Goal: Information Seeking & Learning: Learn about a topic

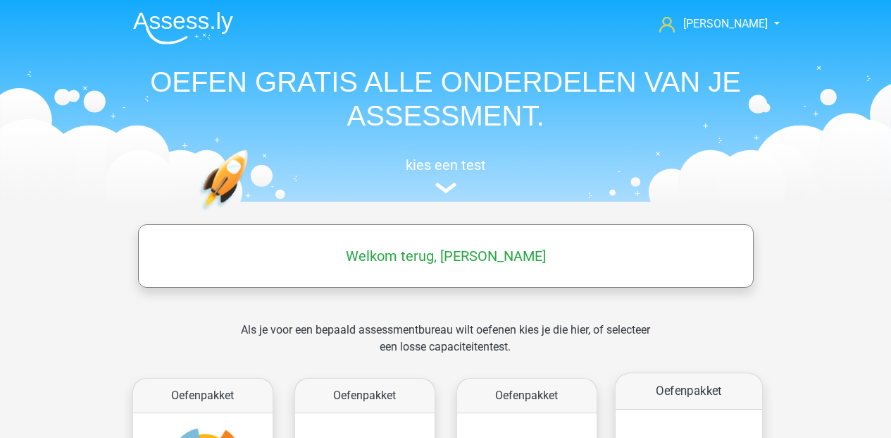
scroll to position [251, 0]
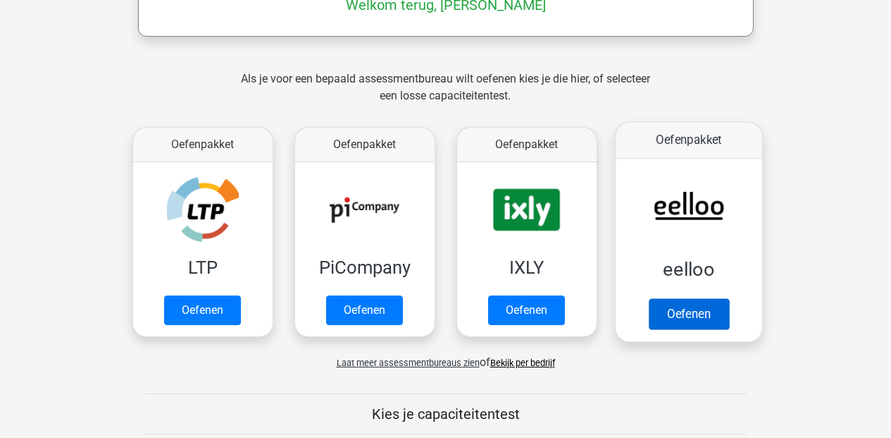
click at [681, 313] on link "Oefenen" at bounding box center [688, 313] width 80 height 31
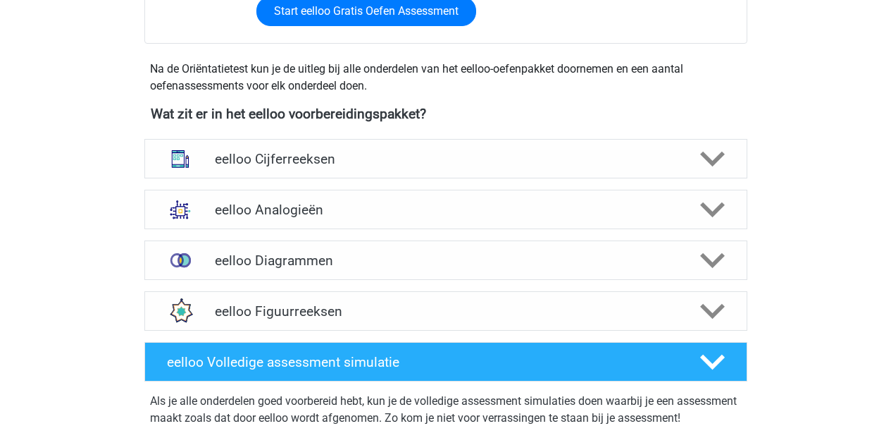
scroll to position [533, 0]
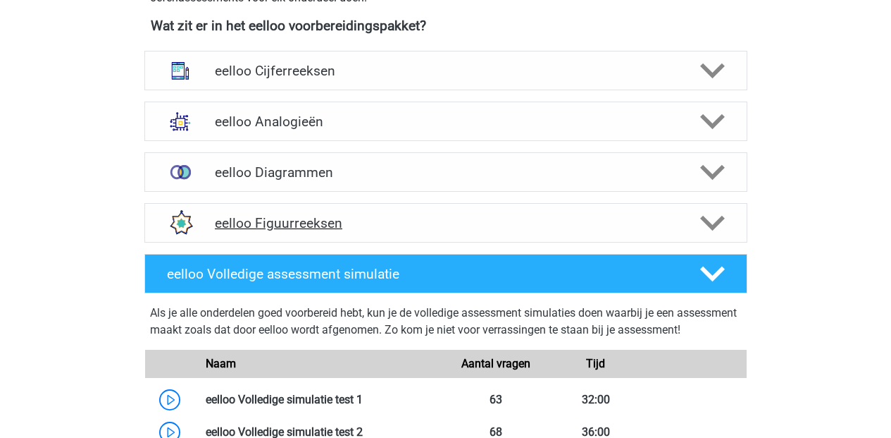
click at [716, 229] on icon at bounding box center [712, 223] width 25 height 25
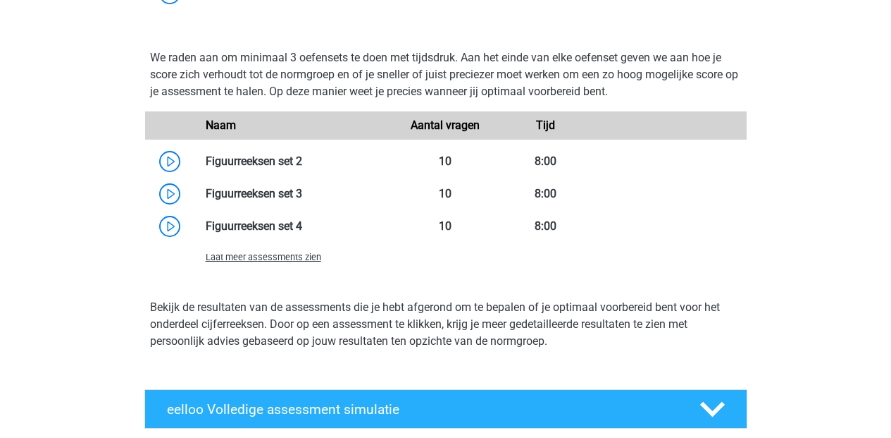
scroll to position [837, 0]
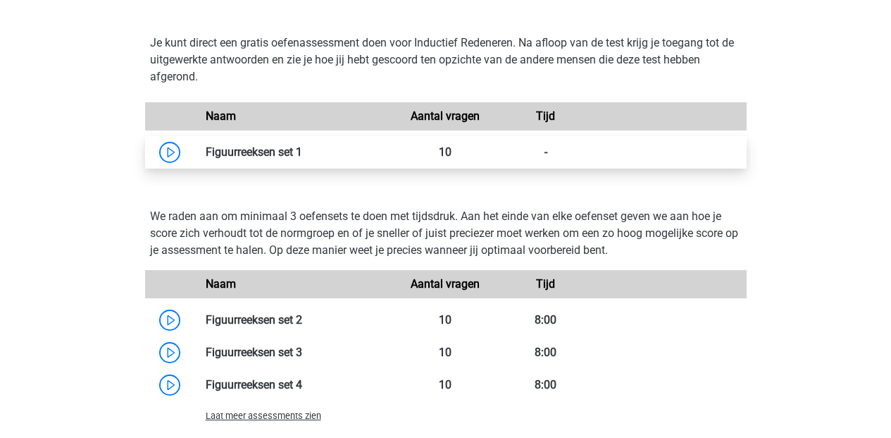
click at [302, 156] on link at bounding box center [302, 151] width 0 height 13
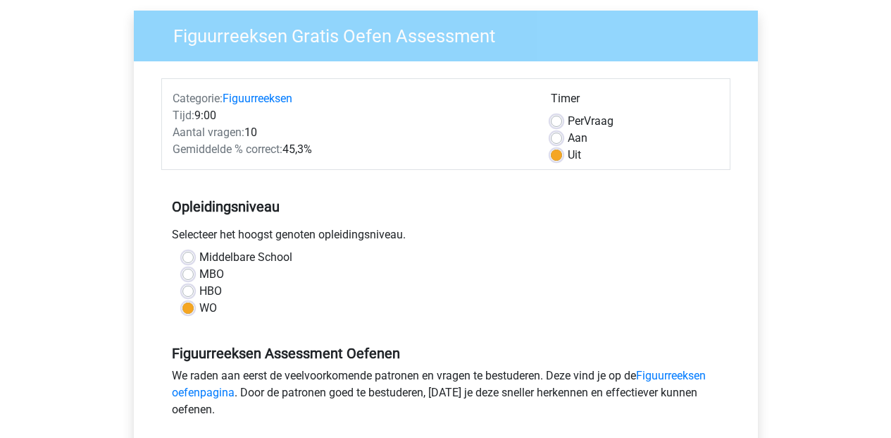
scroll to position [561, 0]
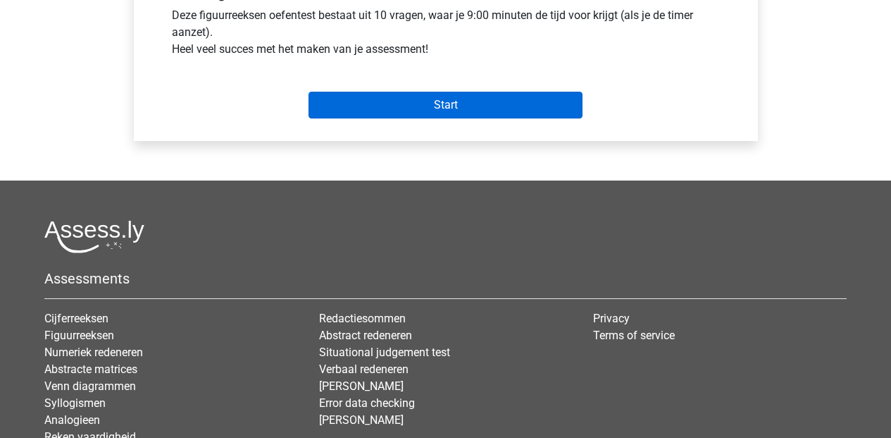
click at [426, 105] on input "Start" at bounding box center [446, 105] width 274 height 27
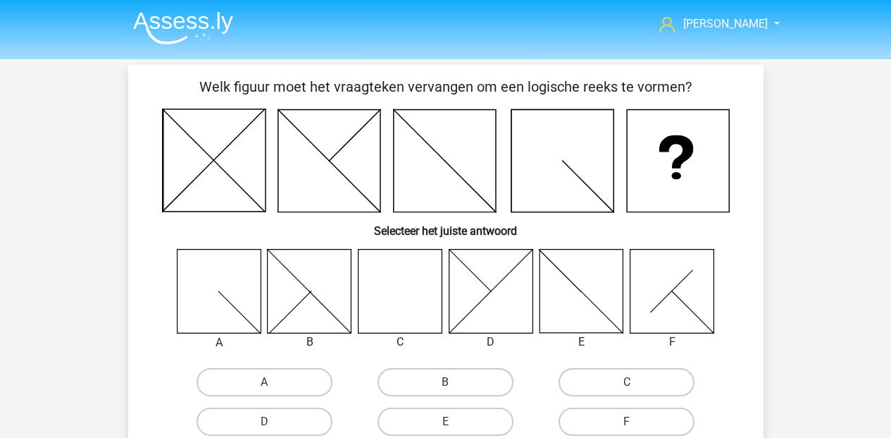
click at [405, 318] on icon at bounding box center [400, 291] width 84 height 84
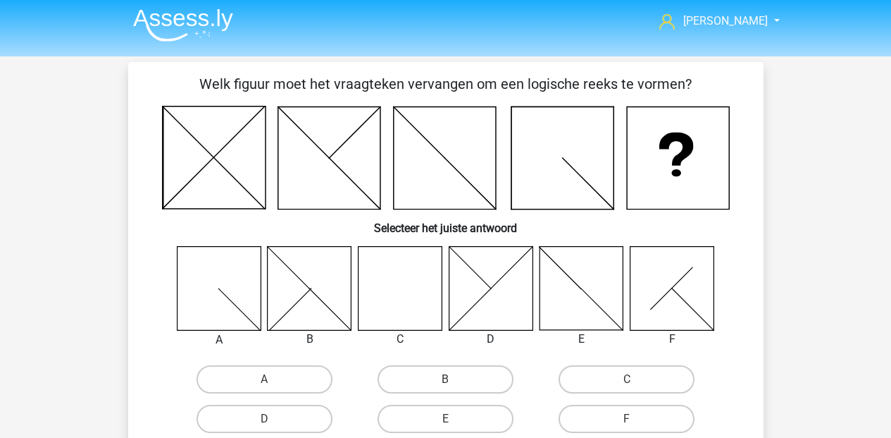
scroll to position [16, 0]
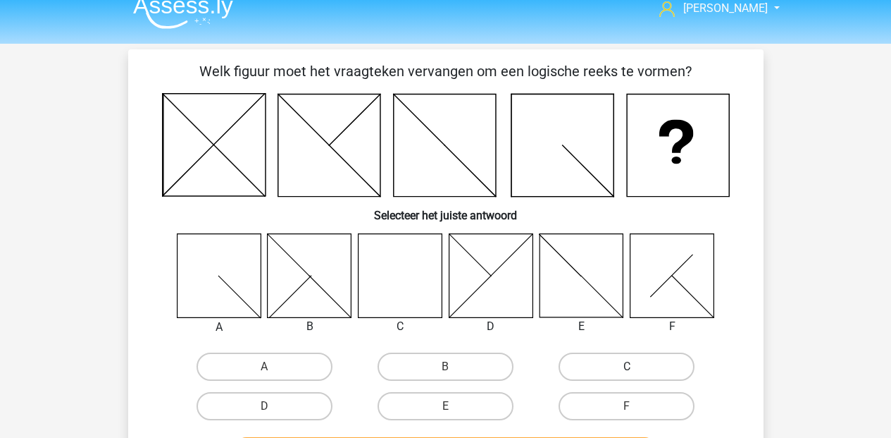
click at [624, 355] on label "C" at bounding box center [627, 366] width 136 height 28
click at [627, 366] on input "C" at bounding box center [631, 370] width 9 height 9
radio input "true"
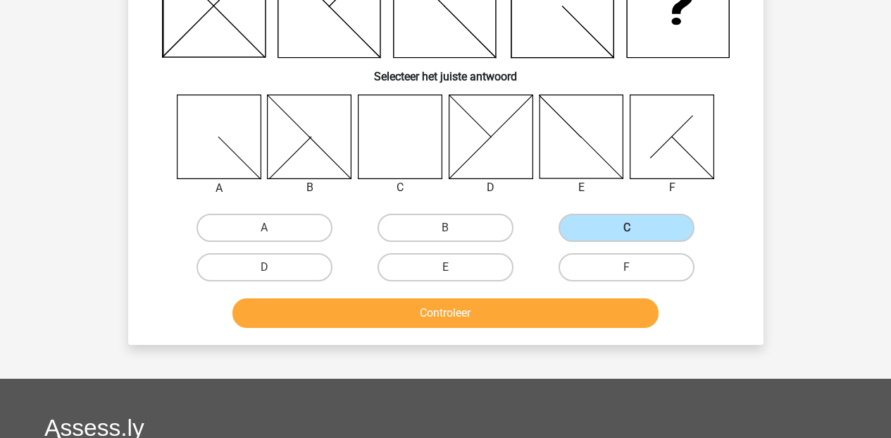
scroll to position [152, 0]
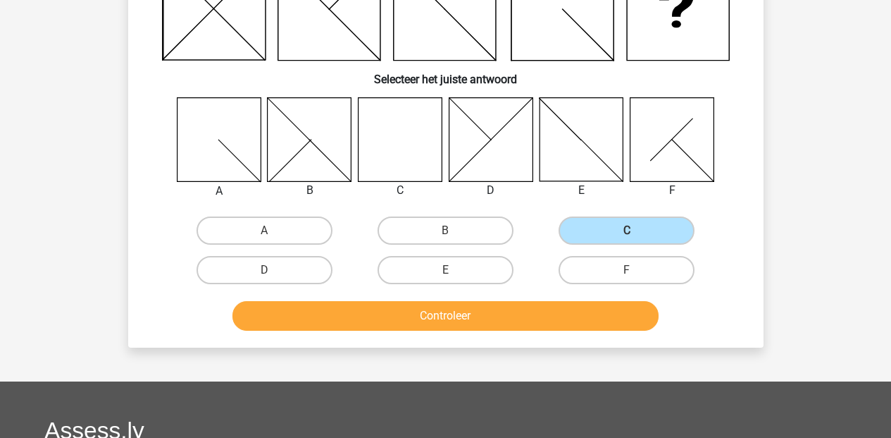
click at [489, 319] on button "Controleer" at bounding box center [446, 316] width 426 height 30
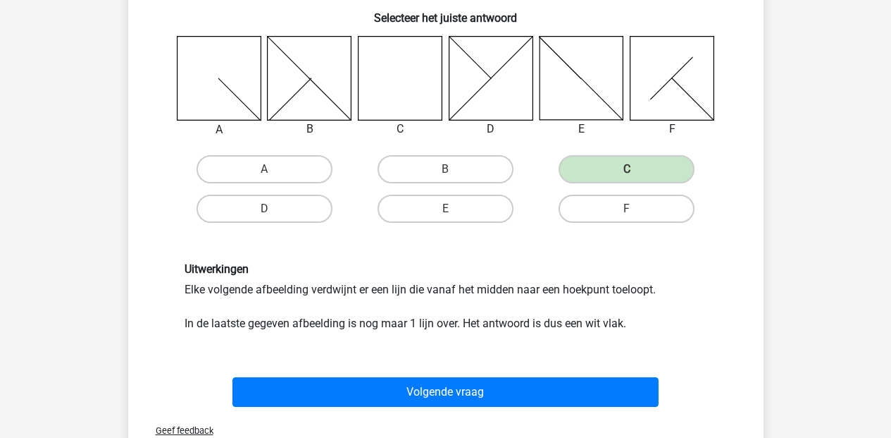
scroll to position [246, 0]
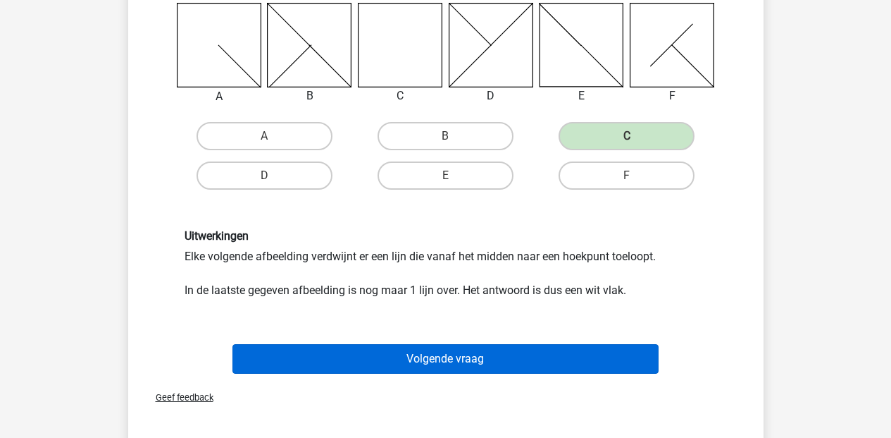
click at [439, 358] on button "Volgende vraag" at bounding box center [446, 359] width 426 height 30
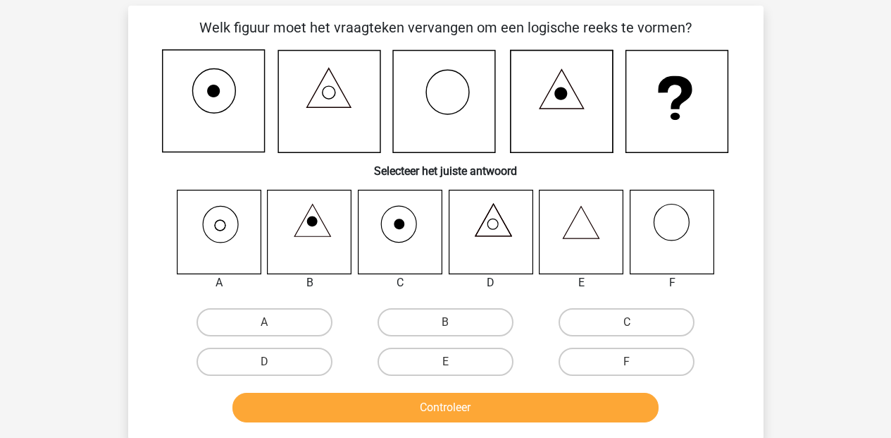
scroll to position [55, 0]
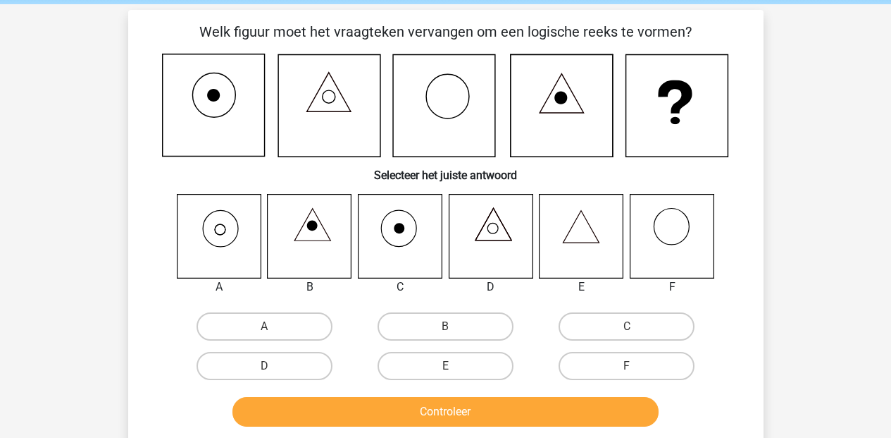
click at [416, 239] on icon at bounding box center [400, 236] width 84 height 84
click at [657, 319] on label "C" at bounding box center [627, 326] width 136 height 28
click at [636, 326] on input "C" at bounding box center [631, 330] width 9 height 9
radio input "true"
drag, startPoint x: 566, startPoint y: 383, endPoint x: 572, endPoint y: 399, distance: 16.7
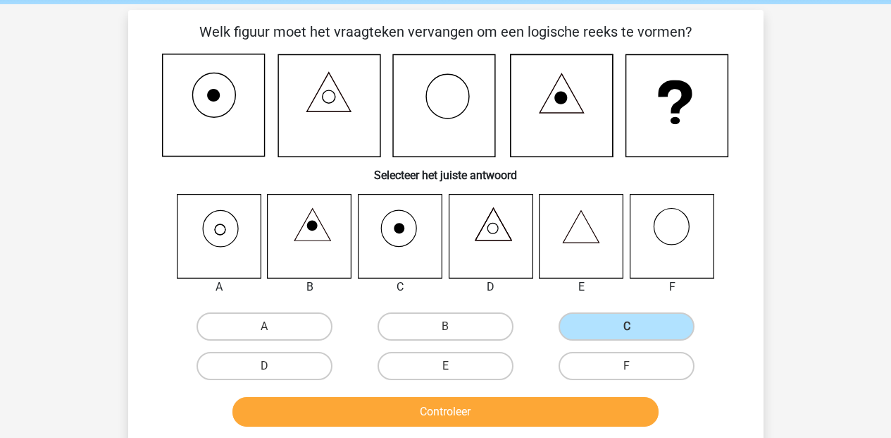
click at [567, 388] on div "Welk figuur moet het vraagteken vervangen om een logische reeks te vormen? Sele…" at bounding box center [446, 226] width 624 height 411
click at [581, 406] on button "Controleer" at bounding box center [446, 412] width 426 height 30
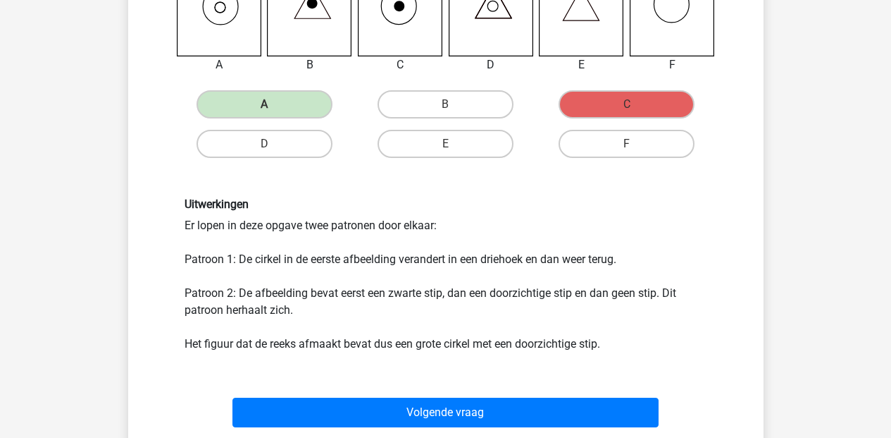
scroll to position [380, 0]
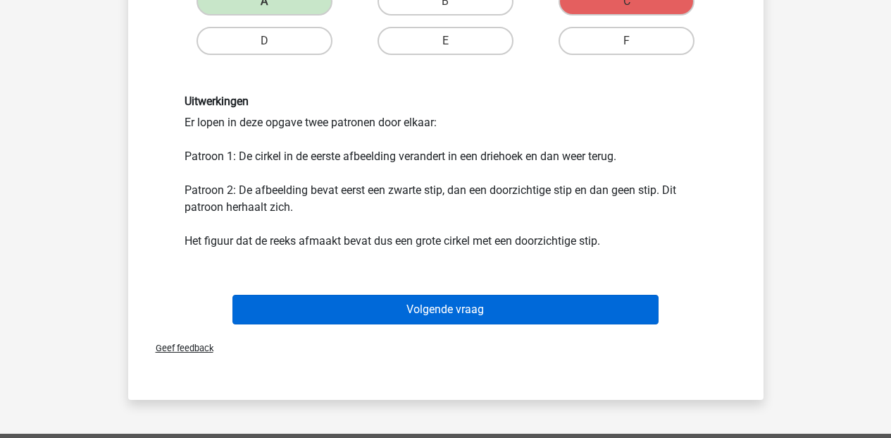
click at [450, 302] on button "Volgende vraag" at bounding box center [446, 310] width 426 height 30
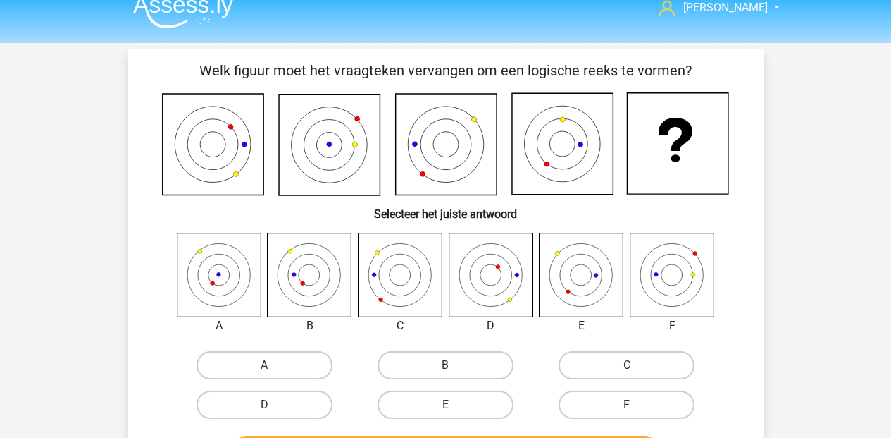
scroll to position [6, 0]
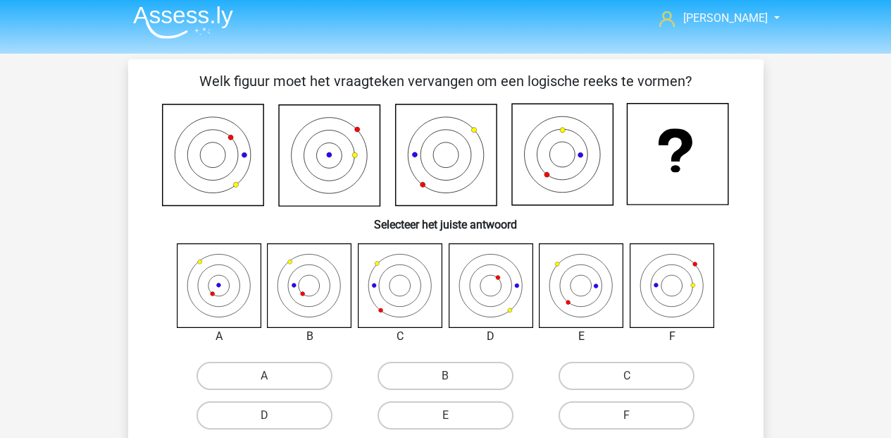
click at [230, 275] on icon at bounding box center [219, 285] width 84 height 84
click at [261, 367] on label "A" at bounding box center [265, 375] width 136 height 28
click at [264, 376] on input "A" at bounding box center [268, 380] width 9 height 9
radio input "true"
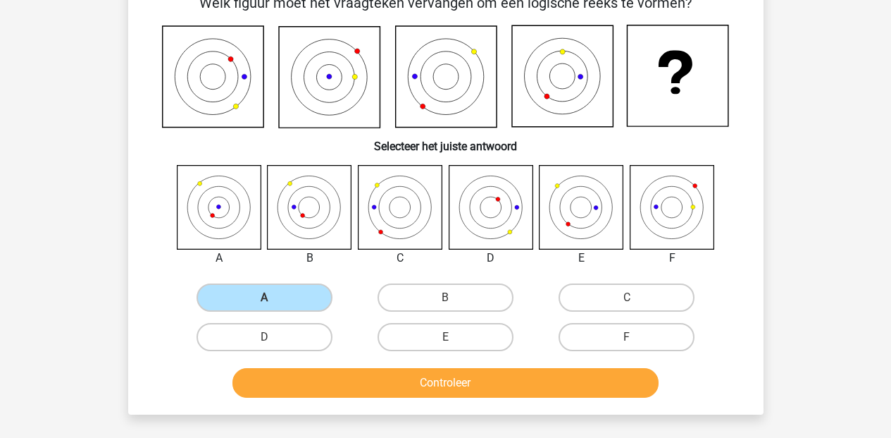
click at [399, 371] on button "Controleer" at bounding box center [446, 383] width 426 height 30
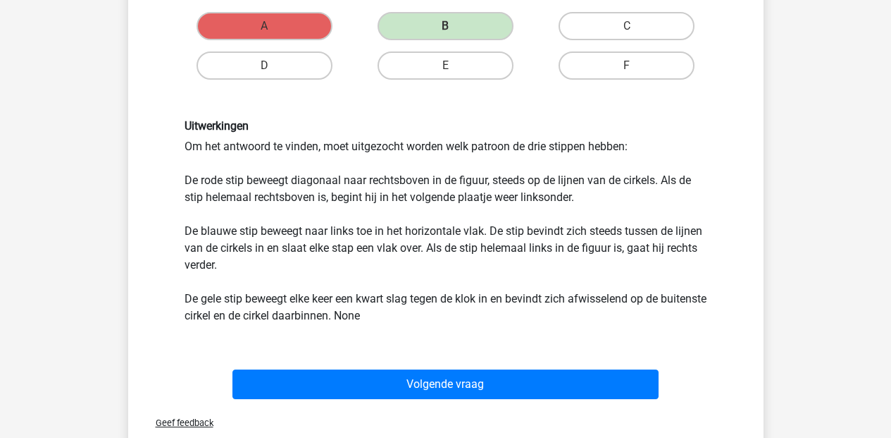
scroll to position [352, 0]
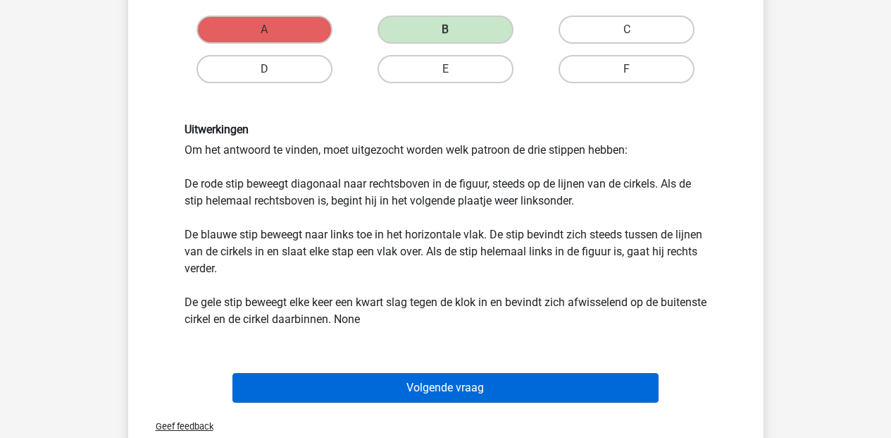
click at [401, 385] on button "Volgende vraag" at bounding box center [446, 388] width 426 height 30
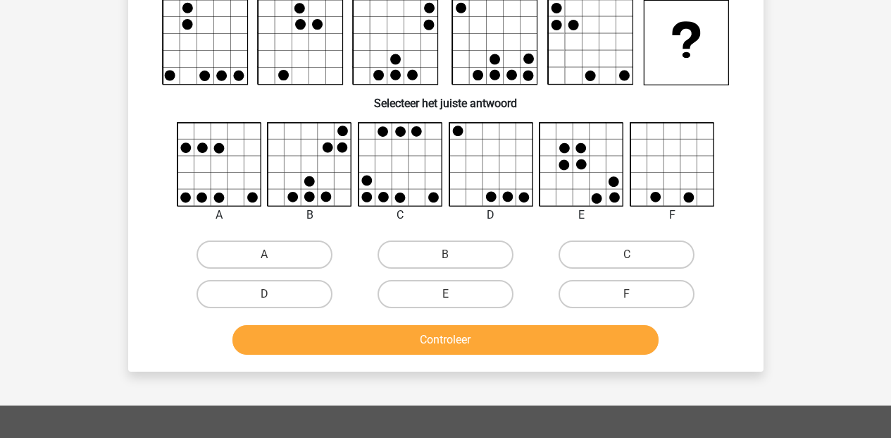
scroll to position [65, 0]
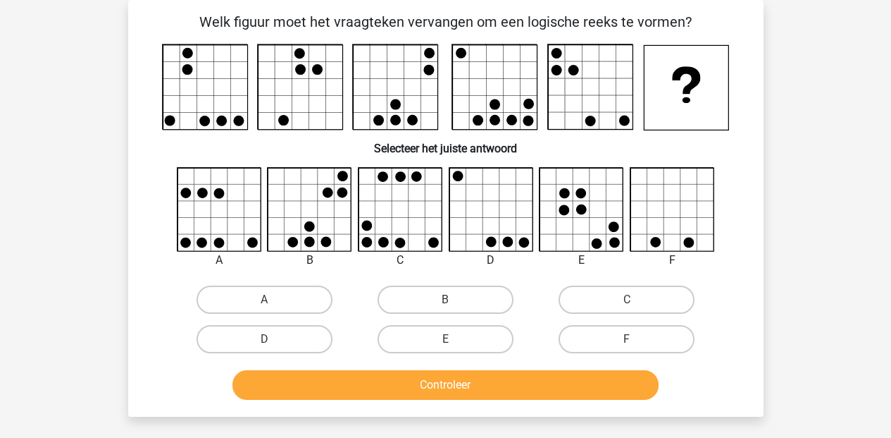
click at [668, 237] on icon at bounding box center [673, 210] width 84 height 84
click at [650, 339] on label "F" at bounding box center [627, 339] width 136 height 28
click at [636, 339] on input "F" at bounding box center [631, 343] width 9 height 9
radio input "true"
click at [618, 390] on button "Controleer" at bounding box center [446, 385] width 426 height 30
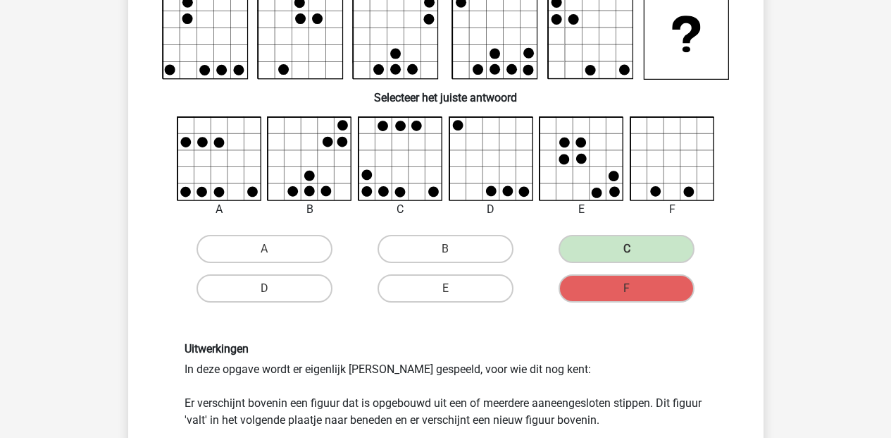
scroll to position [242, 0]
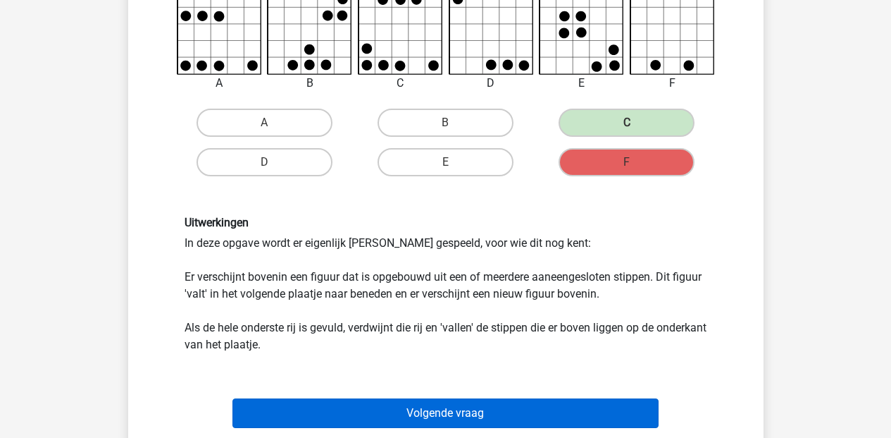
click at [426, 406] on button "Volgende vraag" at bounding box center [446, 413] width 426 height 30
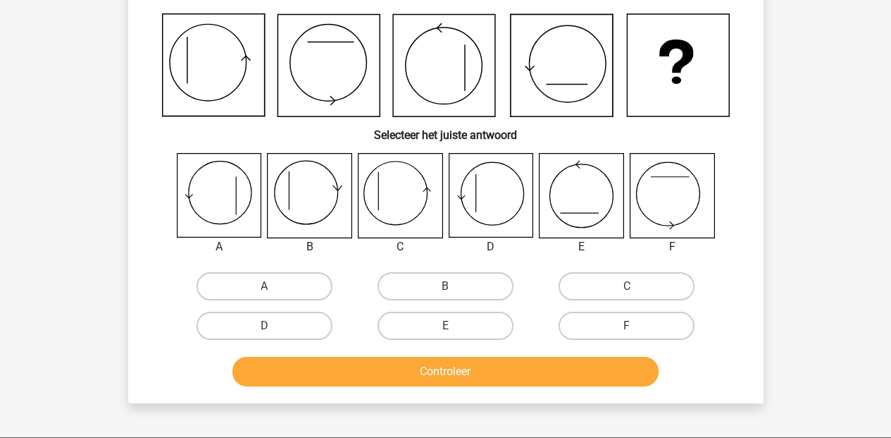
scroll to position [65, 0]
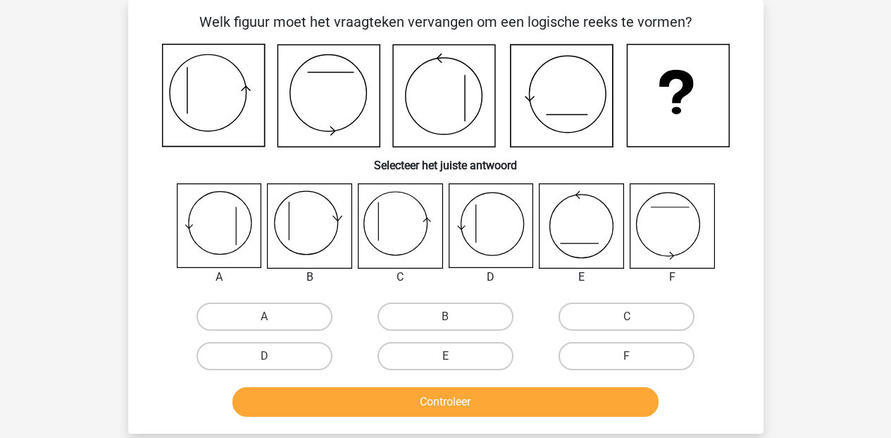
drag, startPoint x: 192, startPoint y: 242, endPoint x: 198, endPoint y: 256, distance: 14.5
click at [192, 241] on icon at bounding box center [219, 226] width 84 height 84
click at [254, 325] on label "A" at bounding box center [265, 316] width 136 height 28
click at [264, 325] on input "A" at bounding box center [268, 320] width 9 height 9
radio input "true"
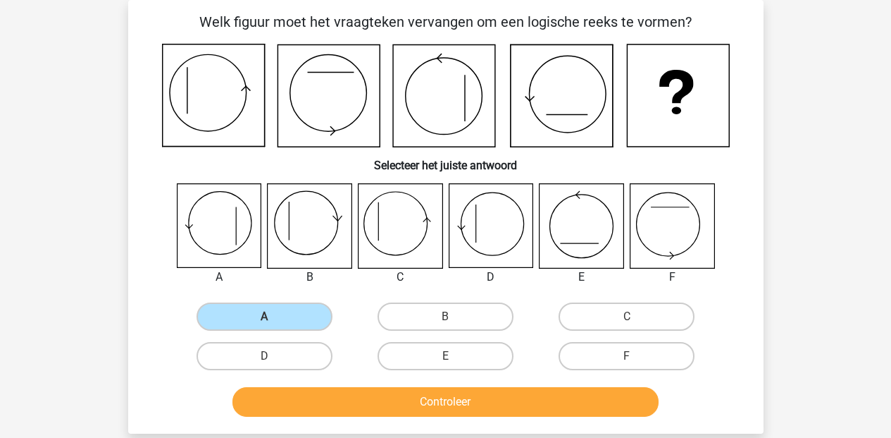
click at [416, 410] on button "Controleer" at bounding box center [446, 402] width 426 height 30
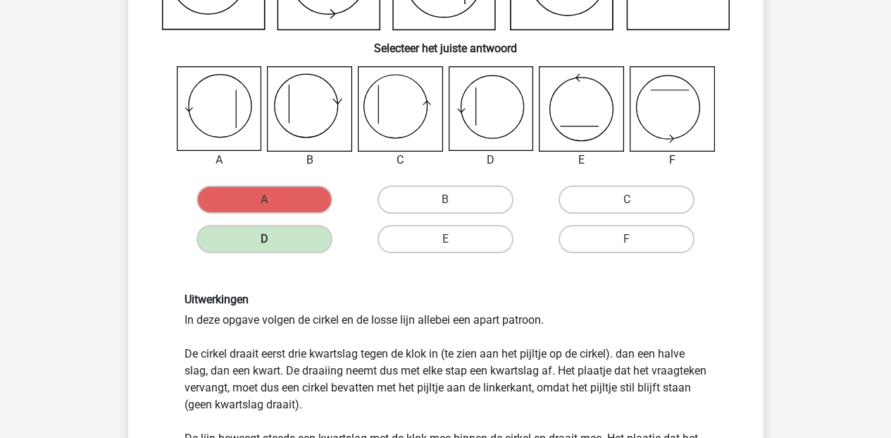
scroll to position [301, 0]
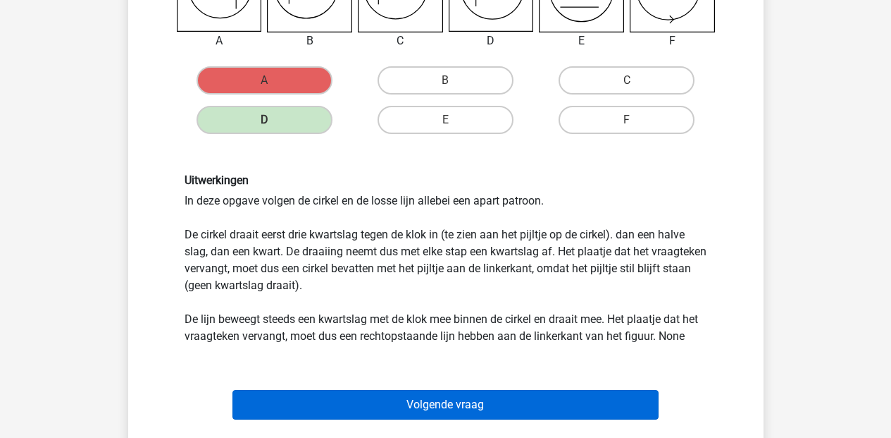
click at [447, 400] on button "Volgende vraag" at bounding box center [446, 405] width 426 height 30
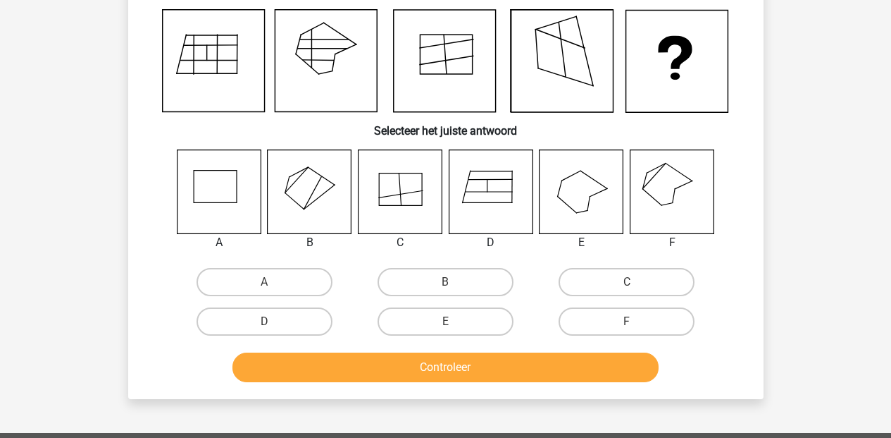
scroll to position [65, 0]
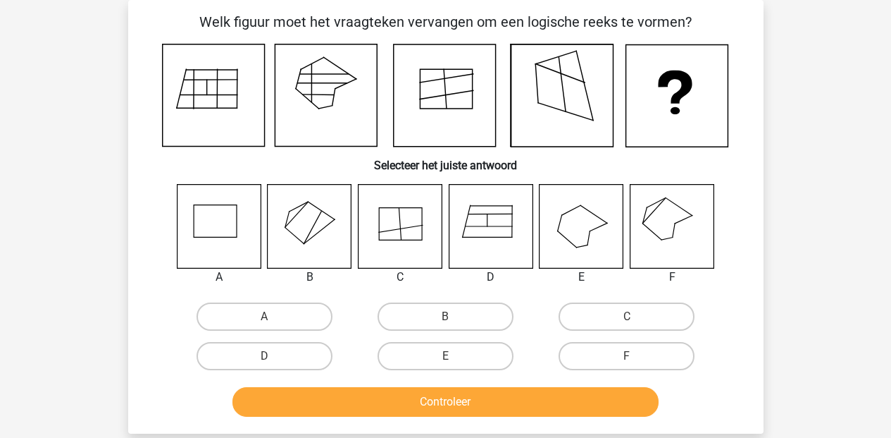
click at [657, 247] on icon at bounding box center [672, 226] width 84 height 84
click at [621, 354] on label "F" at bounding box center [627, 356] width 136 height 28
click at [627, 356] on input "F" at bounding box center [631, 360] width 9 height 9
radio input "true"
click at [579, 416] on button "Controleer" at bounding box center [446, 402] width 426 height 30
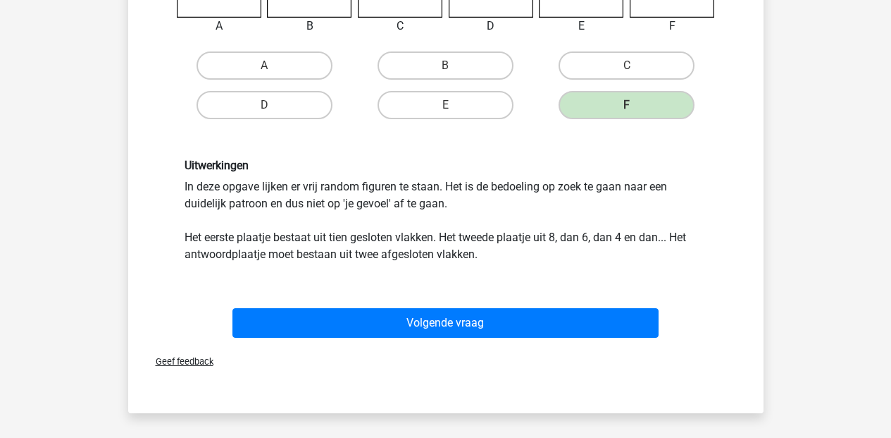
scroll to position [319, 0]
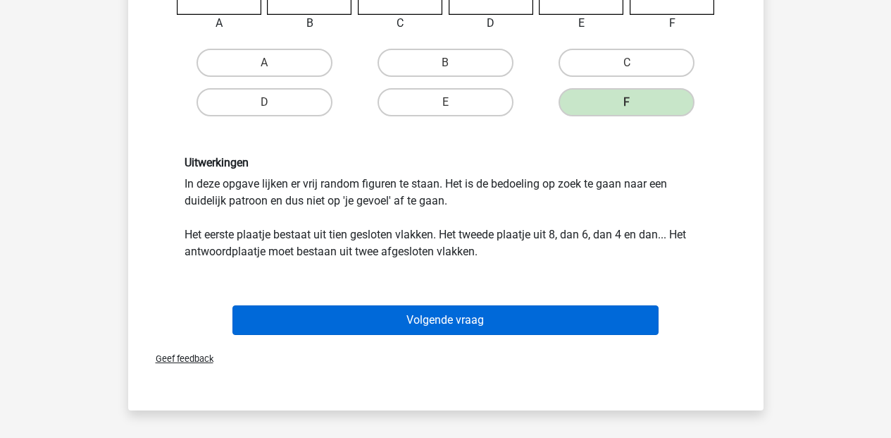
click at [390, 317] on button "Volgende vraag" at bounding box center [446, 320] width 426 height 30
click at [439, 328] on button "Volgende vraag" at bounding box center [446, 320] width 426 height 30
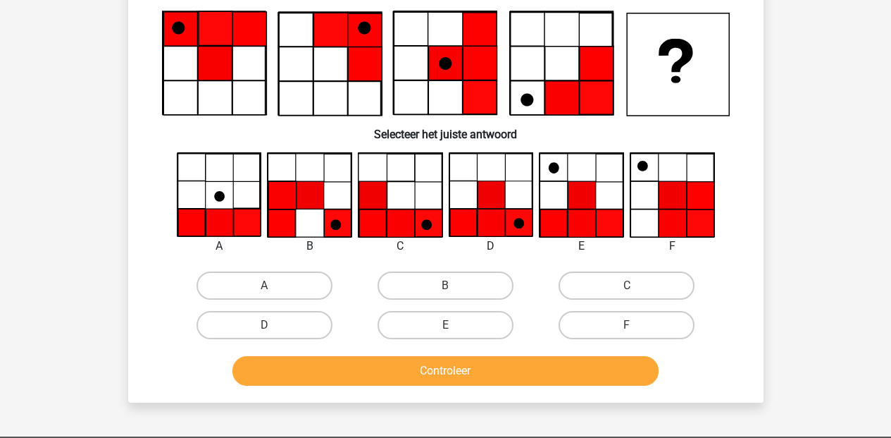
scroll to position [65, 0]
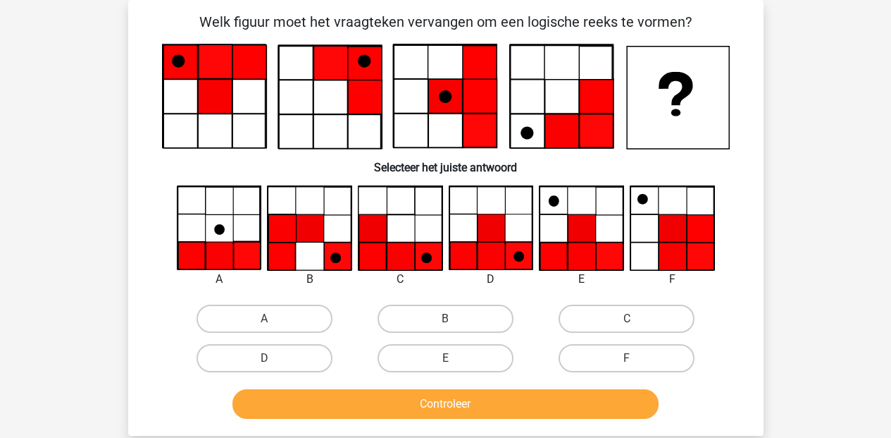
click at [483, 247] on icon at bounding box center [491, 255] width 27 height 27
click at [258, 361] on label "D" at bounding box center [265, 358] width 136 height 28
click at [264, 361] on input "D" at bounding box center [268, 362] width 9 height 9
radio input "true"
click at [390, 409] on button "Controleer" at bounding box center [446, 404] width 426 height 30
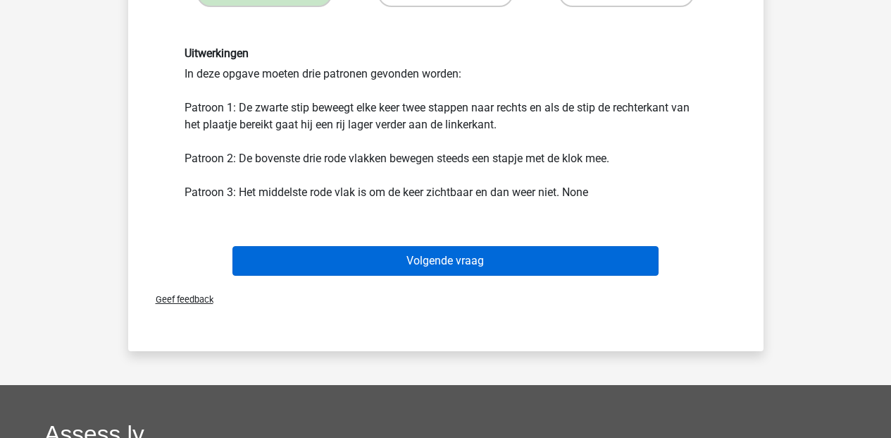
scroll to position [427, 0]
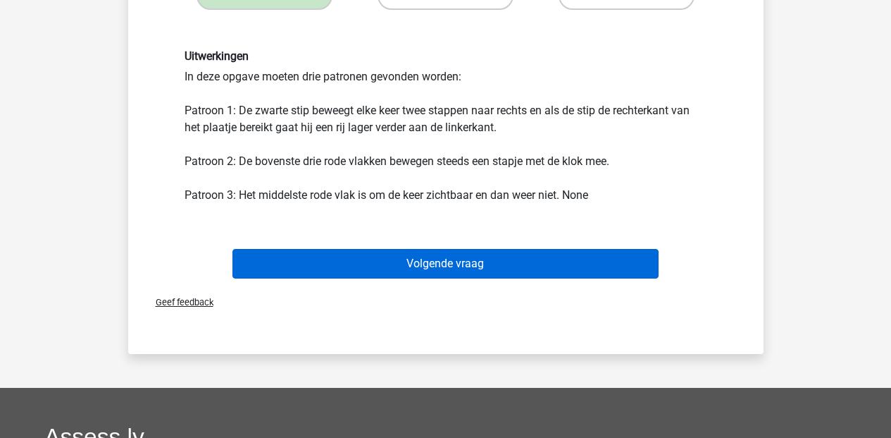
click at [452, 263] on button "Volgende vraag" at bounding box center [446, 264] width 426 height 30
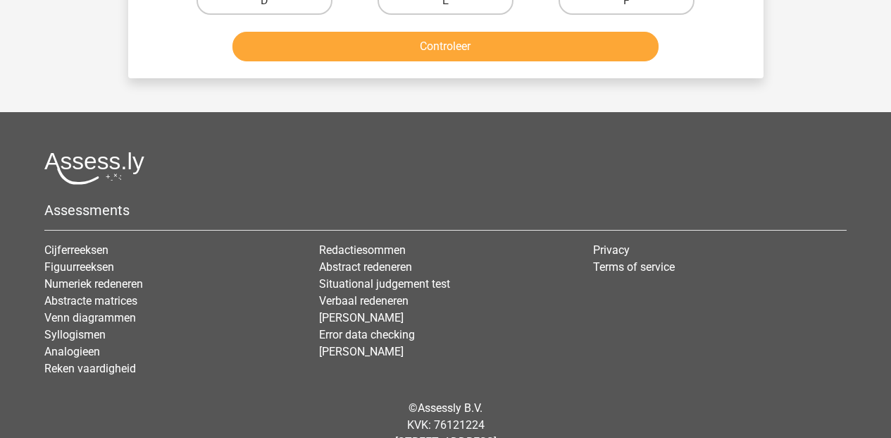
scroll to position [65, 0]
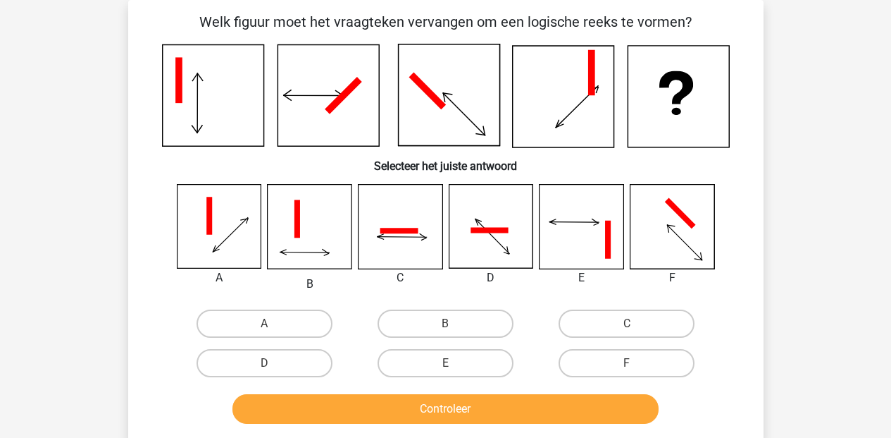
click at [659, 224] on icon at bounding box center [672, 227] width 84 height 84
click at [645, 363] on label "F" at bounding box center [627, 363] width 136 height 28
click at [636, 363] on input "F" at bounding box center [631, 367] width 9 height 9
radio input "true"
click at [587, 409] on button "Controleer" at bounding box center [446, 409] width 426 height 30
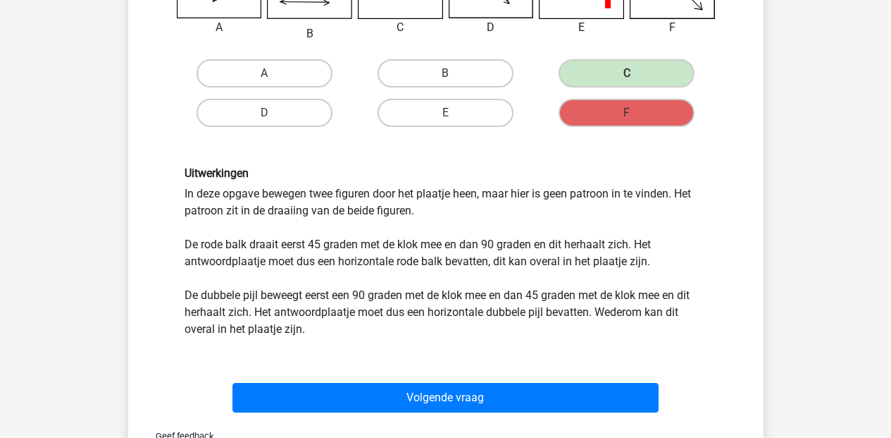
scroll to position [433, 0]
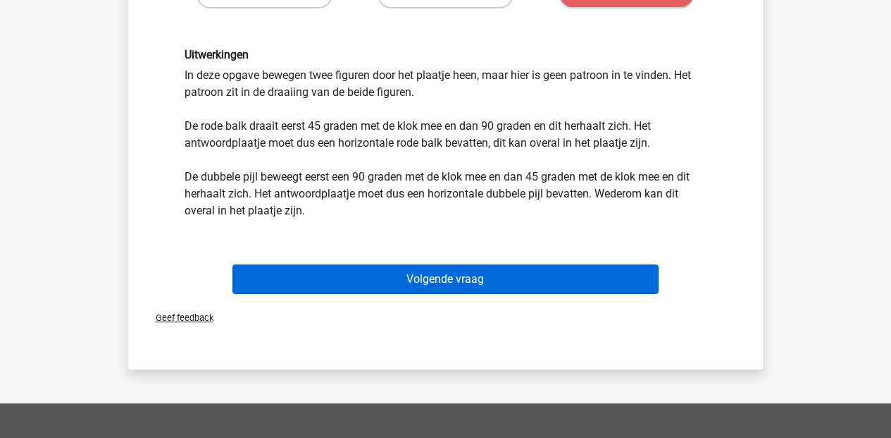
click at [452, 283] on button "Volgende vraag" at bounding box center [446, 279] width 426 height 30
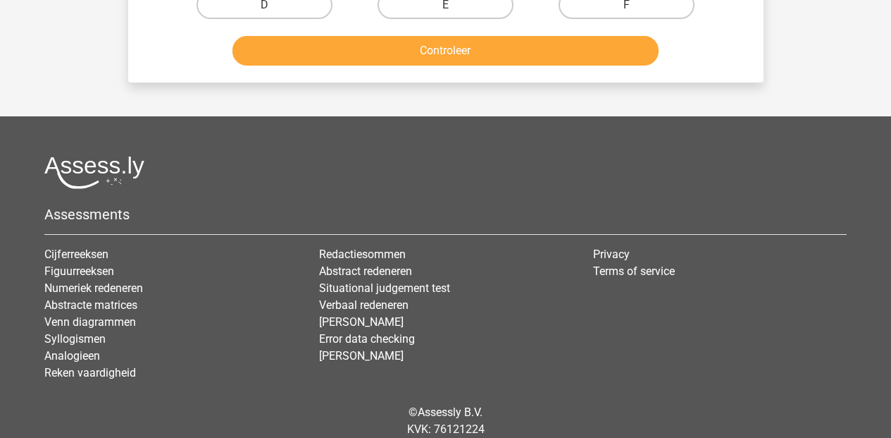
scroll to position [65, 0]
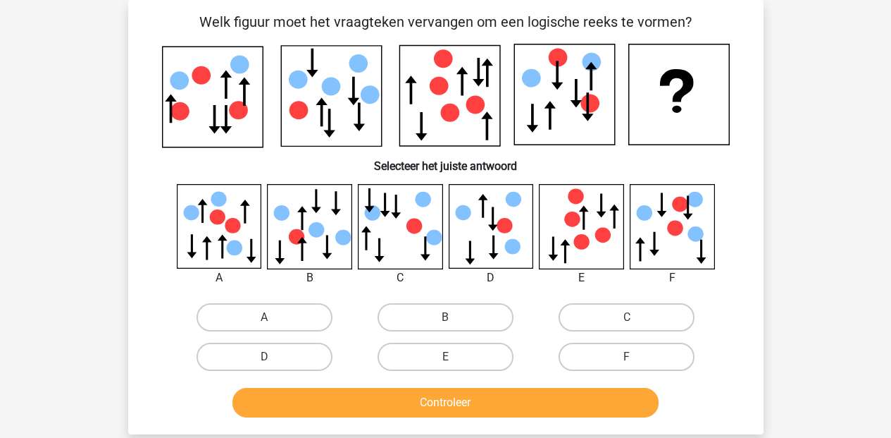
click at [831, 138] on div "marije marijebekker@hotmail.com Nederlands English" at bounding box center [445, 387] width 891 height 905
click at [566, 225] on icon at bounding box center [582, 226] width 84 height 84
drag, startPoint x: 423, startPoint y: 363, endPoint x: 437, endPoint y: 392, distance: 32.5
click at [423, 363] on label "E" at bounding box center [446, 356] width 136 height 28
click at [445, 363] on input "E" at bounding box center [449, 361] width 9 height 9
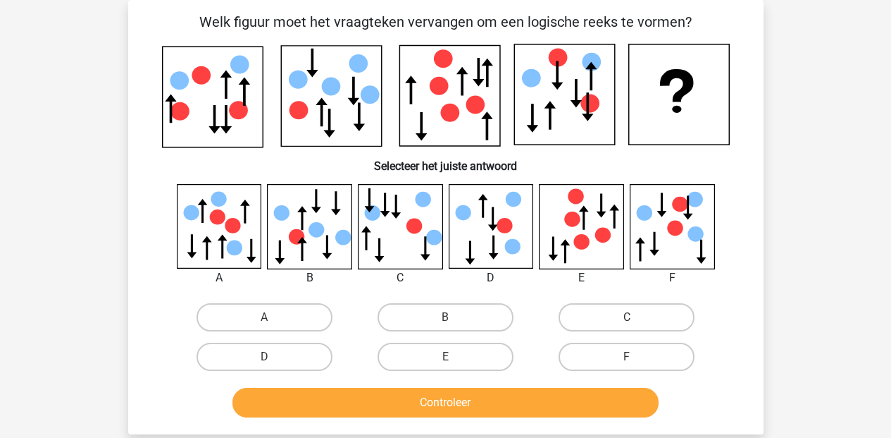
radio input "true"
click at [437, 400] on button "Controleer" at bounding box center [446, 403] width 426 height 30
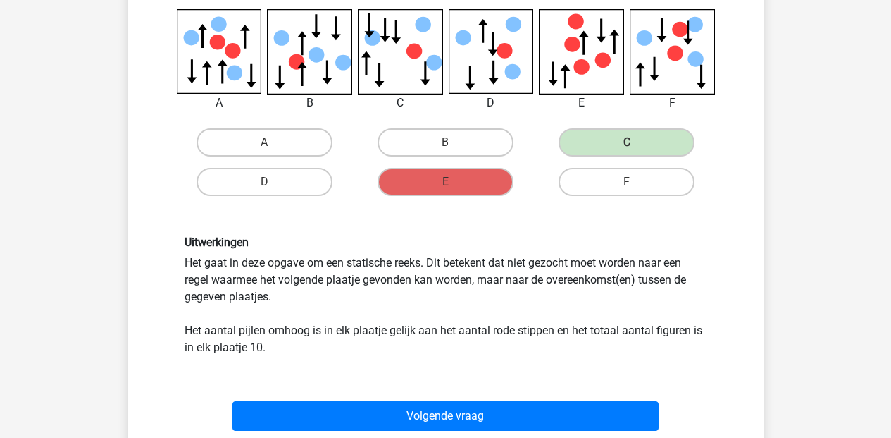
scroll to position [385, 0]
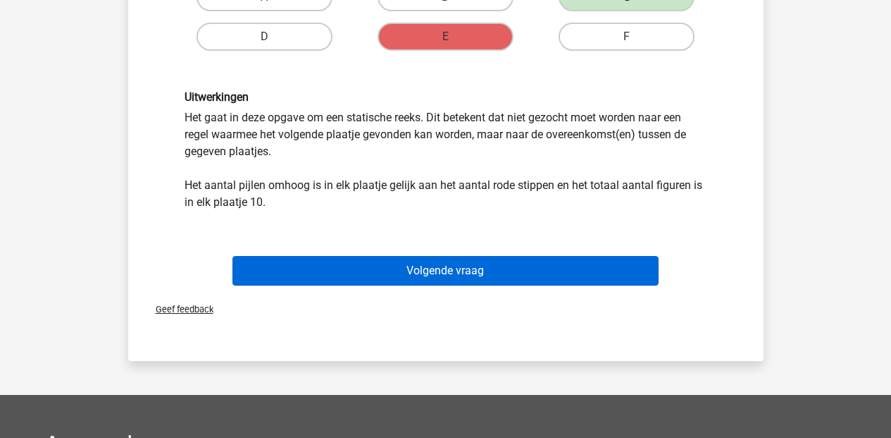
click at [450, 264] on button "Volgende vraag" at bounding box center [446, 271] width 426 height 30
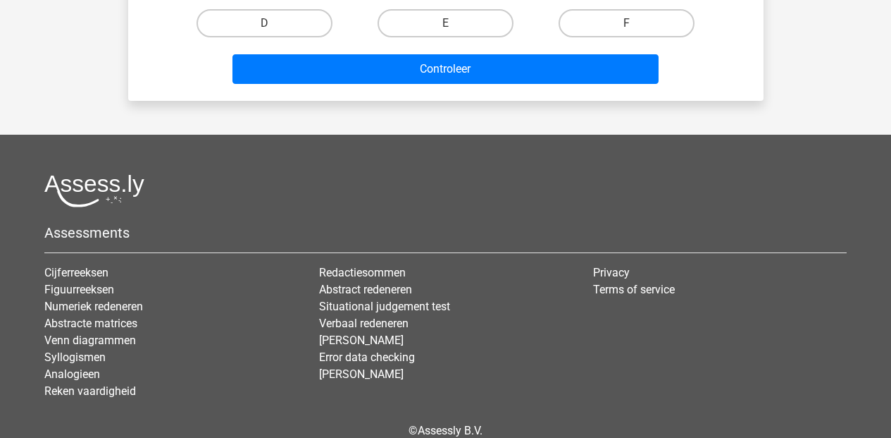
scroll to position [65, 0]
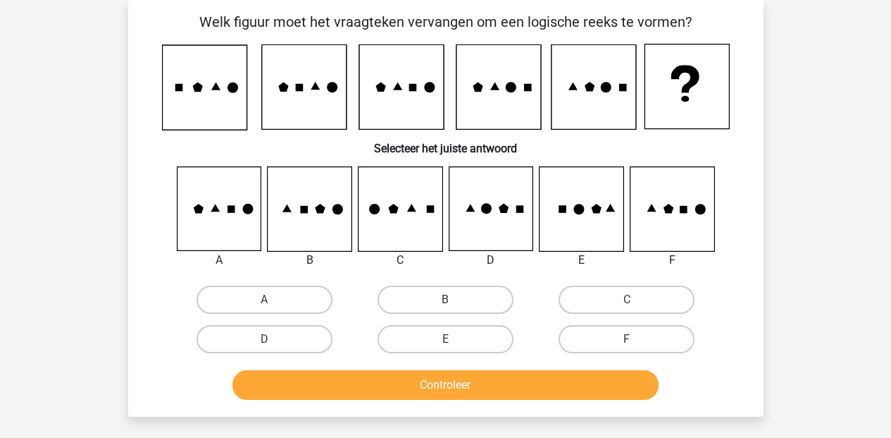
click at [195, 228] on icon at bounding box center [219, 209] width 84 height 84
click at [262, 310] on label "A" at bounding box center [265, 299] width 136 height 28
click at [264, 309] on input "A" at bounding box center [268, 303] width 9 height 9
radio input "true"
click at [440, 397] on button "Controleer" at bounding box center [446, 385] width 426 height 30
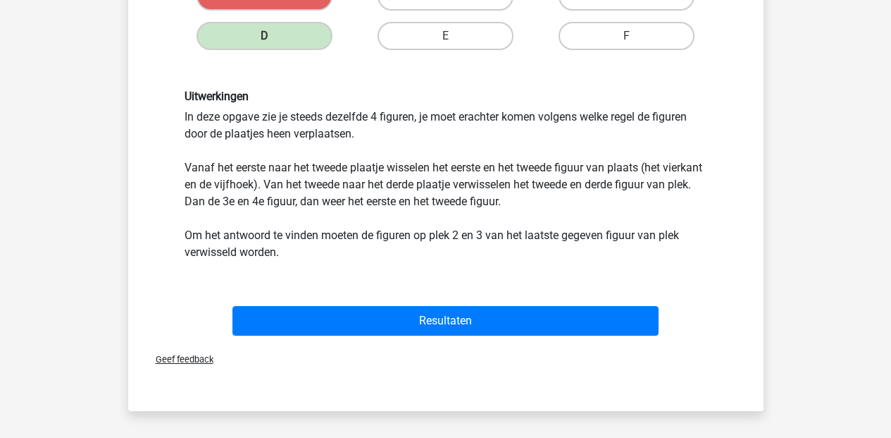
scroll to position [371, 0]
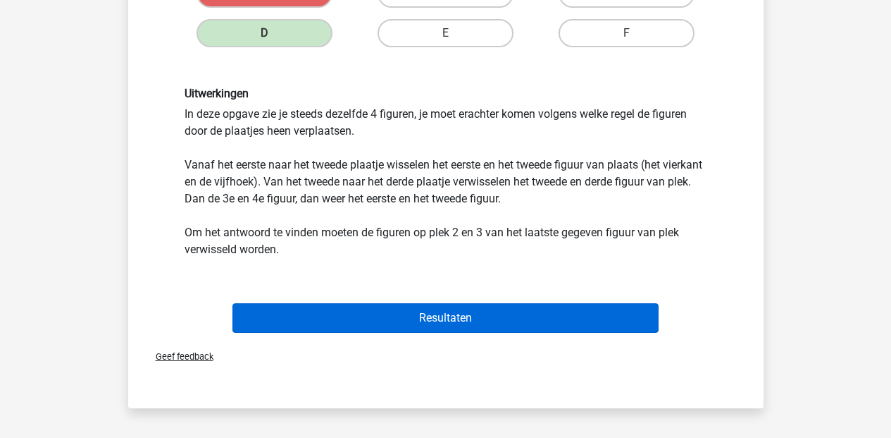
click at [443, 323] on button "Resultaten" at bounding box center [446, 318] width 426 height 30
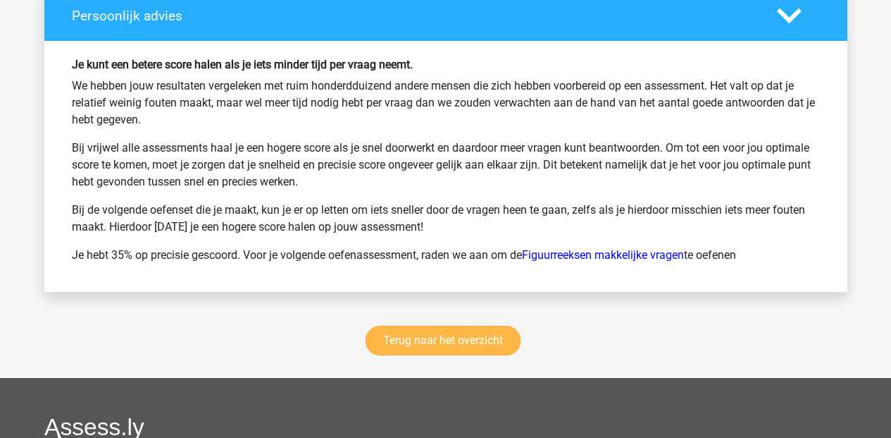
scroll to position [1853, 0]
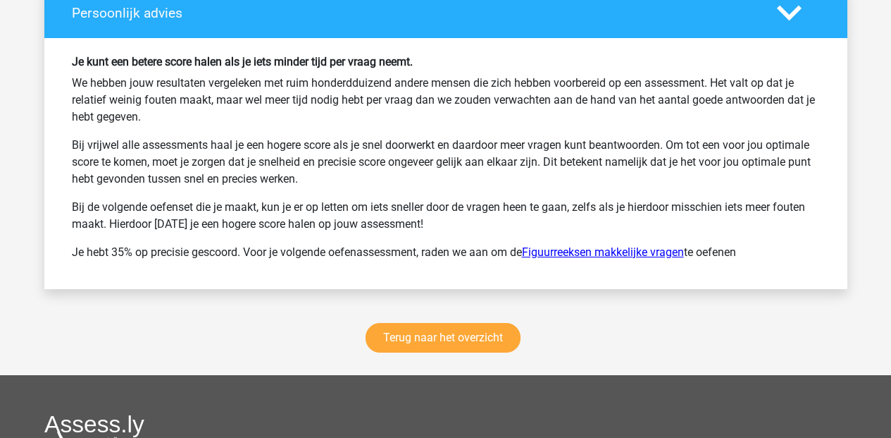
click at [612, 249] on link "Figuurreeksen makkelijke vragen" at bounding box center [603, 251] width 162 height 13
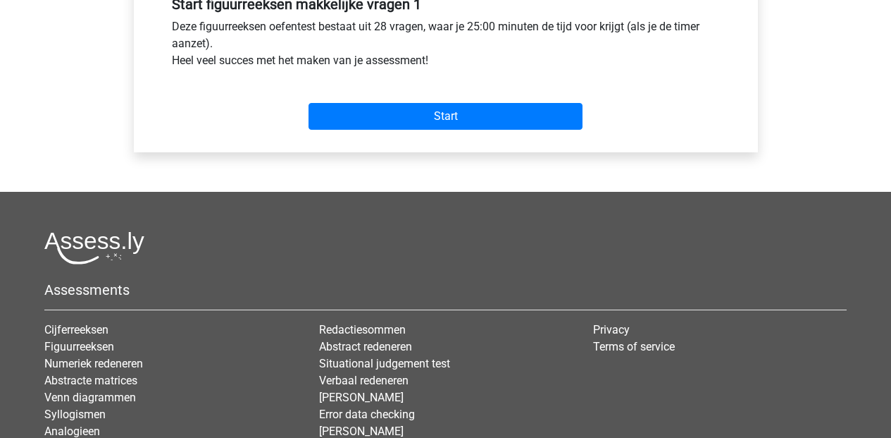
scroll to position [132, 0]
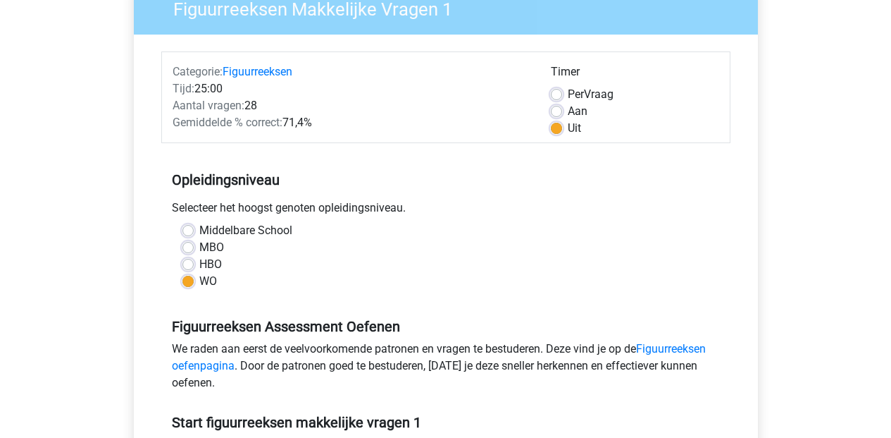
click at [568, 115] on label "Aan" at bounding box center [578, 111] width 20 height 17
click at [554, 115] on input "Aan" at bounding box center [556, 110] width 11 height 14
radio input "true"
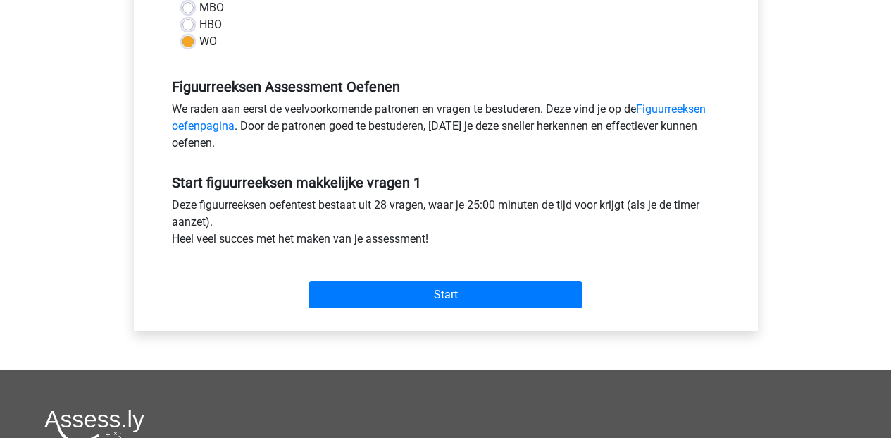
scroll to position [497, 0]
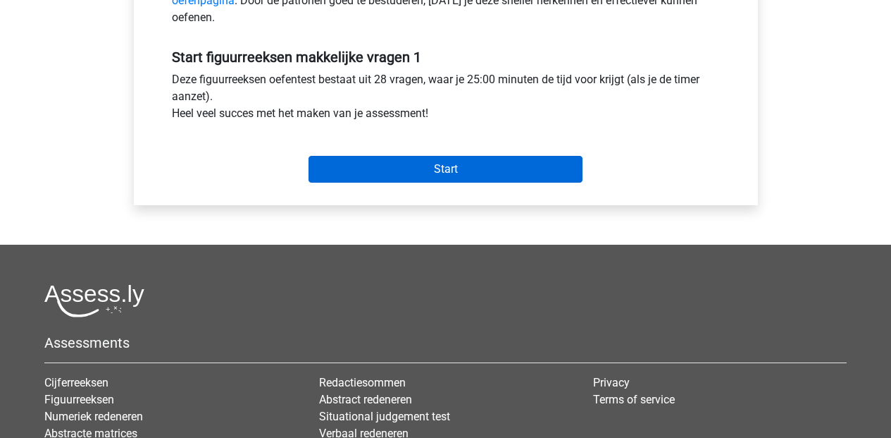
click at [438, 175] on input "Start" at bounding box center [446, 169] width 274 height 27
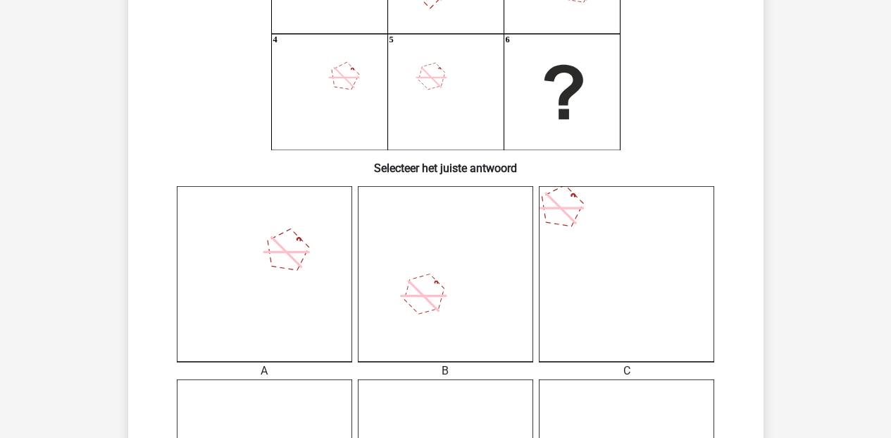
scroll to position [519, 0]
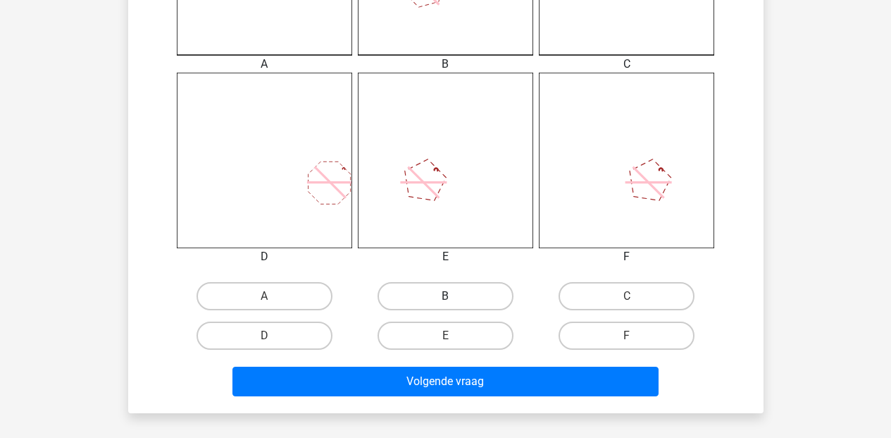
click at [458, 290] on label "B" at bounding box center [446, 296] width 136 height 28
click at [455, 296] on input "B" at bounding box center [449, 300] width 9 height 9
radio input "true"
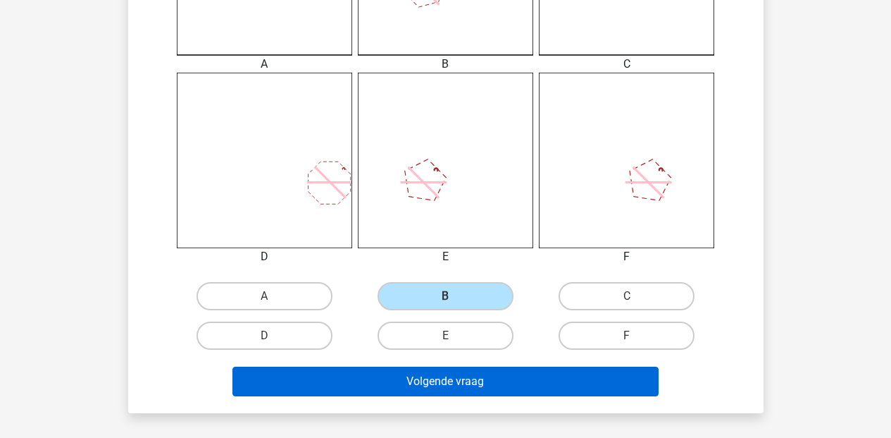
click at [464, 378] on button "Volgende vraag" at bounding box center [446, 381] width 426 height 30
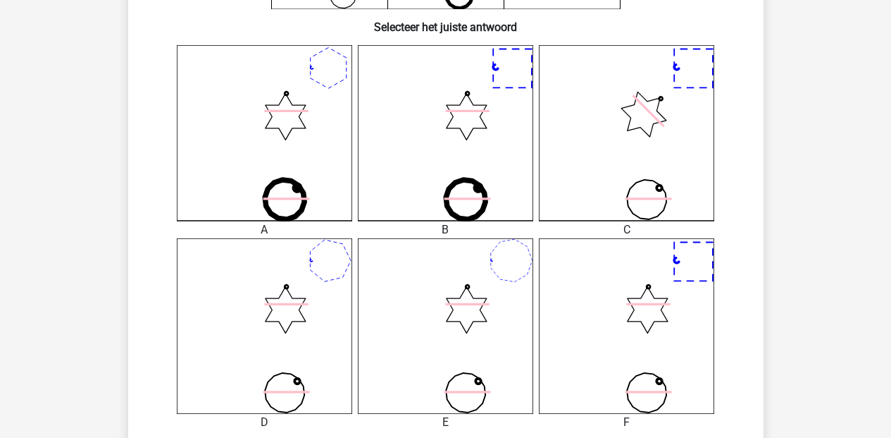
scroll to position [423, 0]
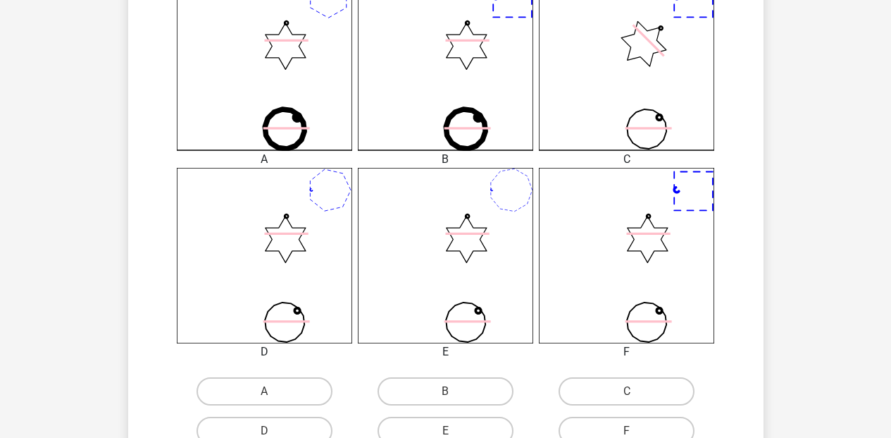
drag, startPoint x: 646, startPoint y: 251, endPoint x: 648, endPoint y: 265, distance: 14.3
click at [648, 266] on icon at bounding box center [626, 255] width 175 height 175
drag, startPoint x: 646, startPoint y: 278, endPoint x: 648, endPoint y: 323, distance: 44.4
click at [646, 278] on icon at bounding box center [626, 255] width 175 height 175
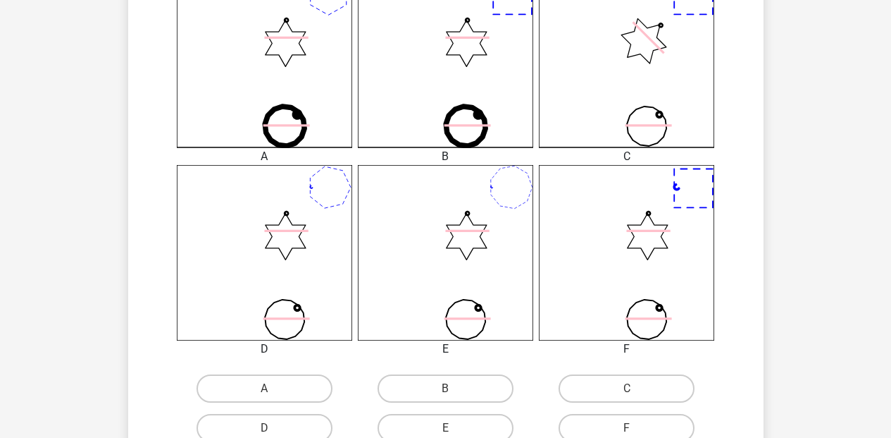
scroll to position [449, 0]
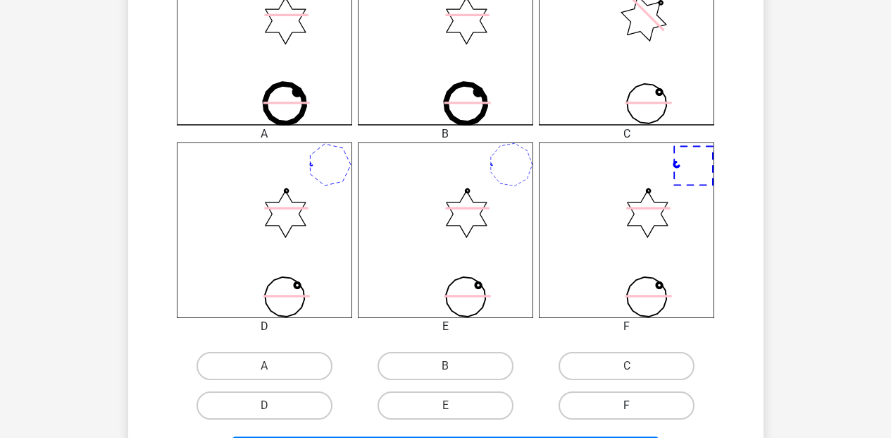
click at [621, 403] on label "F" at bounding box center [627, 405] width 136 height 28
click at [627, 405] on input "F" at bounding box center [631, 409] width 9 height 9
radio input "true"
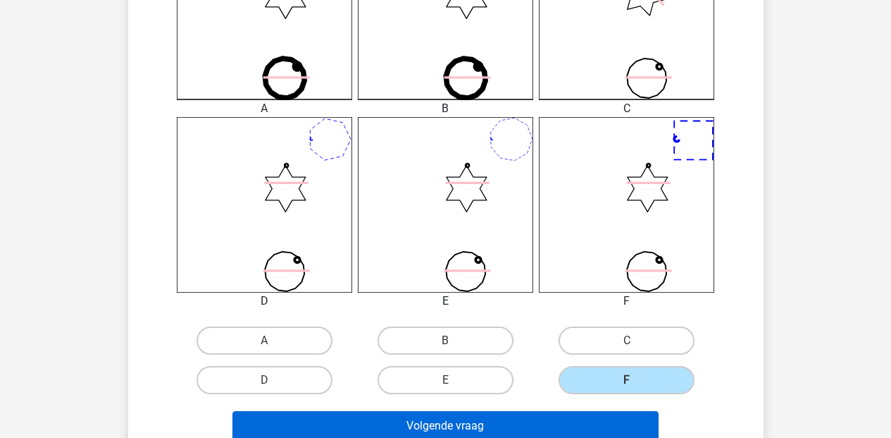
scroll to position [519, 0]
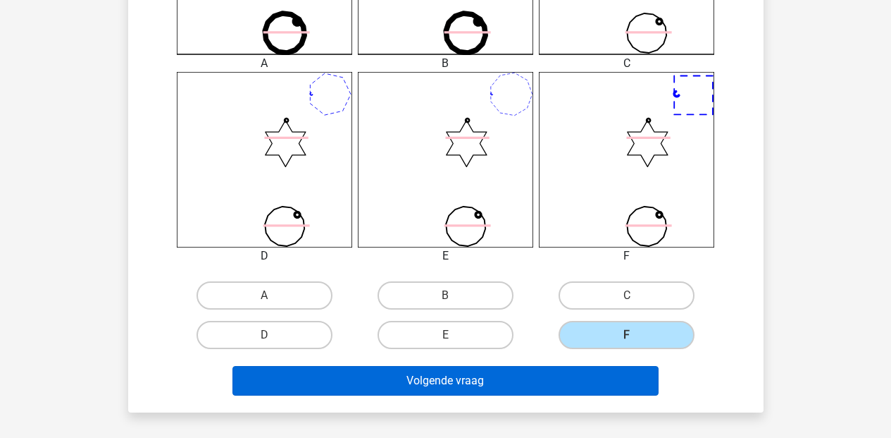
click at [482, 377] on button "Volgende vraag" at bounding box center [446, 381] width 426 height 30
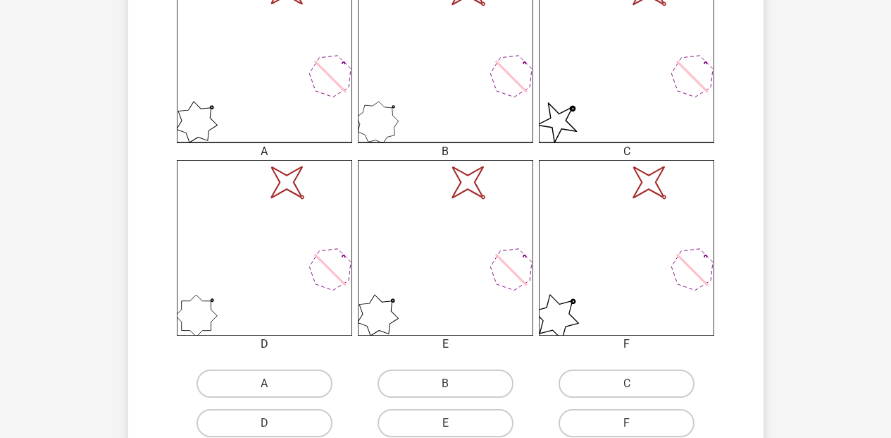
scroll to position [336, 0]
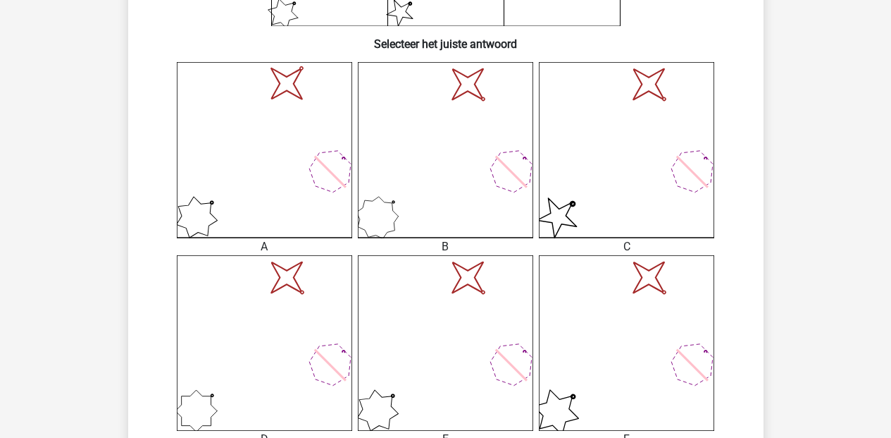
click at [594, 163] on icon "image/svg+xml" at bounding box center [626, 149] width 175 height 175
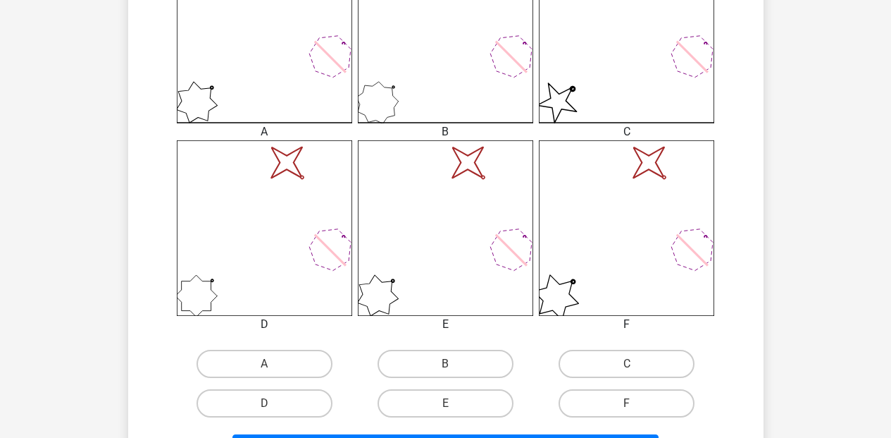
scroll to position [484, 0]
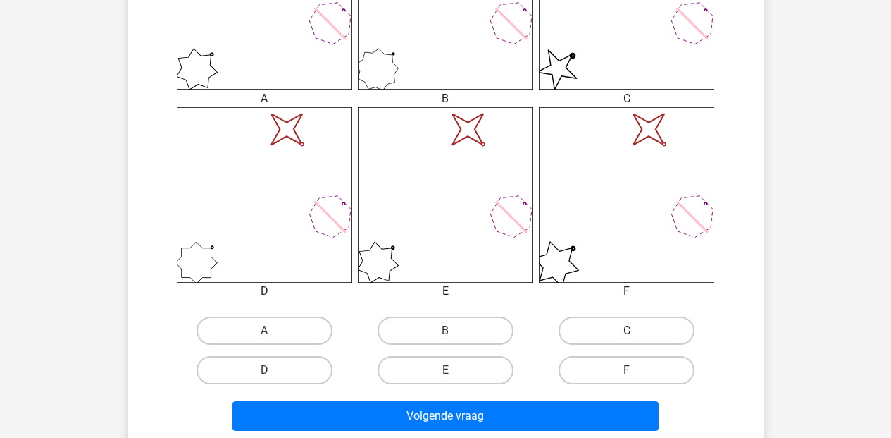
click at [638, 317] on label "C" at bounding box center [627, 330] width 136 height 28
click at [636, 330] on input "C" at bounding box center [631, 334] width 9 height 9
radio input "true"
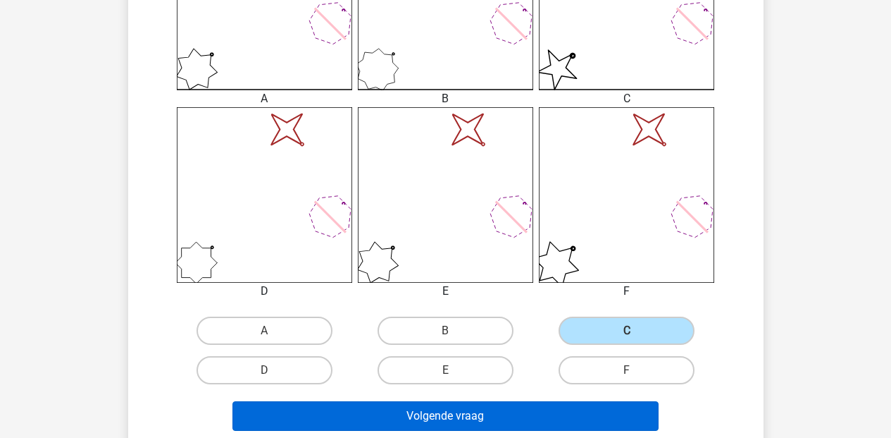
click at [564, 409] on button "Volgende vraag" at bounding box center [446, 416] width 426 height 30
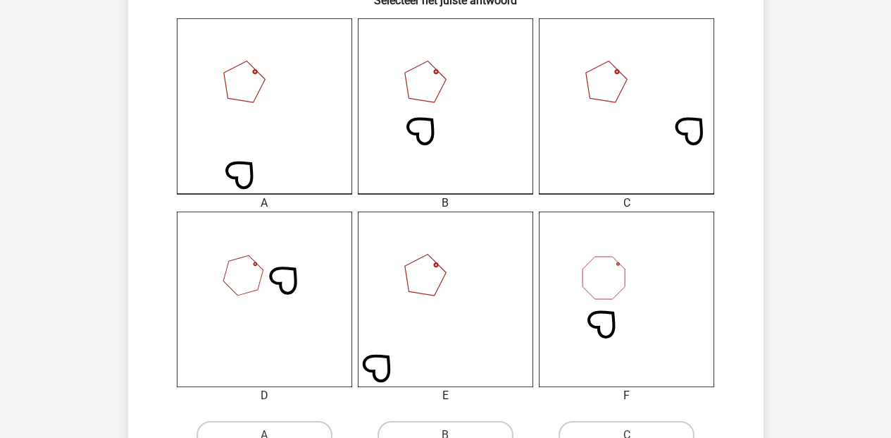
scroll to position [456, 0]
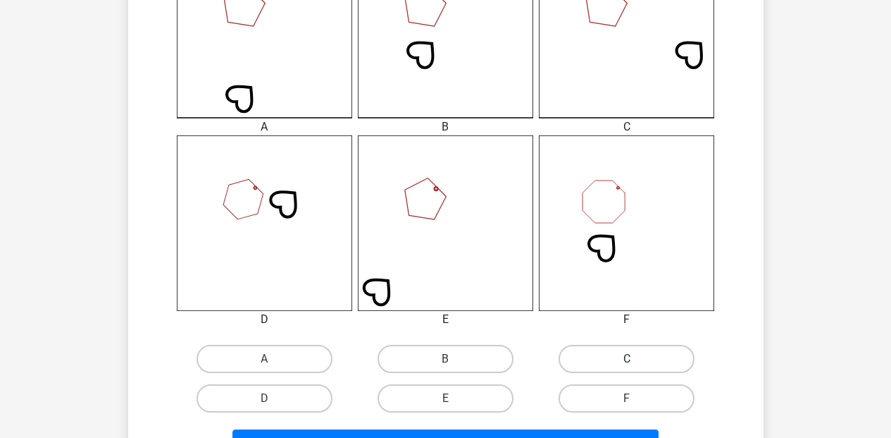
drag, startPoint x: 646, startPoint y: 359, endPoint x: 646, endPoint y: 347, distance: 11.3
click at [646, 347] on label "C" at bounding box center [627, 359] width 136 height 28
click at [636, 359] on input "C" at bounding box center [631, 363] width 9 height 9
radio input "true"
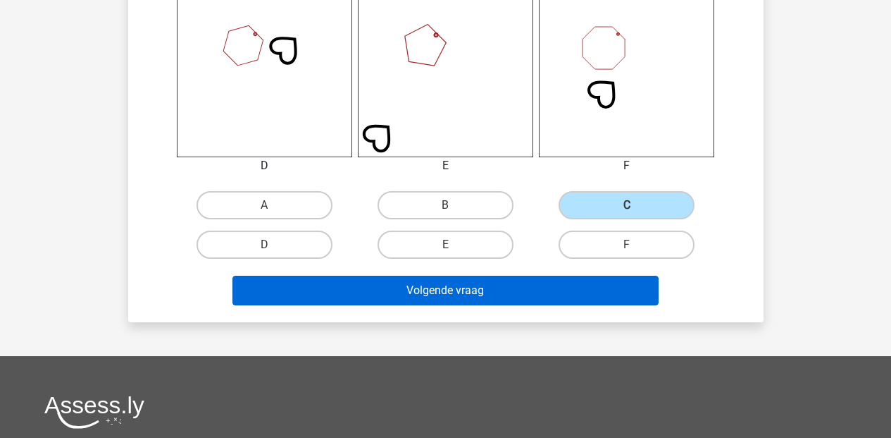
click at [463, 291] on button "Volgende vraag" at bounding box center [446, 291] width 426 height 30
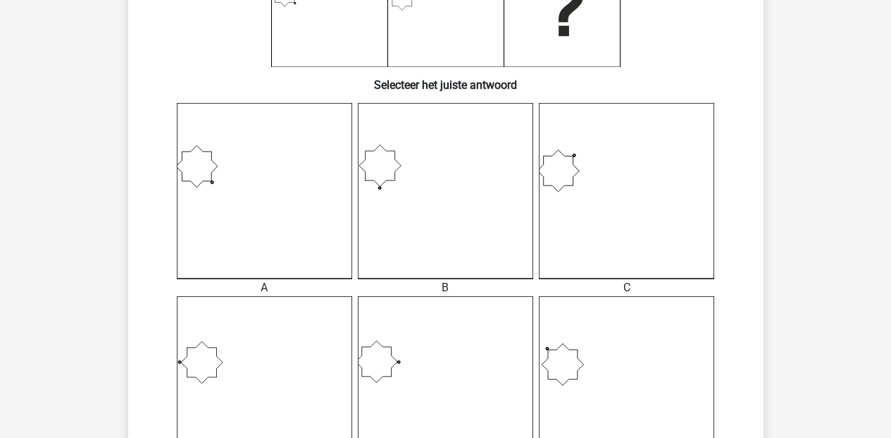
scroll to position [515, 0]
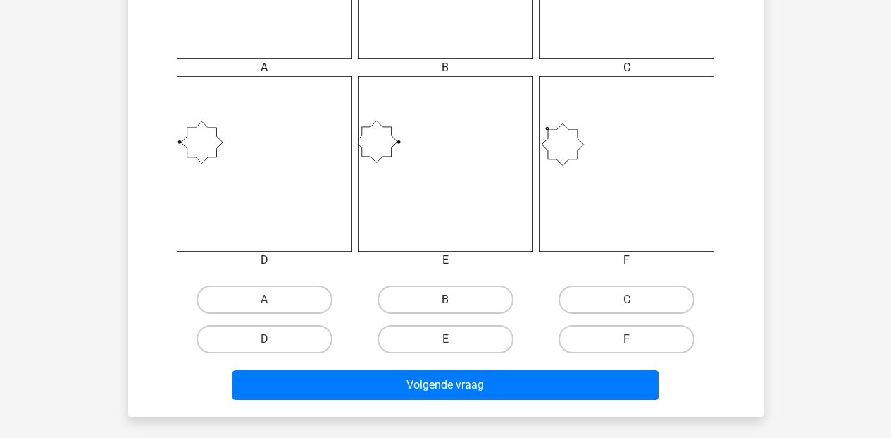
click at [462, 297] on label "B" at bounding box center [446, 299] width 136 height 28
click at [455, 299] on input "B" at bounding box center [449, 303] width 9 height 9
radio input "true"
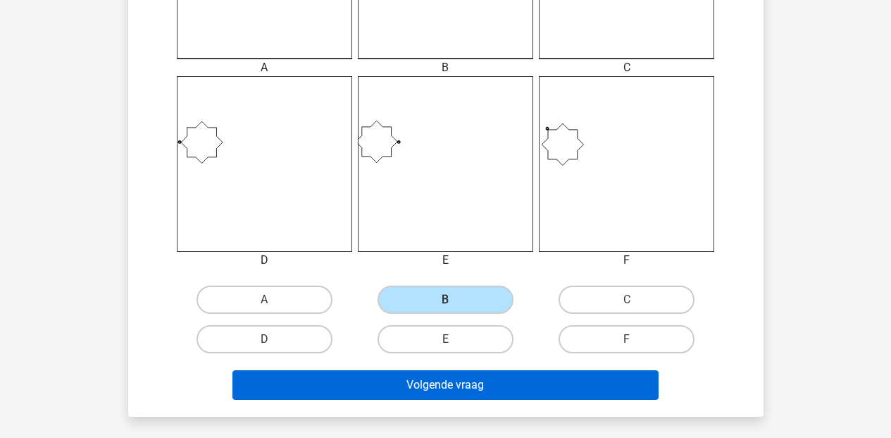
click at [470, 376] on button "Volgende vraag" at bounding box center [446, 385] width 426 height 30
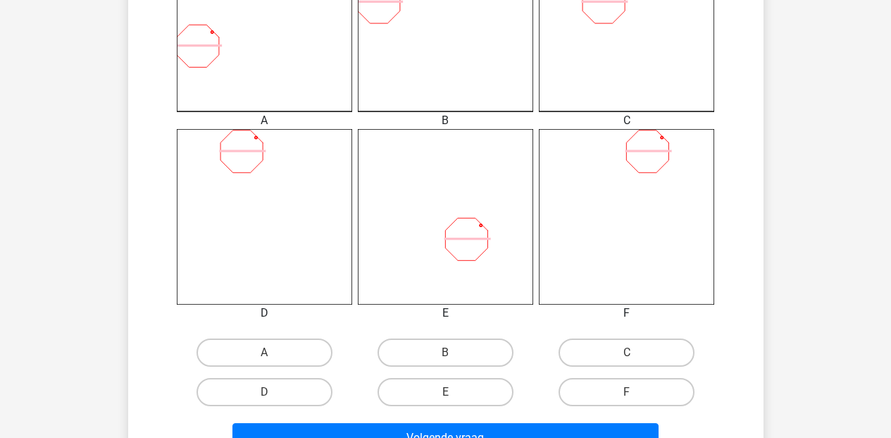
scroll to position [640, 0]
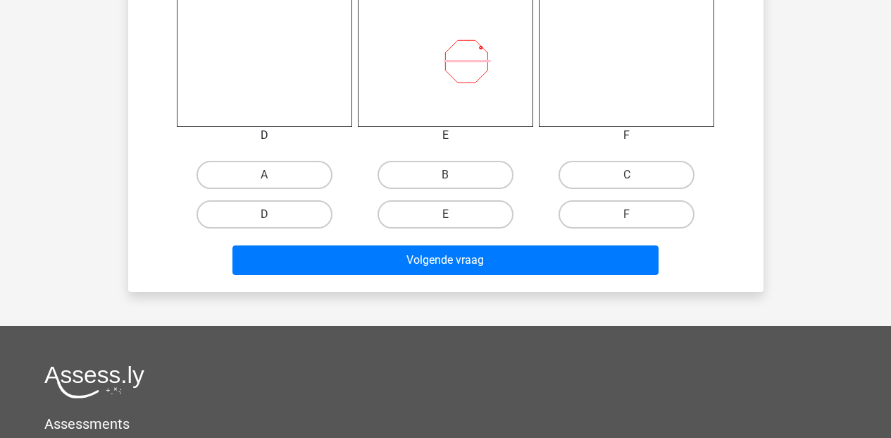
click at [631, 178] on input "C" at bounding box center [631, 179] width 9 height 9
radio input "true"
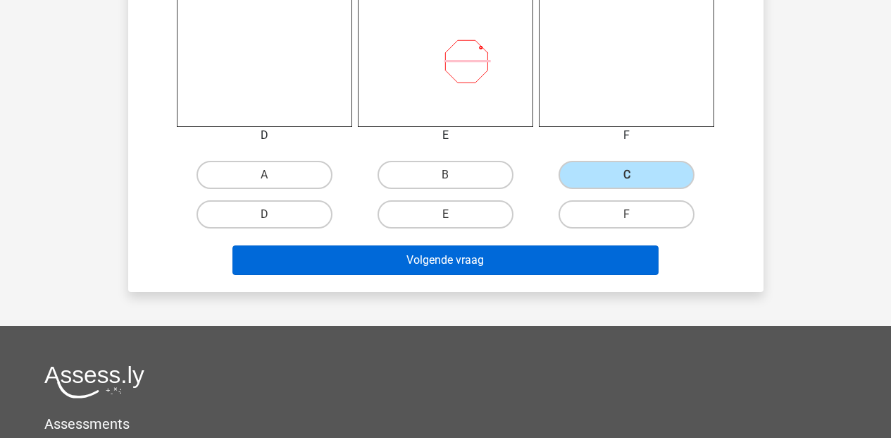
click at [567, 269] on button "Volgende vraag" at bounding box center [446, 260] width 426 height 30
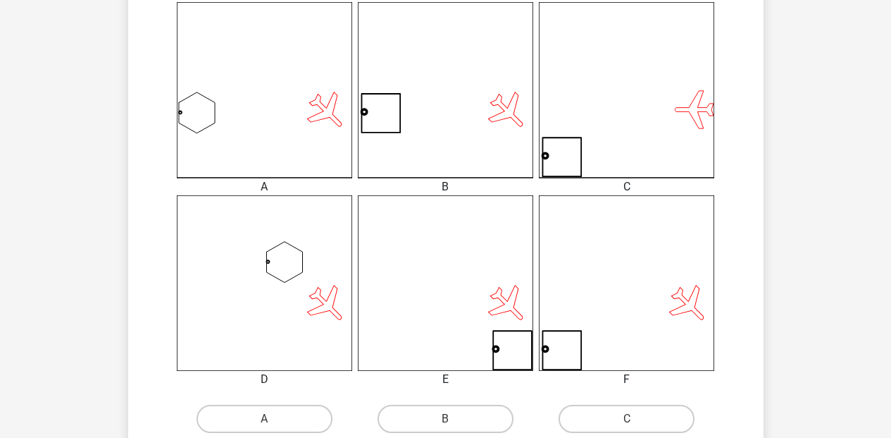
scroll to position [498, 0]
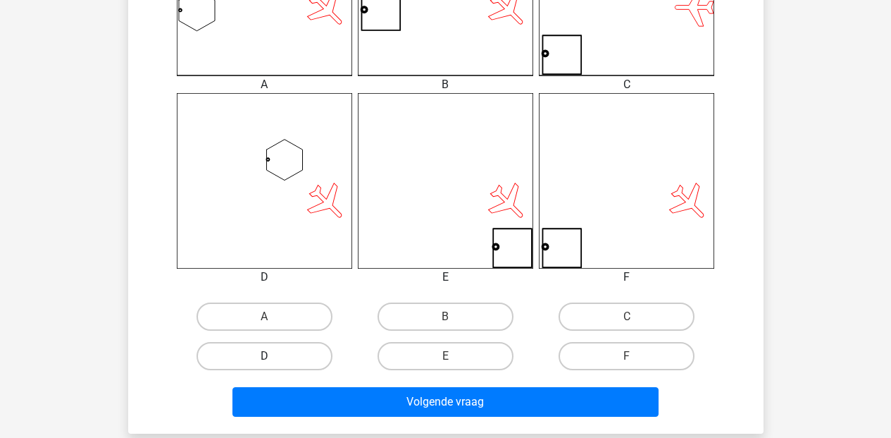
click at [261, 364] on label "D" at bounding box center [265, 356] width 136 height 28
click at [264, 364] on input "D" at bounding box center [268, 360] width 9 height 9
radio input "true"
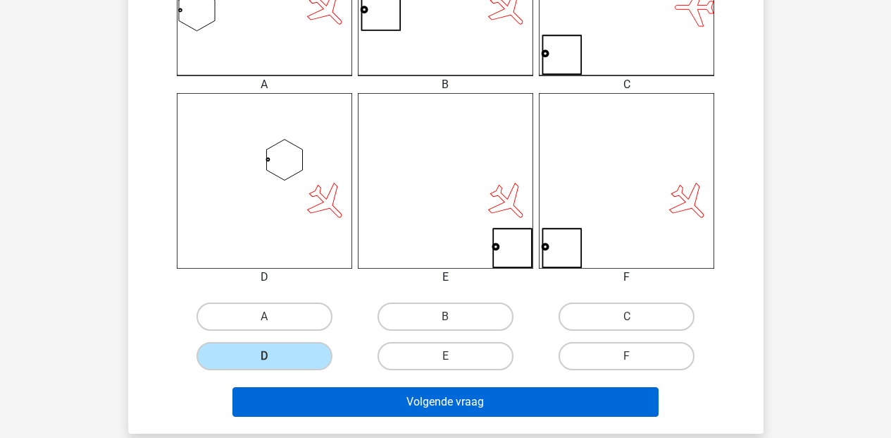
click at [333, 397] on button "Volgende vraag" at bounding box center [446, 402] width 426 height 30
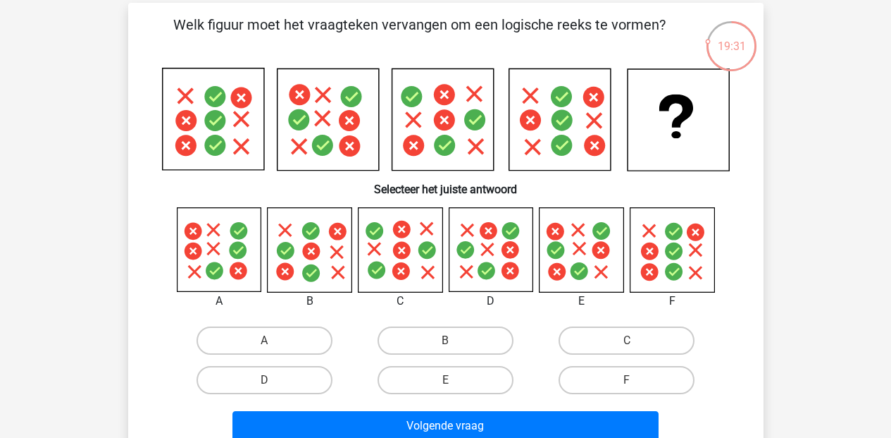
scroll to position [59, 0]
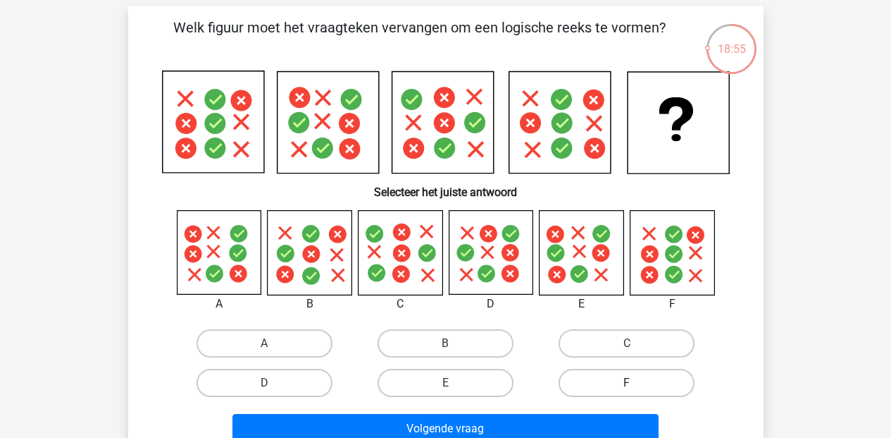
click at [624, 383] on label "F" at bounding box center [627, 383] width 136 height 28
click at [627, 383] on input "F" at bounding box center [631, 387] width 9 height 9
radio input "true"
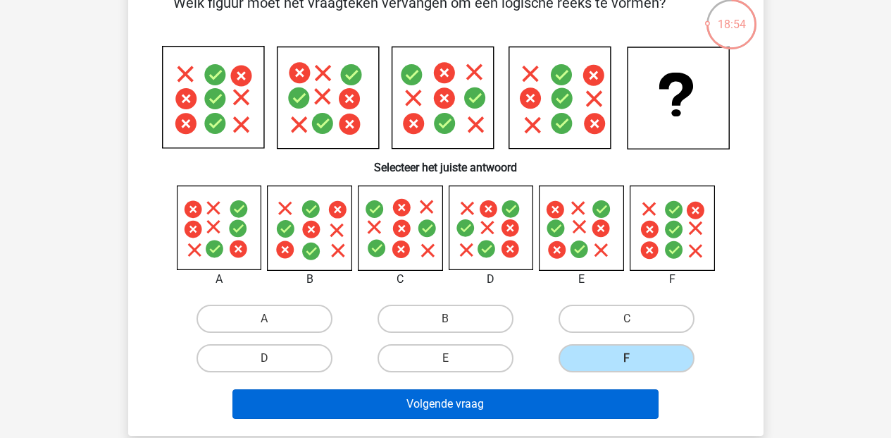
scroll to position [114, 0]
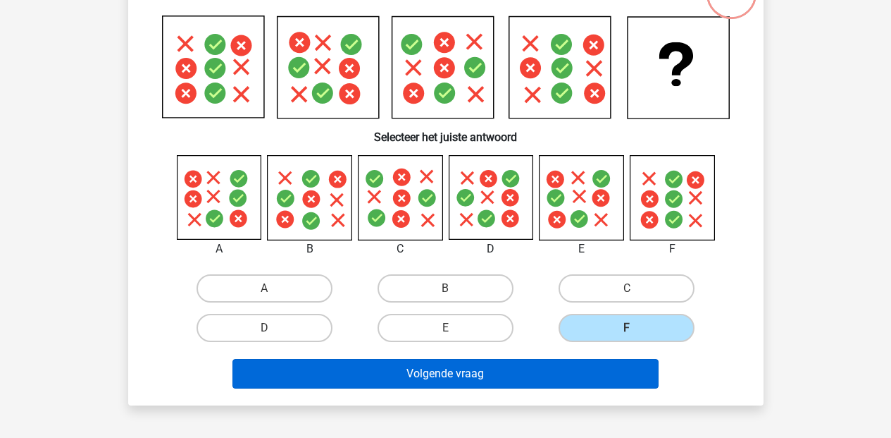
click at [416, 379] on button "Volgende vraag" at bounding box center [446, 374] width 426 height 30
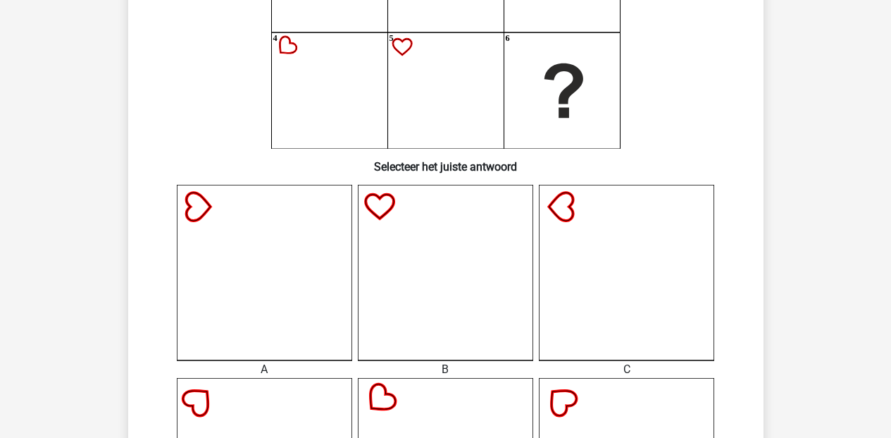
scroll to position [319, 0]
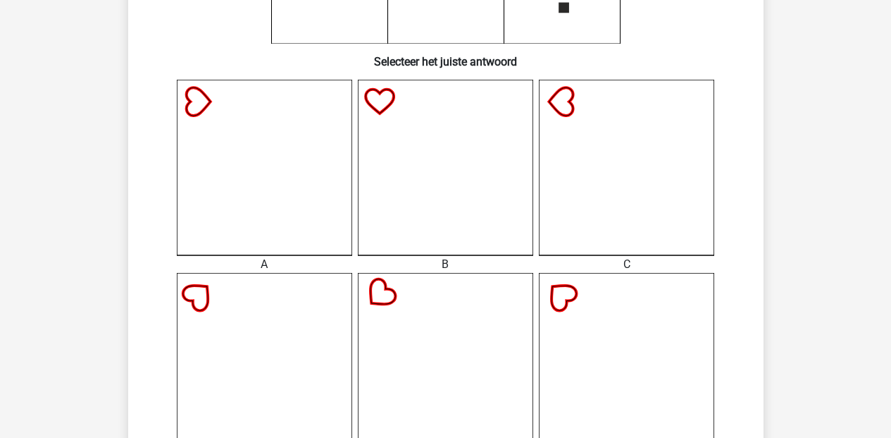
click at [628, 159] on icon at bounding box center [626, 167] width 175 height 175
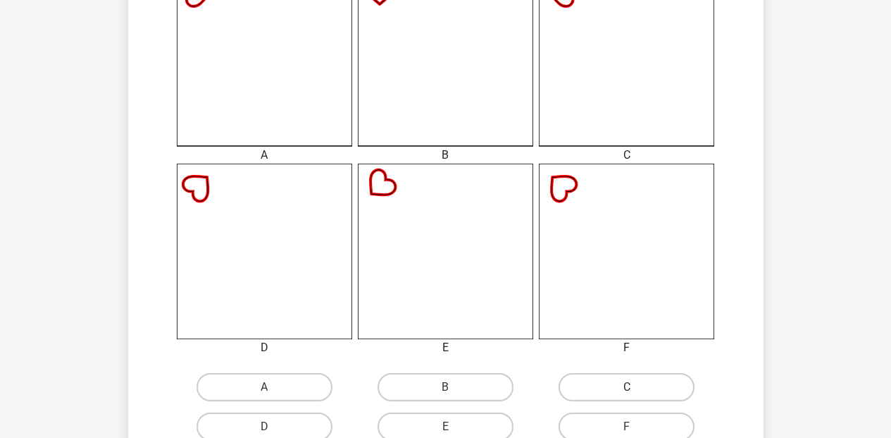
click at [595, 383] on label "C" at bounding box center [627, 387] width 136 height 28
click at [627, 387] on input "C" at bounding box center [631, 391] width 9 height 9
radio input "true"
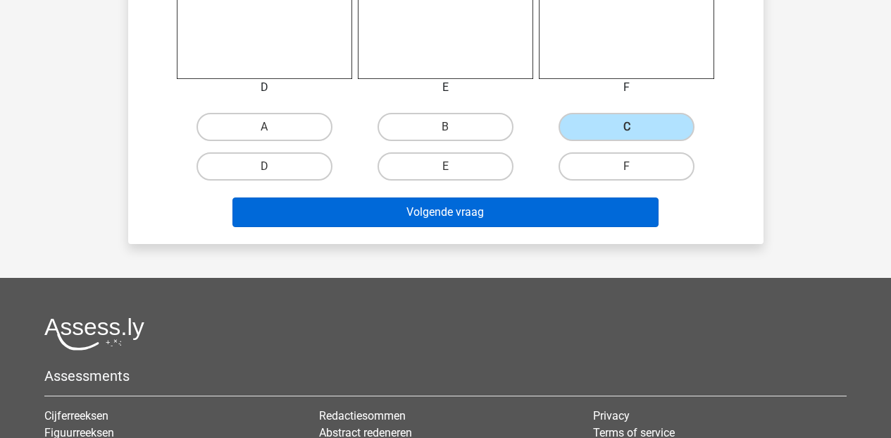
click at [419, 210] on button "Volgende vraag" at bounding box center [446, 212] width 426 height 30
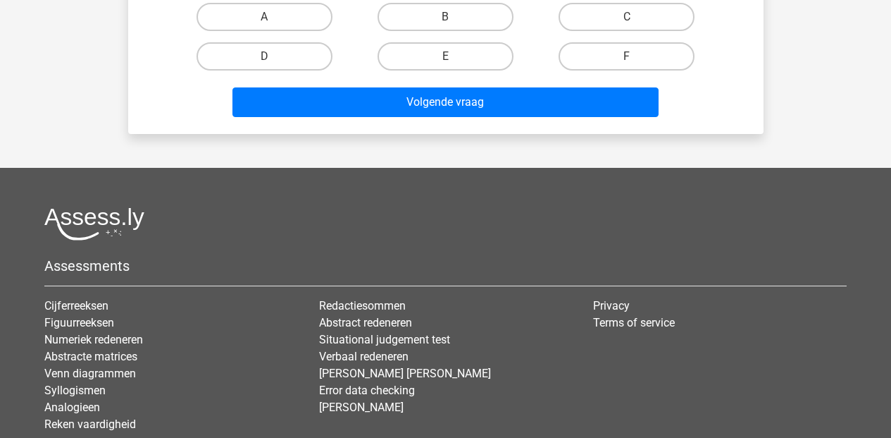
scroll to position [589, 0]
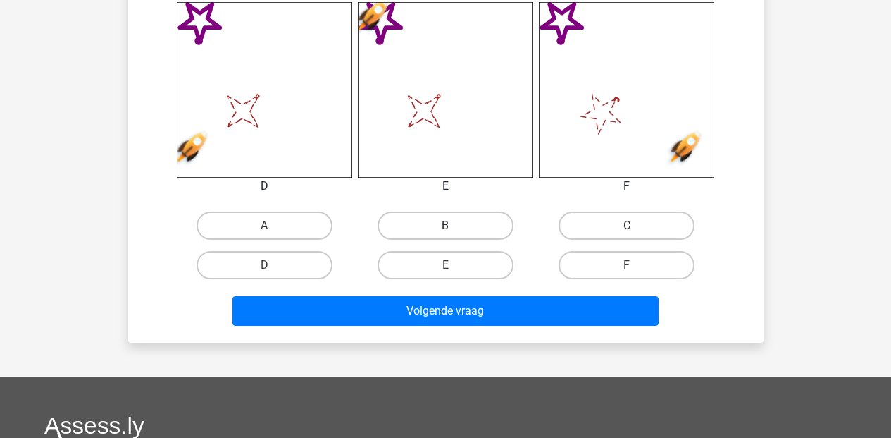
click at [446, 220] on label "B" at bounding box center [446, 225] width 136 height 28
click at [446, 225] on input "B" at bounding box center [449, 229] width 9 height 9
radio input "true"
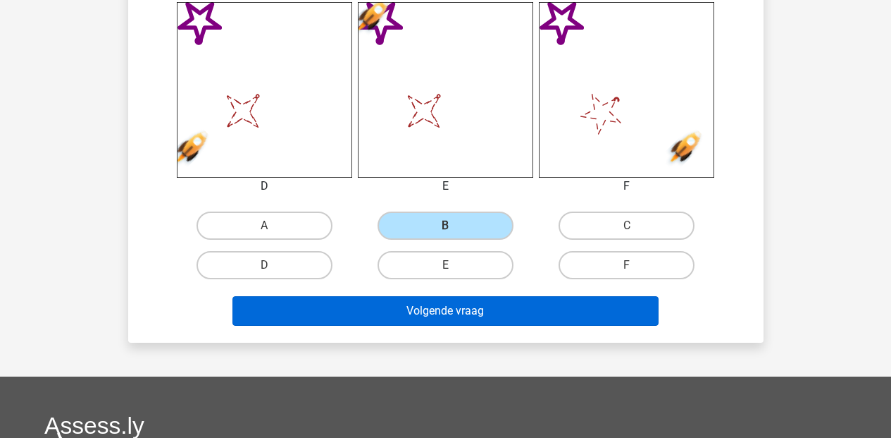
click at [440, 311] on button "Volgende vraag" at bounding box center [446, 311] width 426 height 30
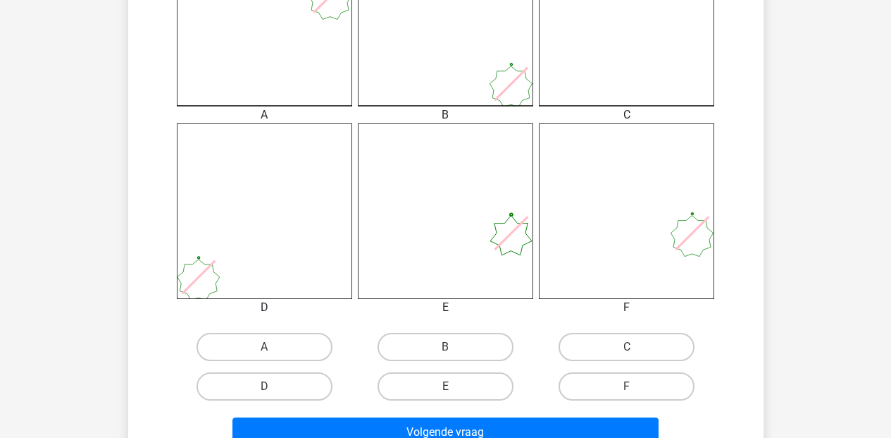
scroll to position [247, 0]
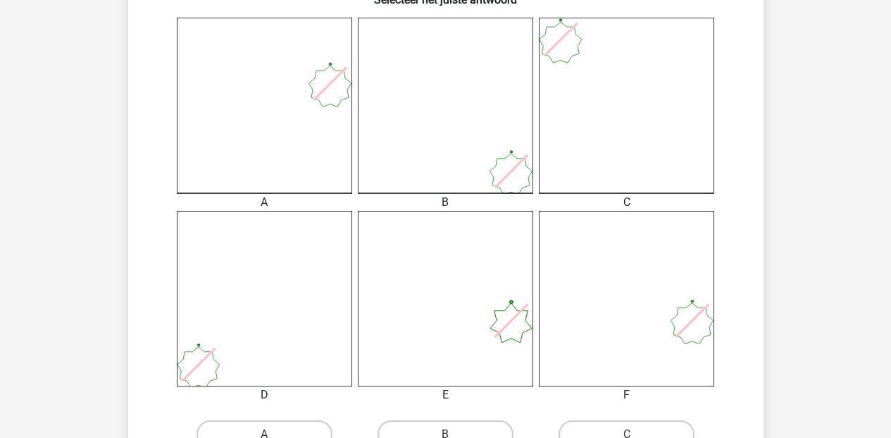
scroll to position [499, 0]
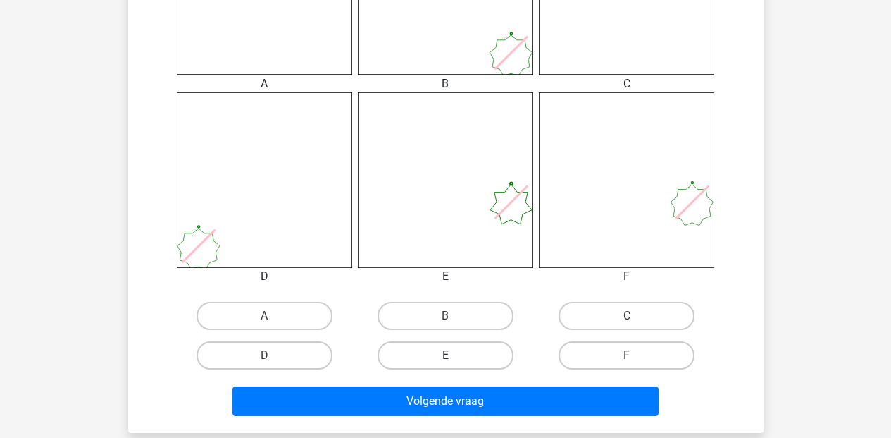
drag, startPoint x: 456, startPoint y: 354, endPoint x: 457, endPoint y: 345, distance: 8.6
click at [457, 345] on label "E" at bounding box center [446, 355] width 136 height 28
click at [455, 355] on input "E" at bounding box center [449, 359] width 9 height 9
radio input "true"
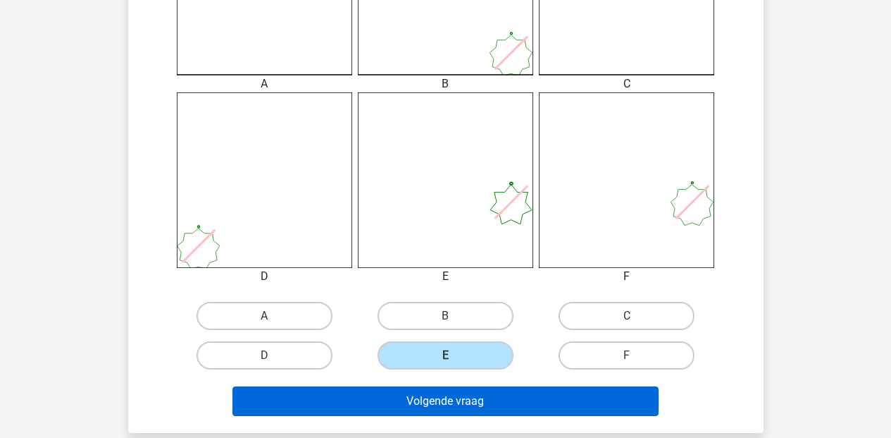
click at [447, 395] on button "Volgende vraag" at bounding box center [446, 401] width 426 height 30
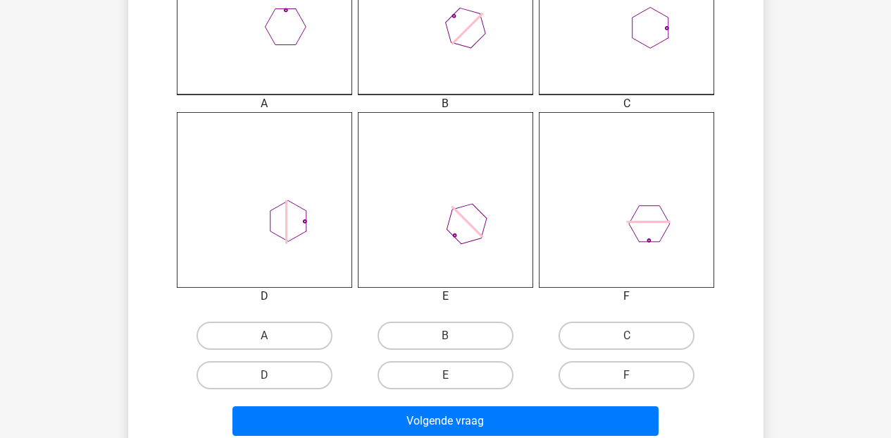
scroll to position [612, 0]
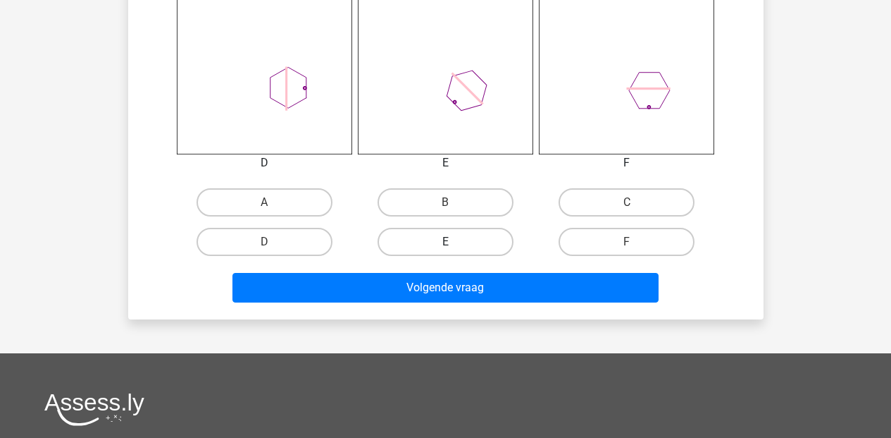
click at [464, 241] on label "E" at bounding box center [446, 242] width 136 height 28
click at [455, 242] on input "E" at bounding box center [449, 246] width 9 height 9
radio input "true"
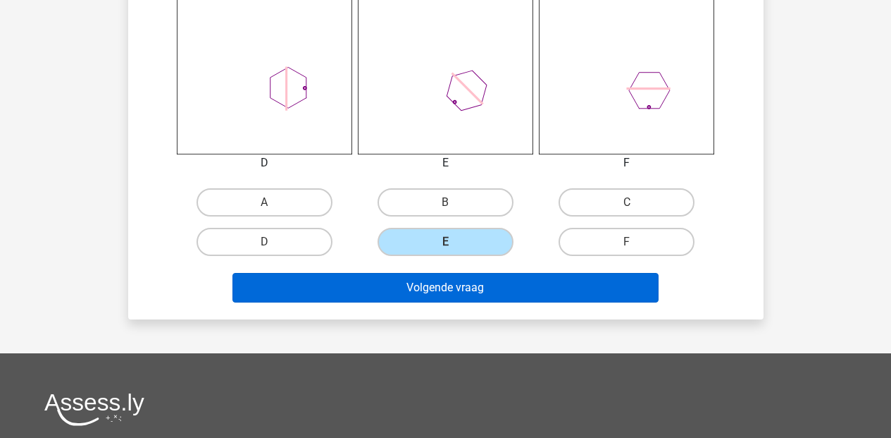
click at [458, 294] on button "Volgende vraag" at bounding box center [446, 288] width 426 height 30
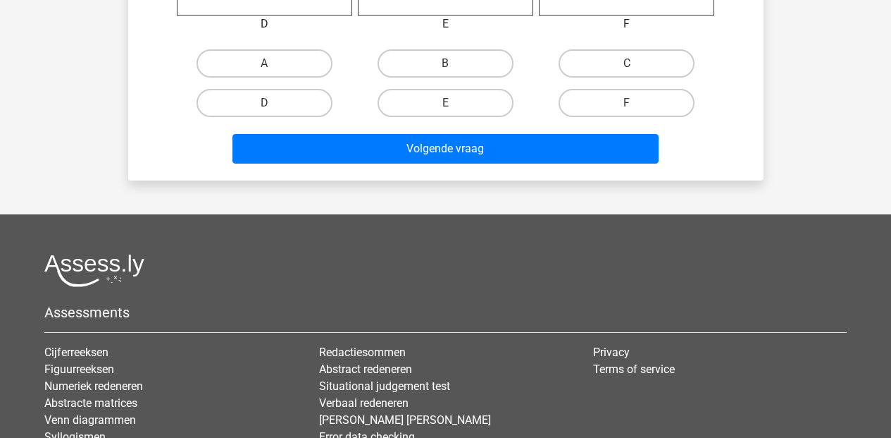
scroll to position [564, 0]
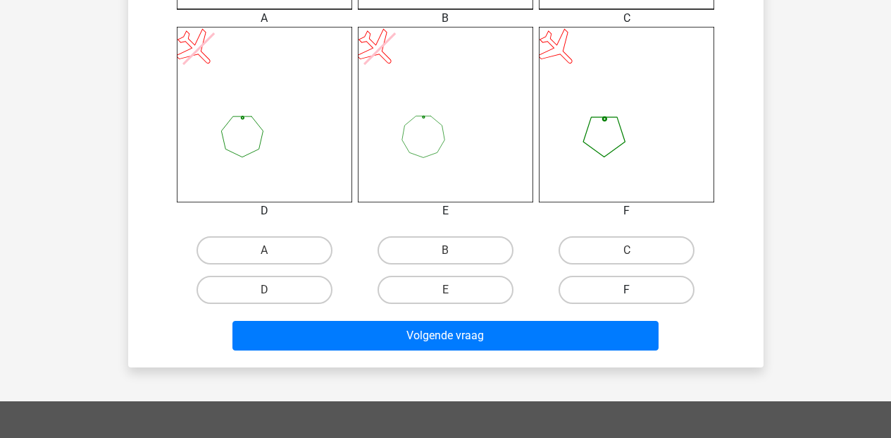
drag, startPoint x: 619, startPoint y: 273, endPoint x: 626, endPoint y: 303, distance: 30.3
click at [619, 276] on div "F" at bounding box center [626, 289] width 181 height 39
click at [627, 295] on input "F" at bounding box center [631, 294] width 9 height 9
radio input "true"
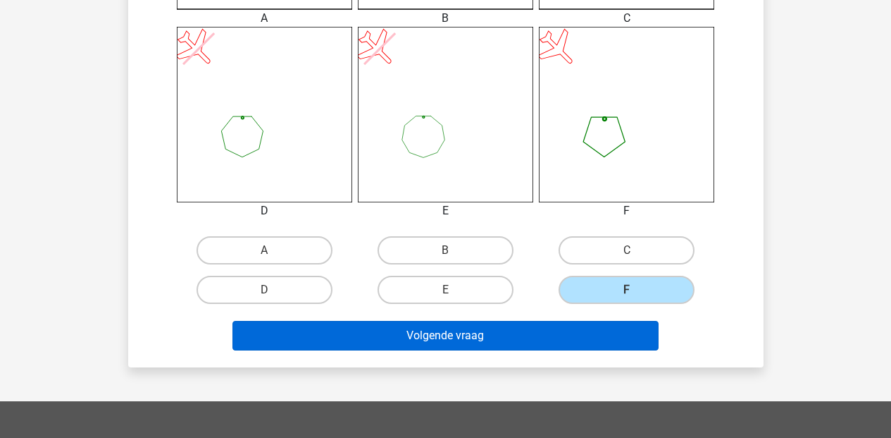
click at [511, 331] on button "Volgende vraag" at bounding box center [446, 336] width 426 height 30
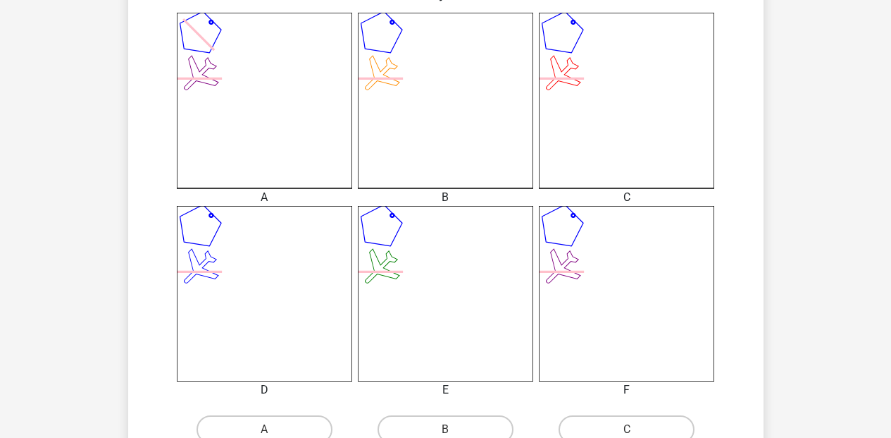
scroll to position [407, 0]
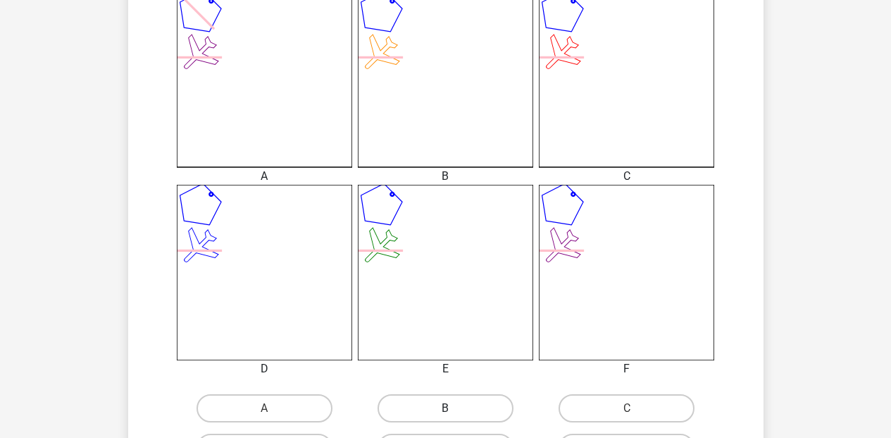
click at [436, 407] on label "B" at bounding box center [446, 408] width 136 height 28
click at [445, 408] on input "B" at bounding box center [449, 412] width 9 height 9
radio input "true"
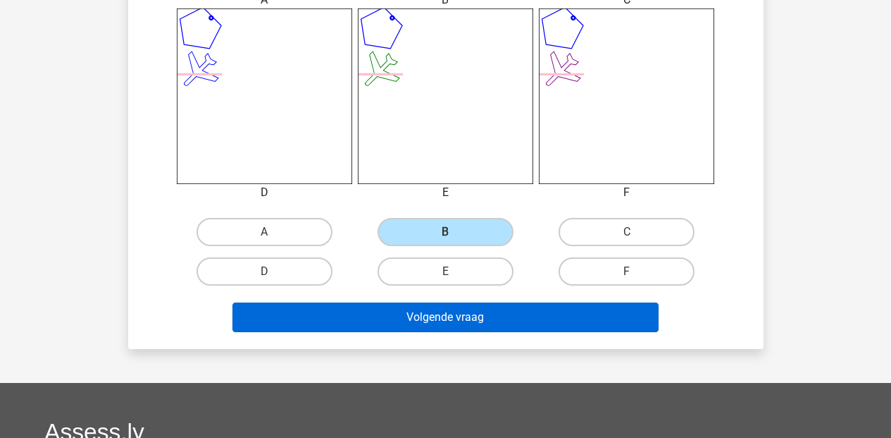
click at [456, 322] on button "Volgende vraag" at bounding box center [446, 317] width 426 height 30
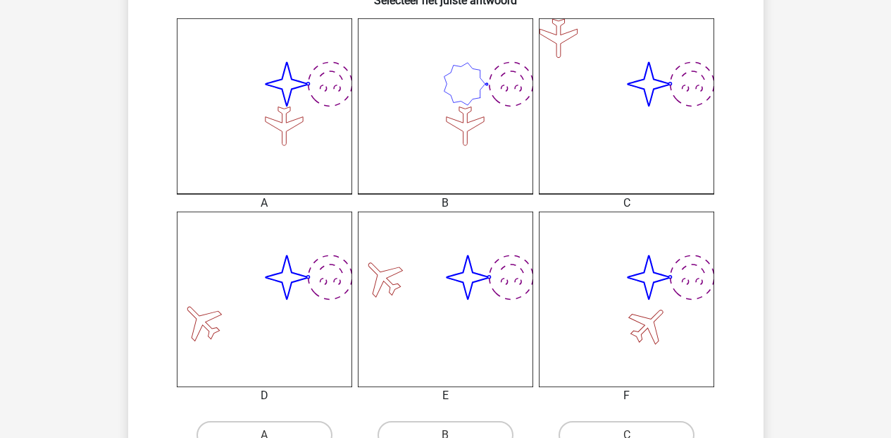
scroll to position [521, 0]
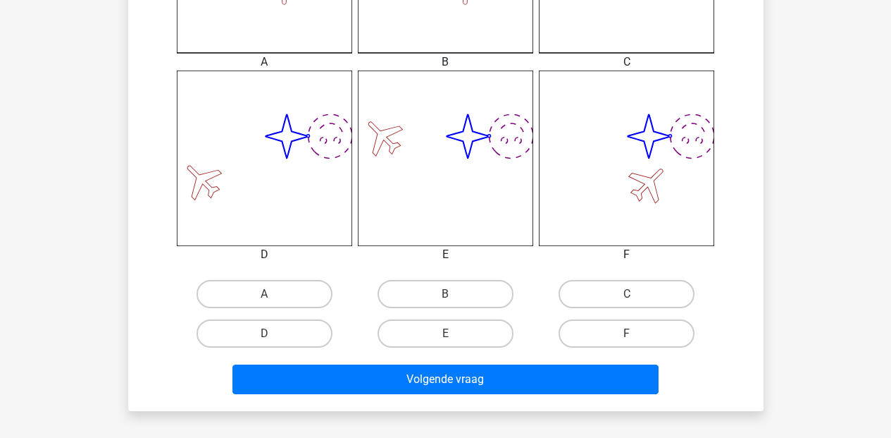
click at [633, 297] on input "C" at bounding box center [631, 298] width 9 height 9
radio input "true"
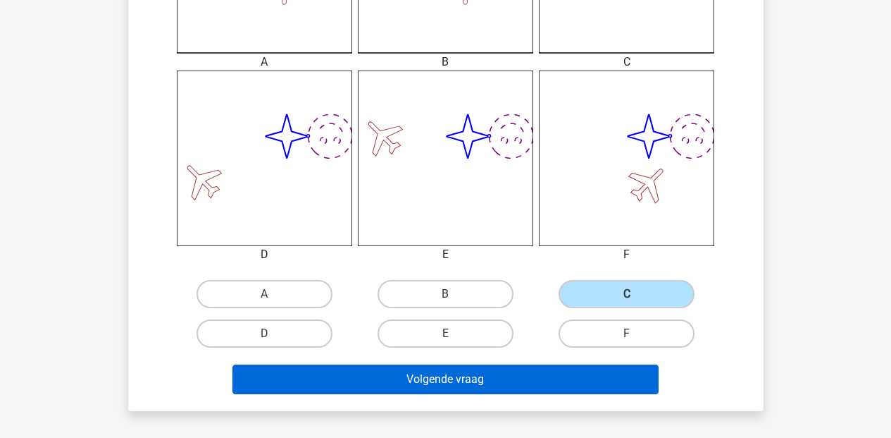
click at [510, 379] on button "Volgende vraag" at bounding box center [446, 379] width 426 height 30
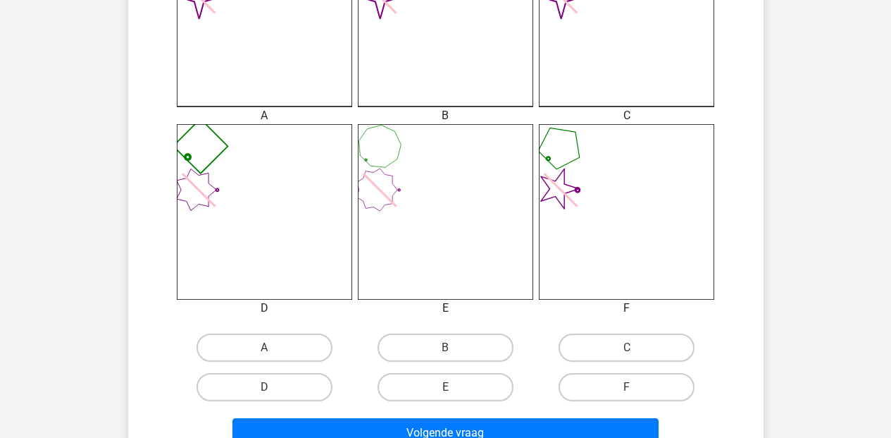
scroll to position [556, 0]
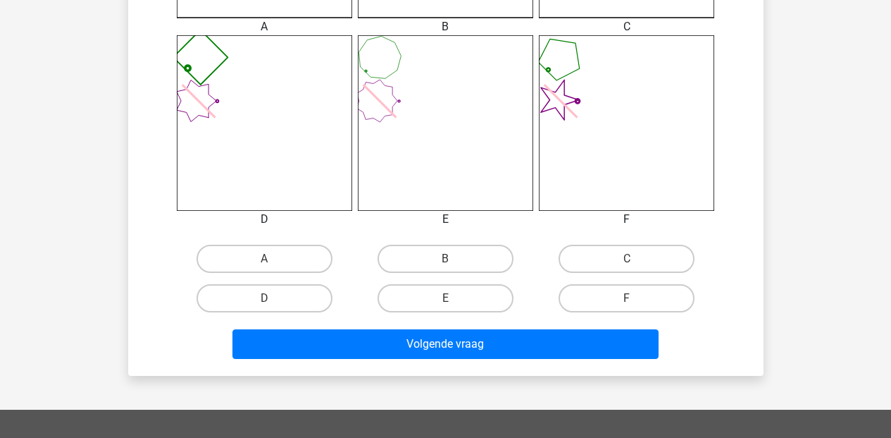
drag, startPoint x: 626, startPoint y: 297, endPoint x: 618, endPoint y: 312, distance: 17.0
click at [350, 273] on div "F" at bounding box center [265, 259] width 170 height 28
click at [627, 290] on label "F" at bounding box center [627, 298] width 136 height 28
click at [627, 298] on input "F" at bounding box center [631, 302] width 9 height 9
radio input "true"
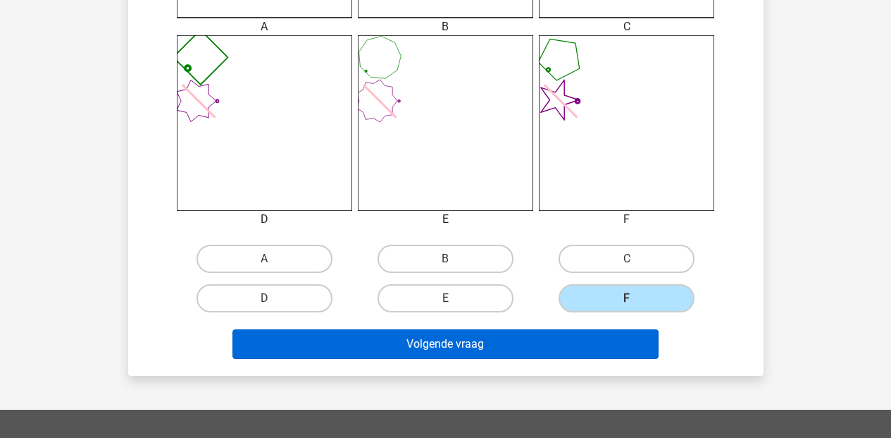
click at [578, 342] on button "Volgende vraag" at bounding box center [446, 344] width 426 height 30
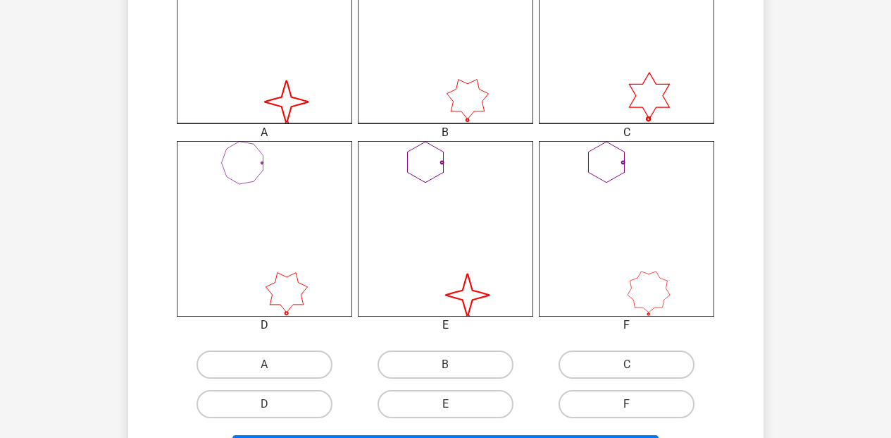
scroll to position [500, 0]
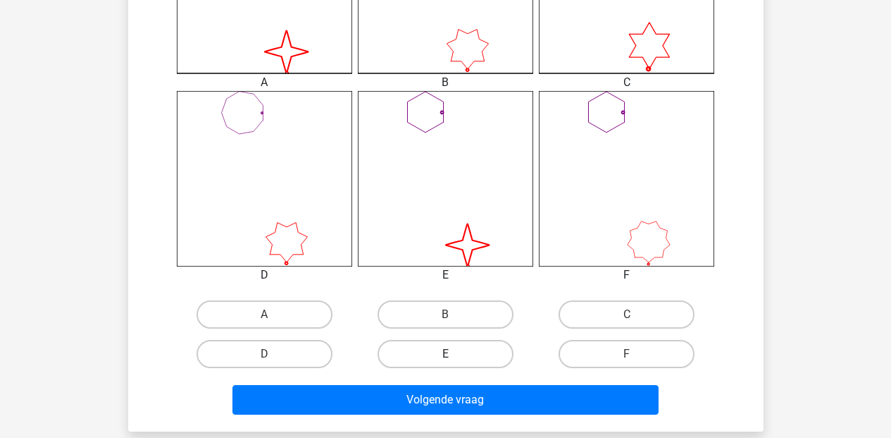
click at [429, 345] on label "E" at bounding box center [446, 354] width 136 height 28
click at [445, 354] on input "E" at bounding box center [449, 358] width 9 height 9
radio input "true"
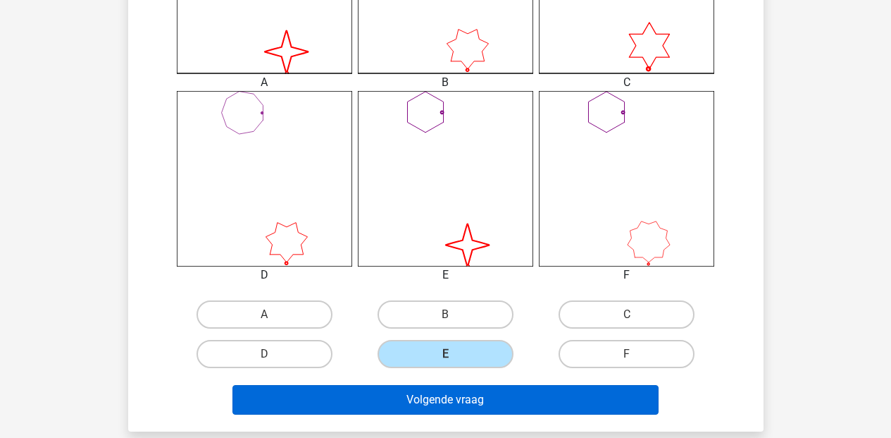
click at [423, 395] on button "Volgende vraag" at bounding box center [446, 400] width 426 height 30
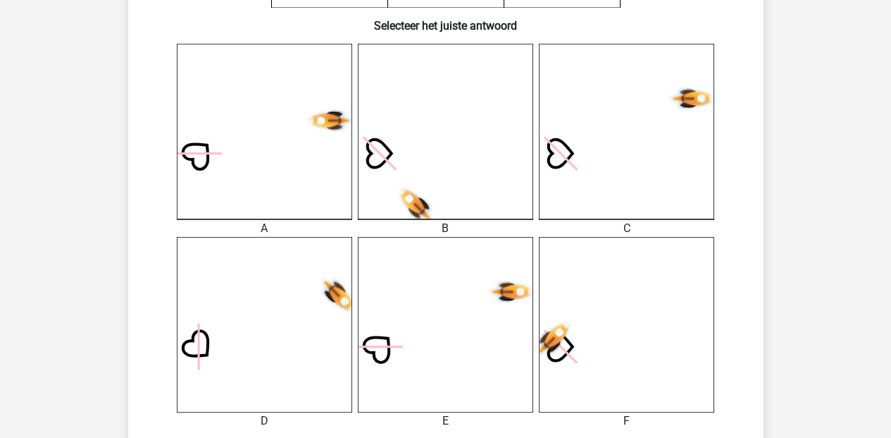
scroll to position [459, 0]
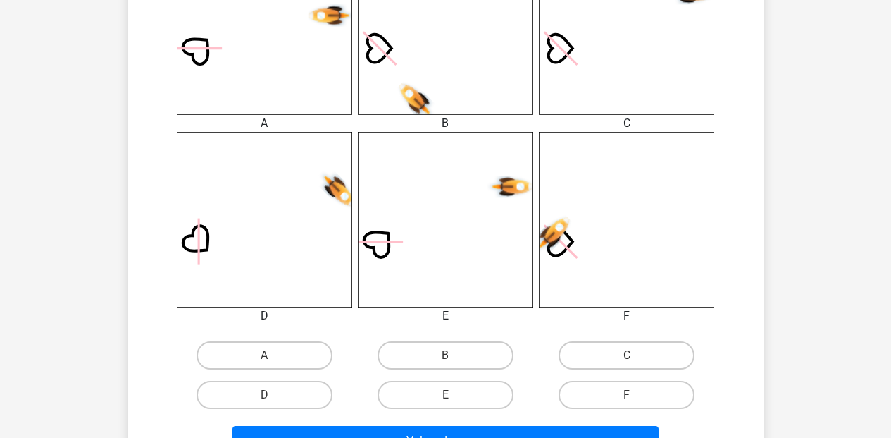
click at [629, 357] on input "C" at bounding box center [631, 359] width 9 height 9
radio input "true"
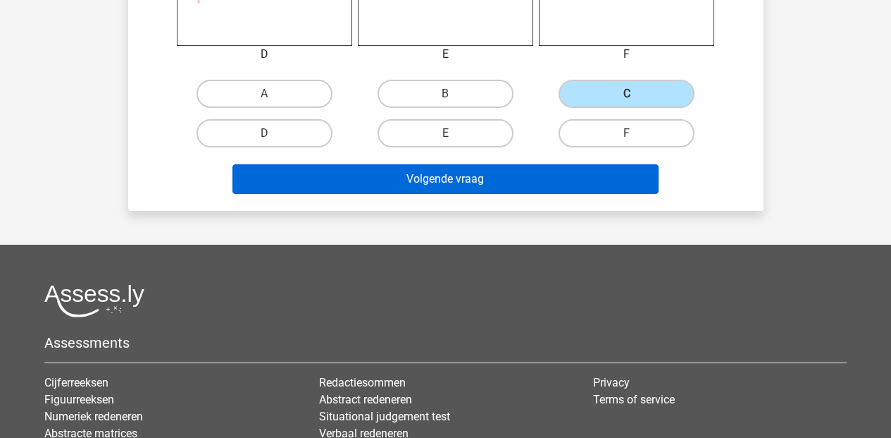
click at [412, 185] on button "Volgende vraag" at bounding box center [446, 179] width 426 height 30
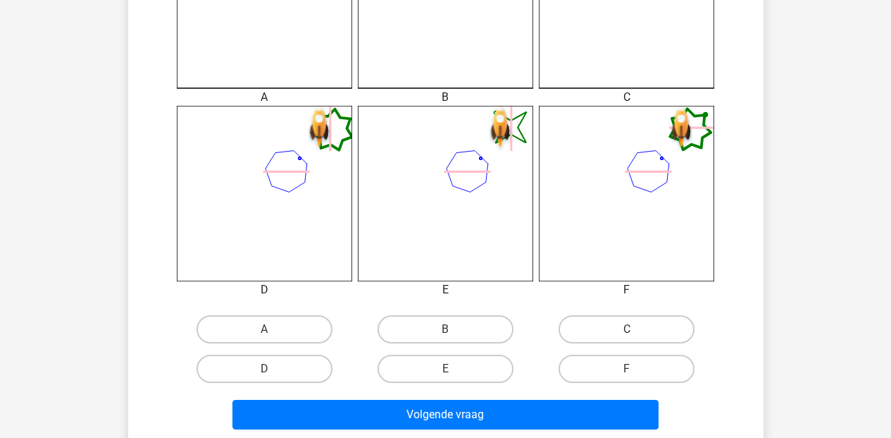
scroll to position [483, 0]
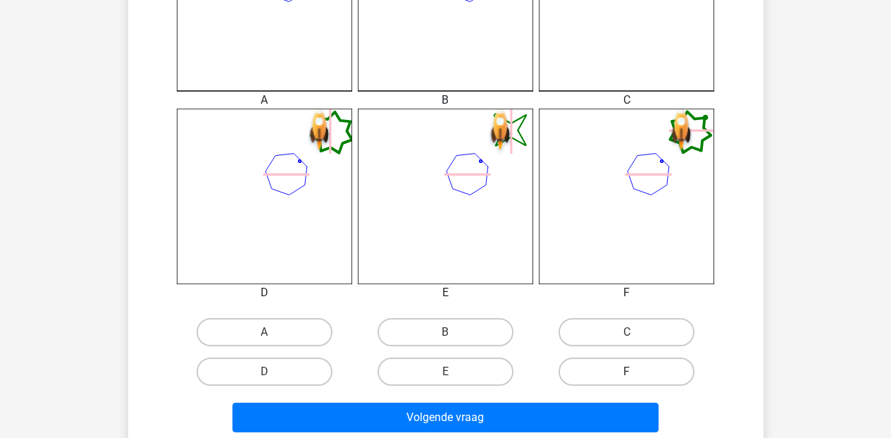
click at [626, 366] on label "F" at bounding box center [627, 371] width 136 height 28
click at [627, 371] on input "F" at bounding box center [631, 375] width 9 height 9
radio input "true"
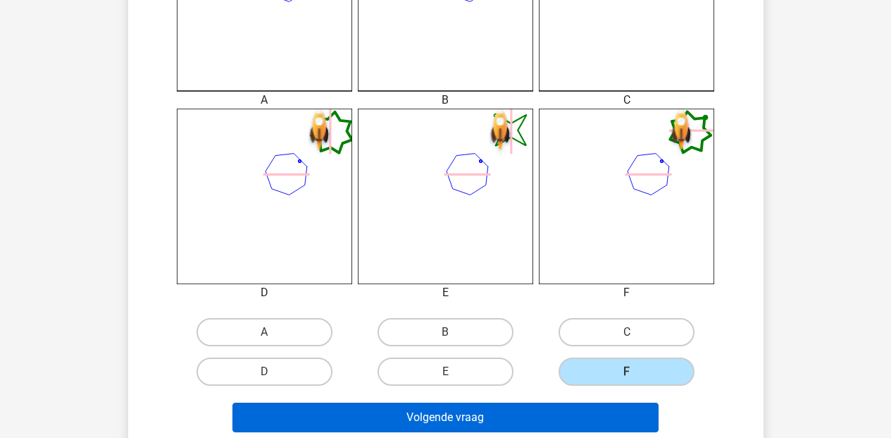
click at [595, 408] on button "Volgende vraag" at bounding box center [446, 417] width 426 height 30
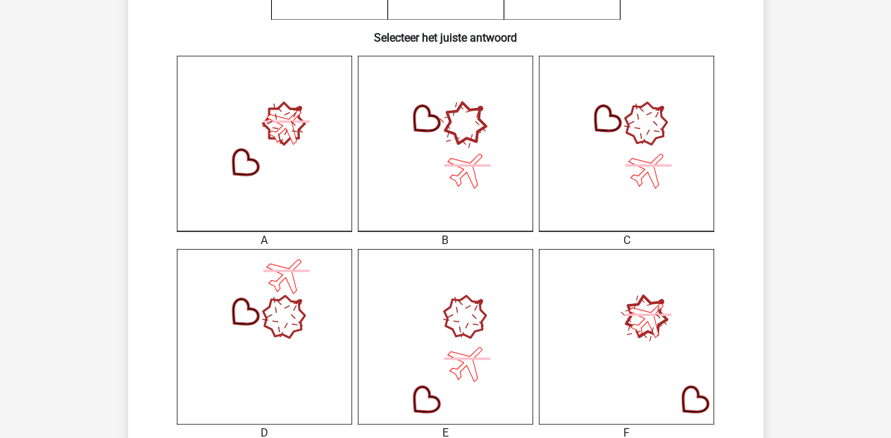
scroll to position [562, 0]
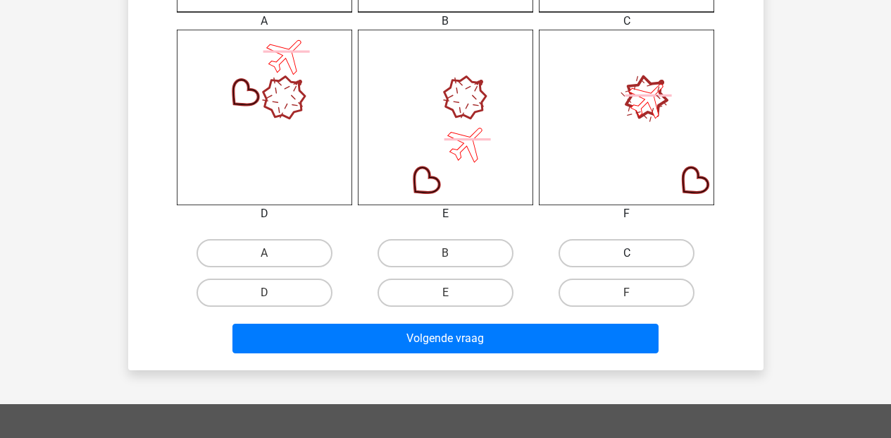
click at [616, 248] on label "C" at bounding box center [627, 253] width 136 height 28
click at [627, 253] on input "C" at bounding box center [631, 257] width 9 height 9
radio input "true"
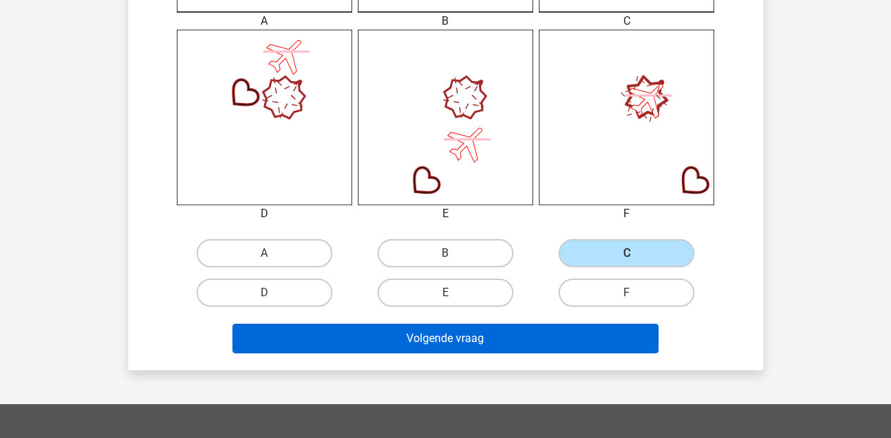
click at [523, 336] on button "Volgende vraag" at bounding box center [446, 338] width 426 height 30
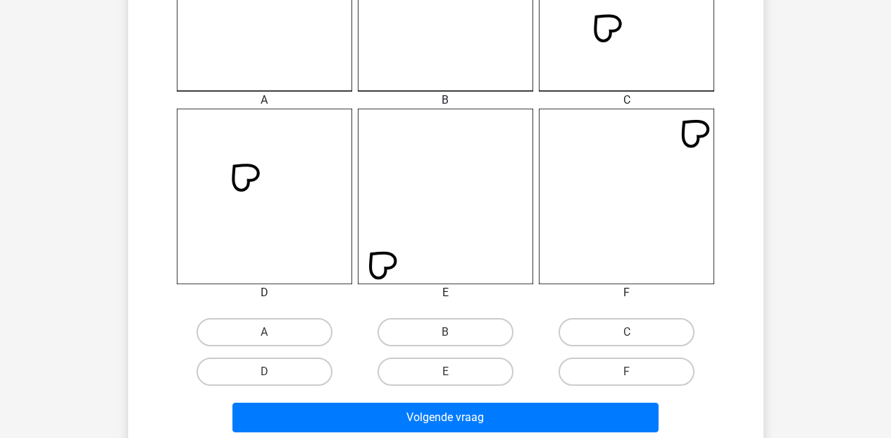
scroll to position [622, 0]
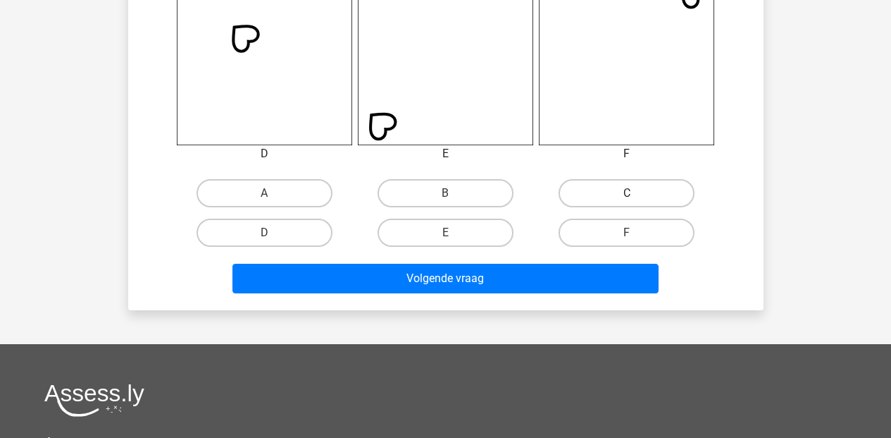
click at [661, 194] on label "C" at bounding box center [627, 193] width 136 height 28
click at [636, 194] on input "C" at bounding box center [631, 197] width 9 height 9
radio input "true"
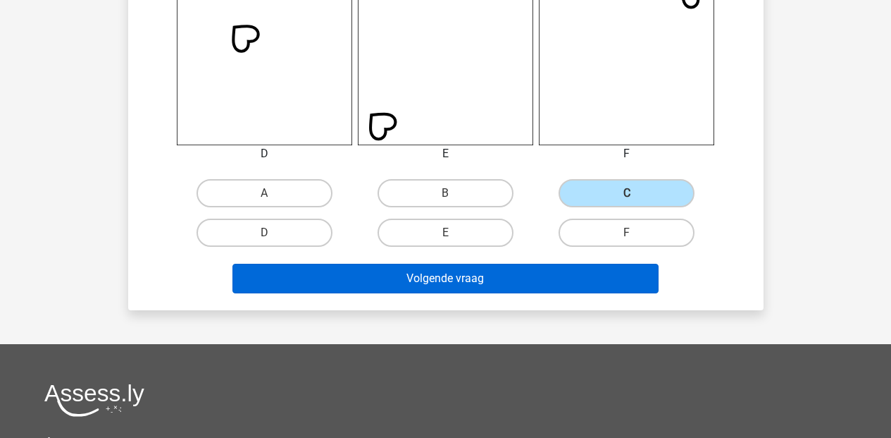
click at [507, 278] on button "Volgende vraag" at bounding box center [446, 279] width 426 height 30
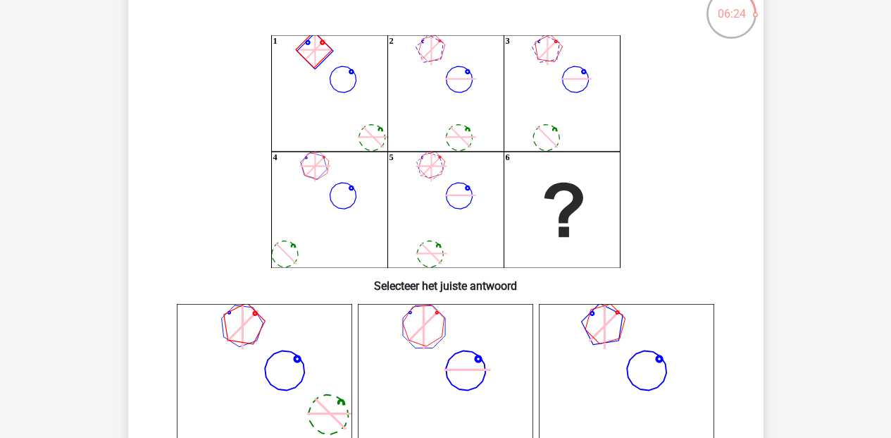
scroll to position [447, 0]
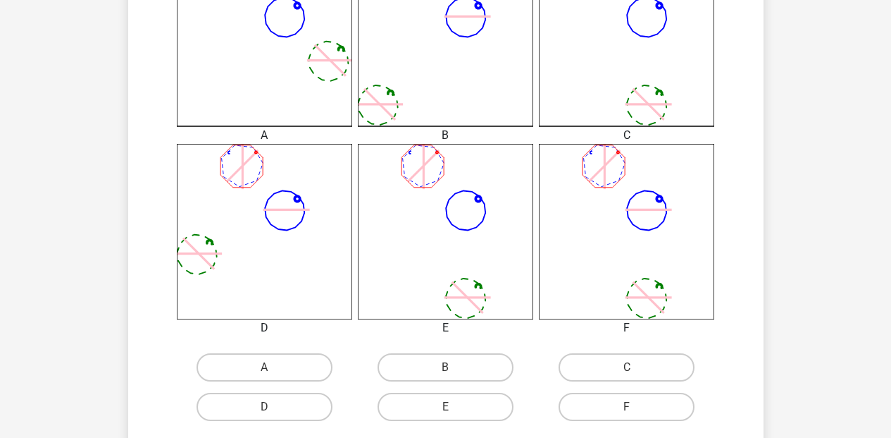
click at [619, 278] on icon at bounding box center [626, 231] width 175 height 175
click at [631, 398] on label "F" at bounding box center [627, 406] width 136 height 28
click at [631, 407] on input "F" at bounding box center [631, 411] width 9 height 9
radio input "true"
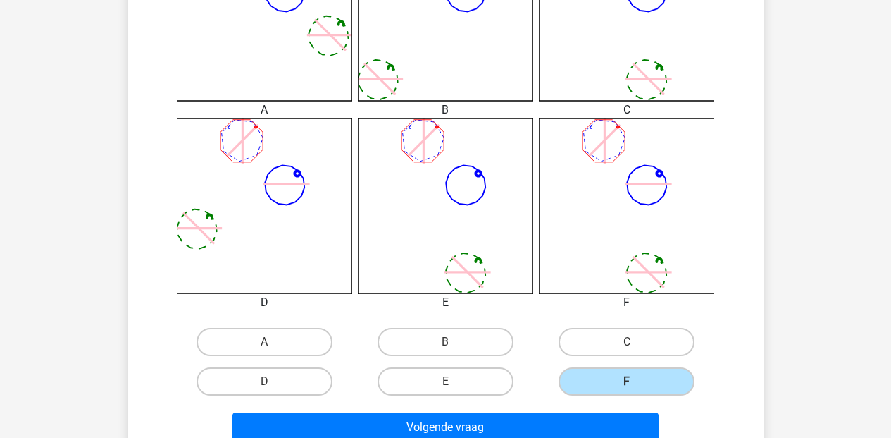
scroll to position [546, 0]
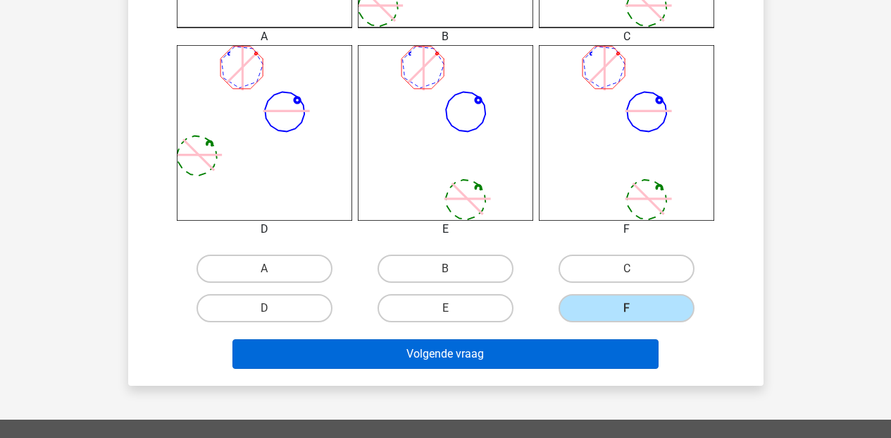
click at [589, 361] on button "Volgende vraag" at bounding box center [446, 354] width 426 height 30
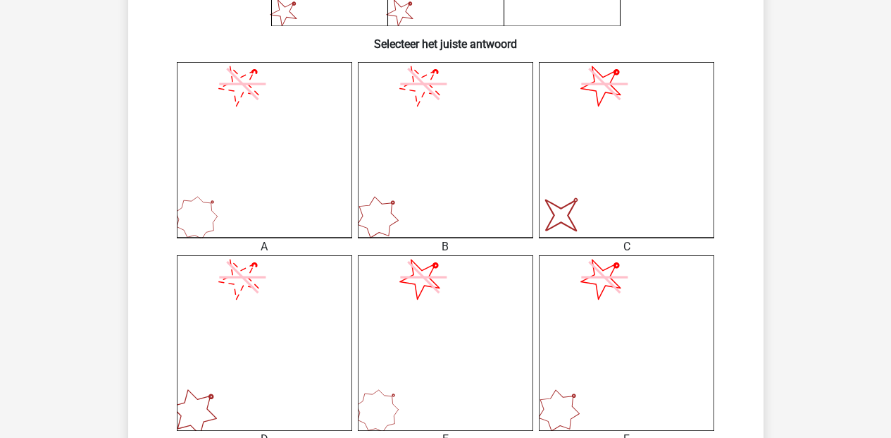
scroll to position [663, 0]
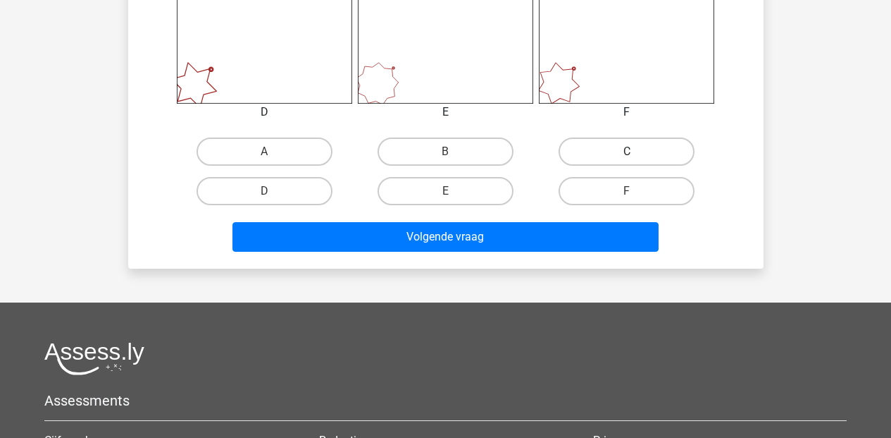
click at [667, 147] on label "C" at bounding box center [627, 151] width 136 height 28
click at [636, 152] on input "C" at bounding box center [631, 156] width 9 height 9
radio input "true"
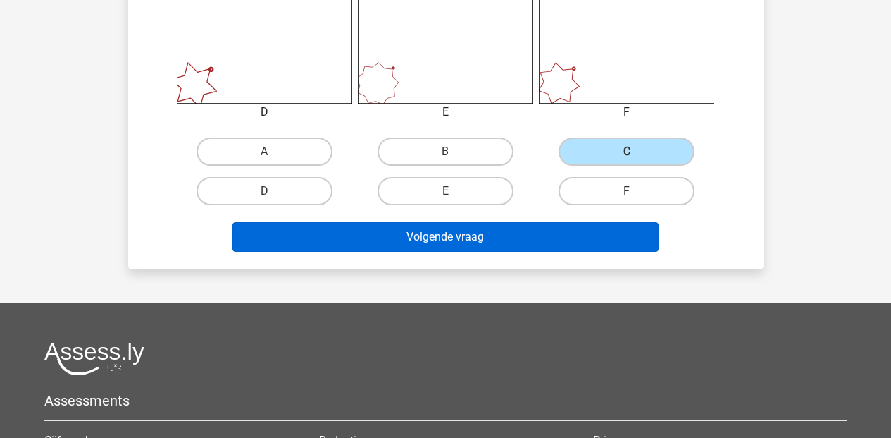
click at [516, 229] on button "Volgende vraag" at bounding box center [446, 237] width 426 height 30
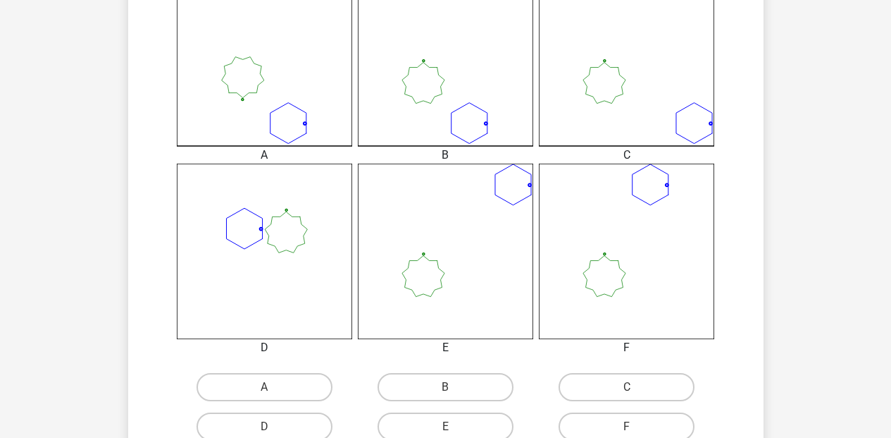
scroll to position [652, 0]
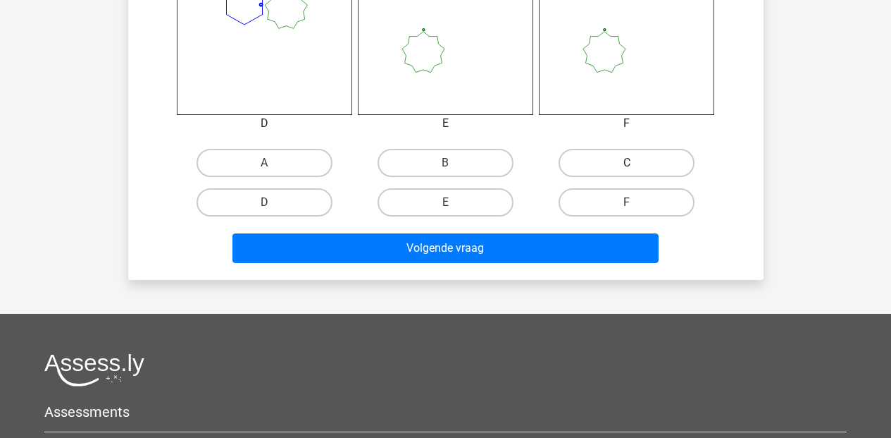
click at [622, 163] on label "C" at bounding box center [627, 163] width 136 height 28
click at [627, 163] on input "C" at bounding box center [631, 167] width 9 height 9
radio input "true"
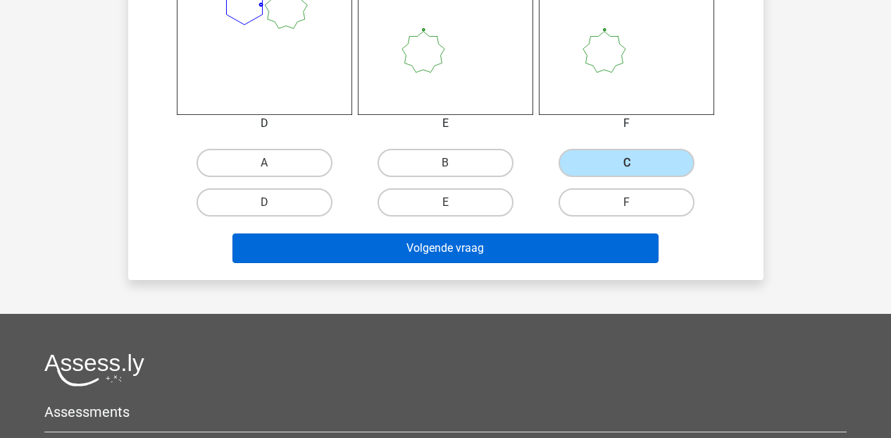
click at [550, 242] on button "Volgende vraag" at bounding box center [446, 248] width 426 height 30
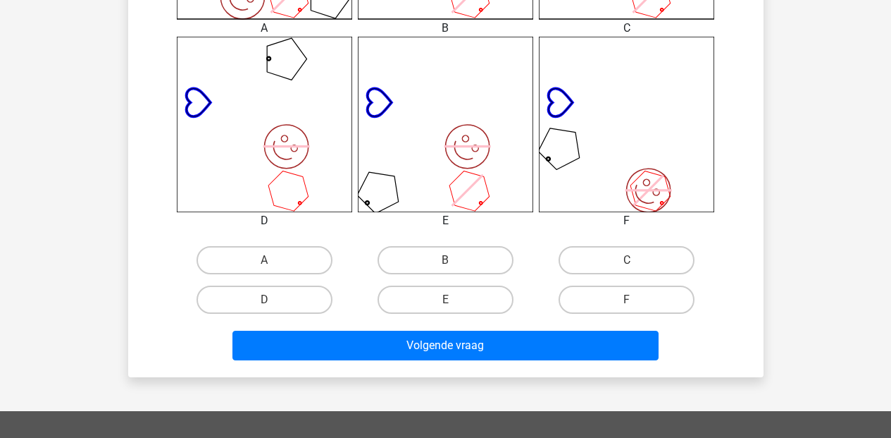
scroll to position [600, 0]
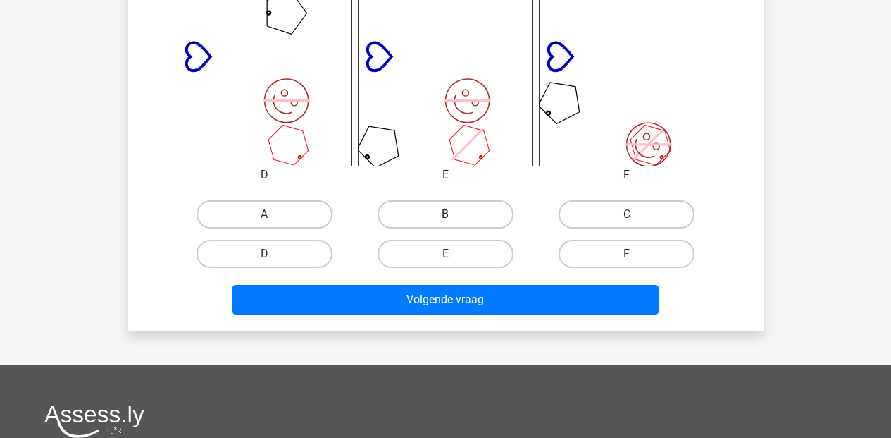
click at [472, 212] on label "B" at bounding box center [446, 214] width 136 height 28
click at [455, 214] on input "B" at bounding box center [449, 218] width 9 height 9
radio input "true"
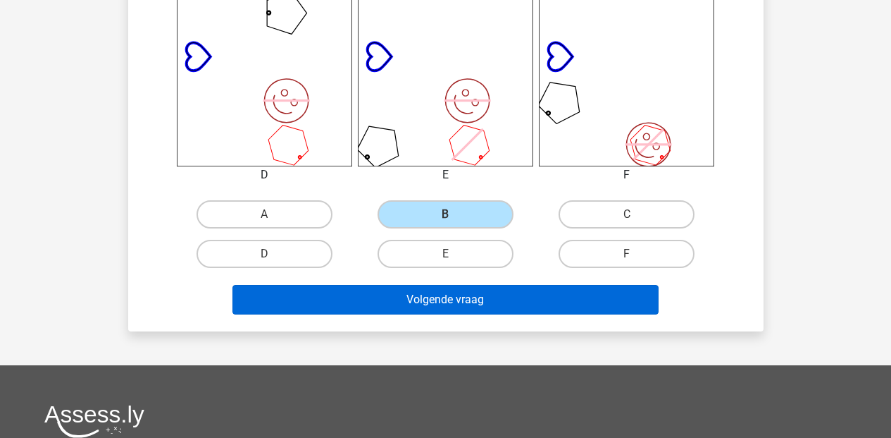
click at [422, 299] on button "Volgende vraag" at bounding box center [446, 300] width 426 height 30
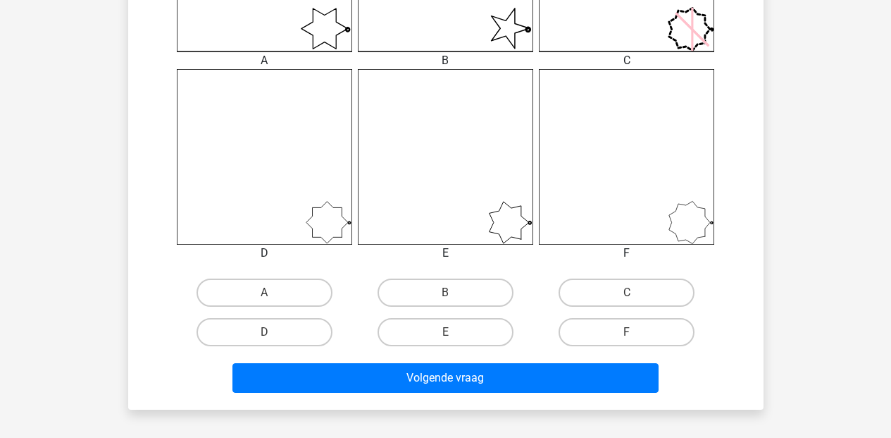
scroll to position [593, 0]
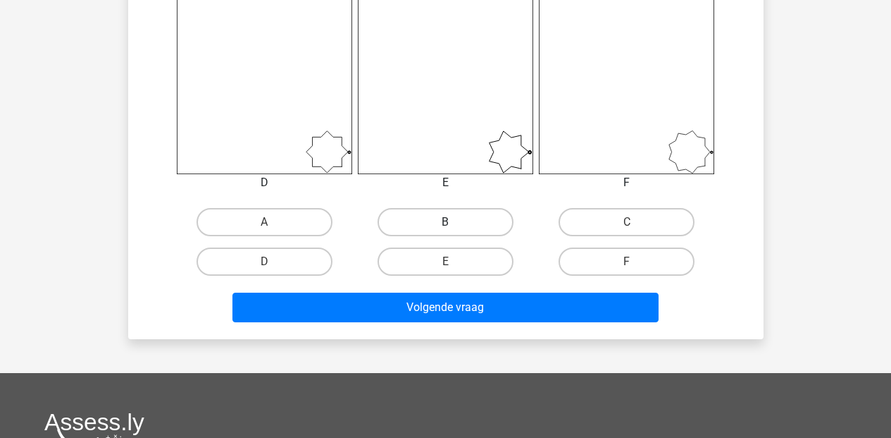
click at [426, 216] on label "B" at bounding box center [446, 222] width 136 height 28
click at [445, 222] on input "B" at bounding box center [449, 226] width 9 height 9
radio input "true"
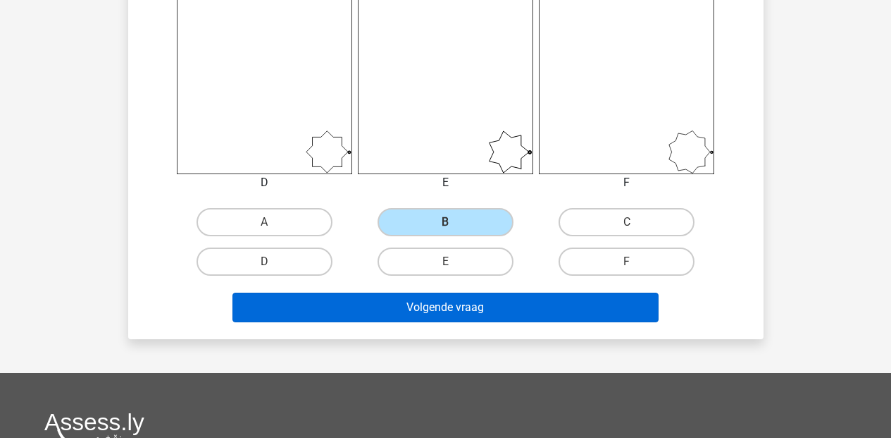
click at [450, 313] on button "Volgende vraag" at bounding box center [446, 307] width 426 height 30
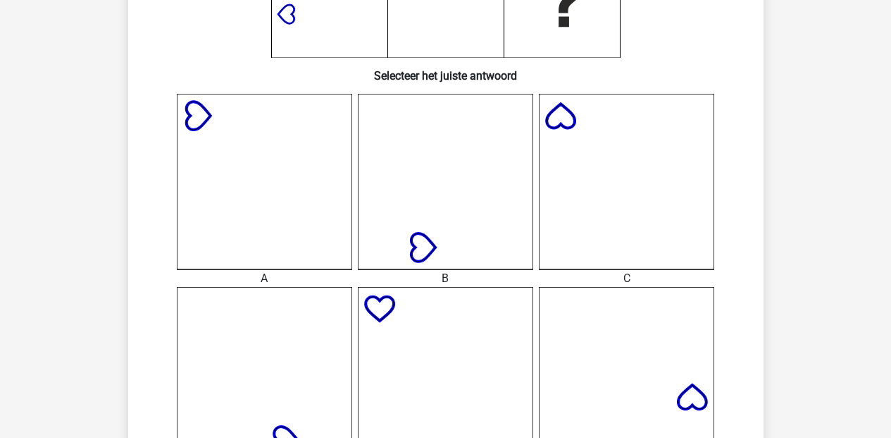
scroll to position [566, 0]
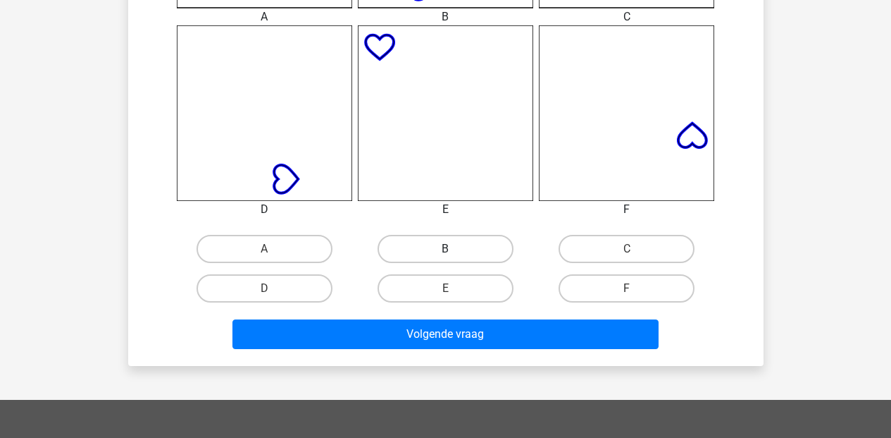
click at [471, 240] on label "B" at bounding box center [446, 249] width 136 height 28
click at [455, 249] on input "B" at bounding box center [449, 253] width 9 height 9
radio input "true"
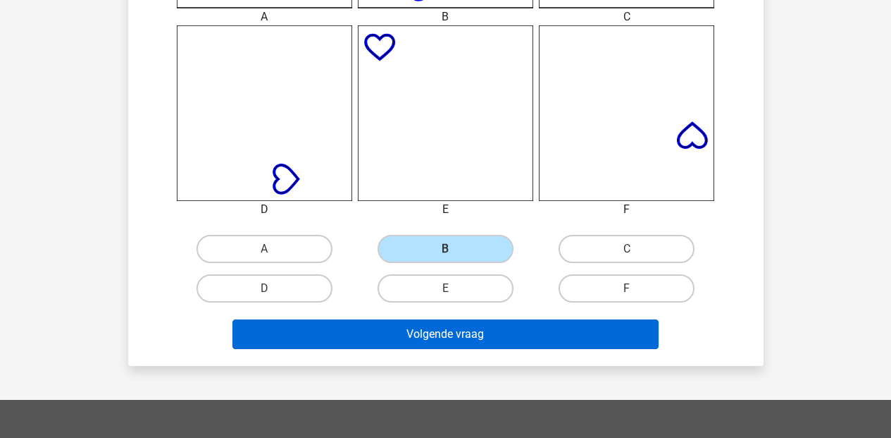
click at [464, 333] on button "Volgende vraag" at bounding box center [446, 334] width 426 height 30
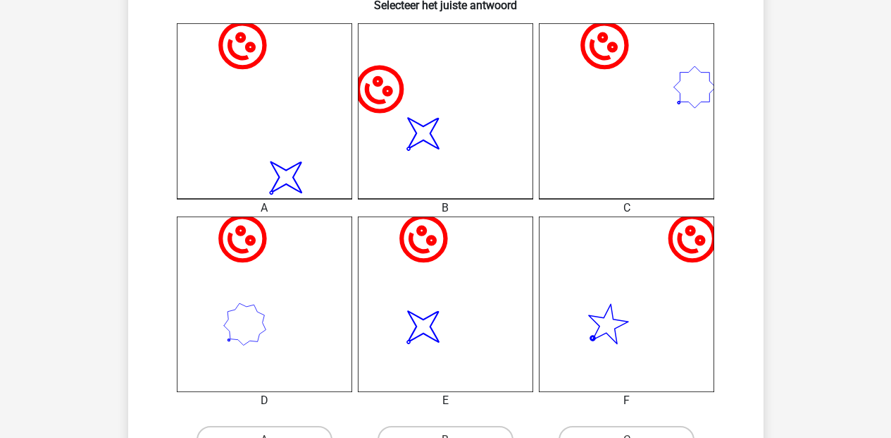
scroll to position [471, 0]
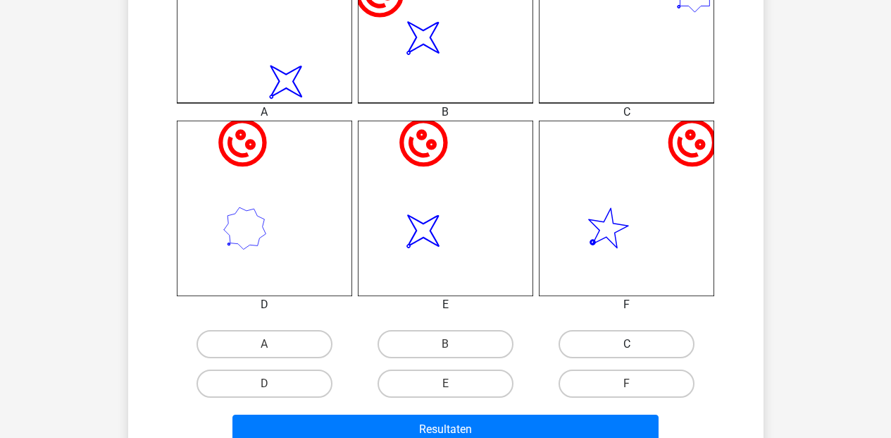
click at [616, 339] on label "C" at bounding box center [627, 344] width 136 height 28
click at [627, 344] on input "C" at bounding box center [631, 348] width 9 height 9
radio input "true"
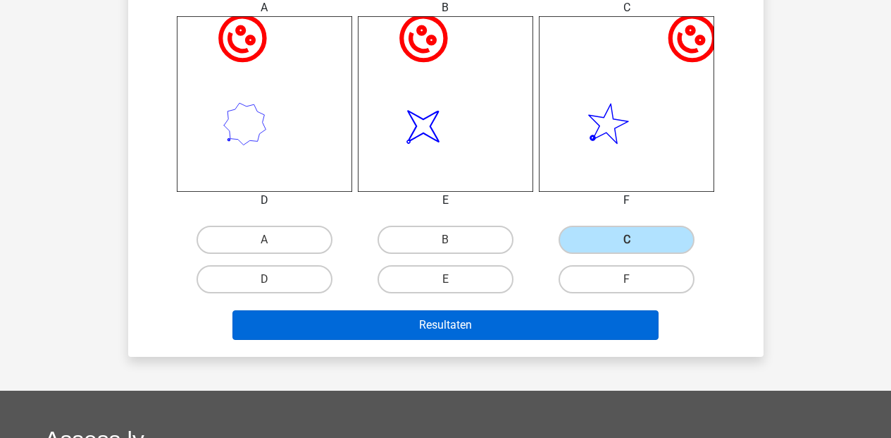
click at [588, 326] on button "Resultaten" at bounding box center [446, 325] width 426 height 30
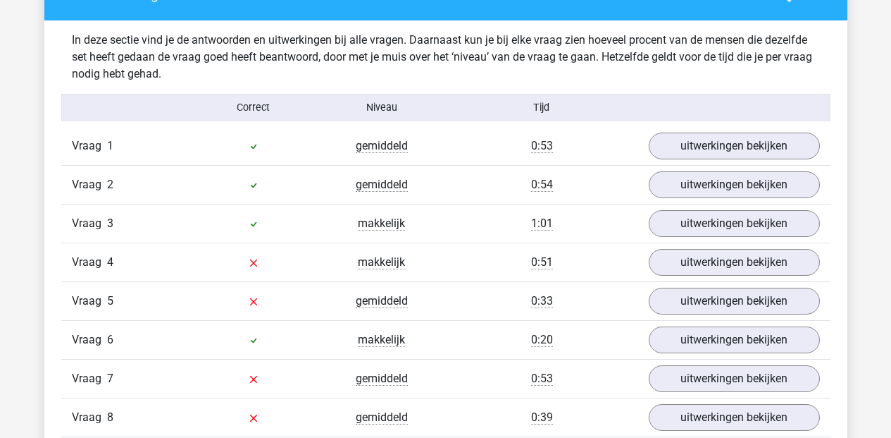
scroll to position [898, 0]
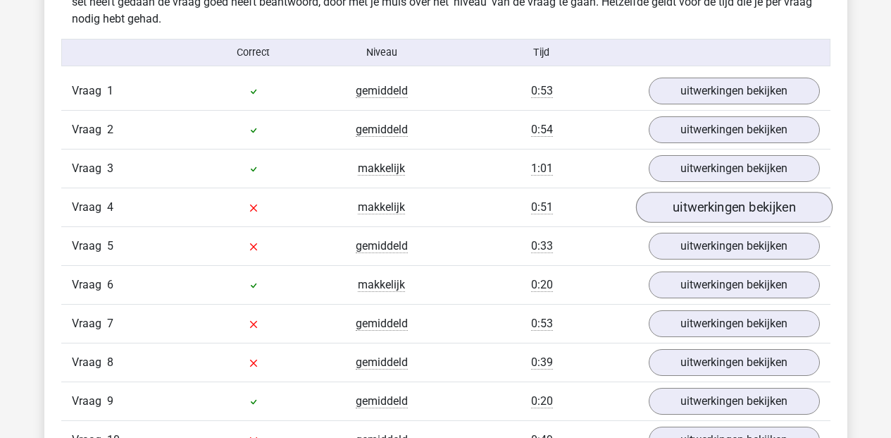
click at [705, 207] on link "uitwerkingen bekijken" at bounding box center [734, 207] width 197 height 31
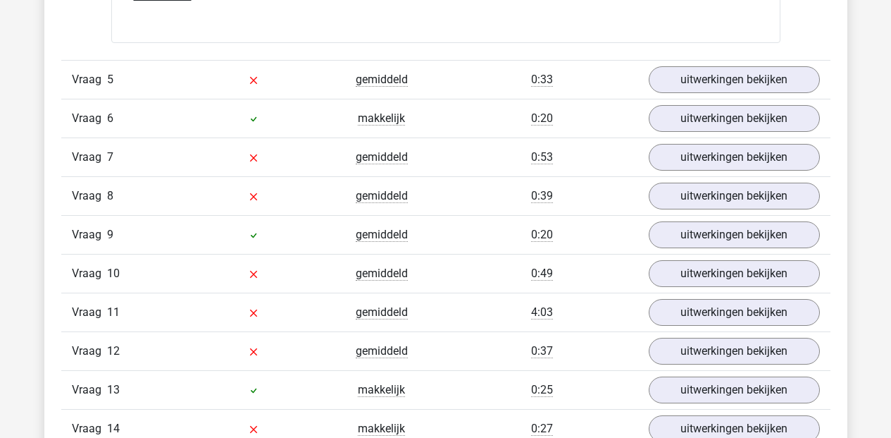
scroll to position [2101, 0]
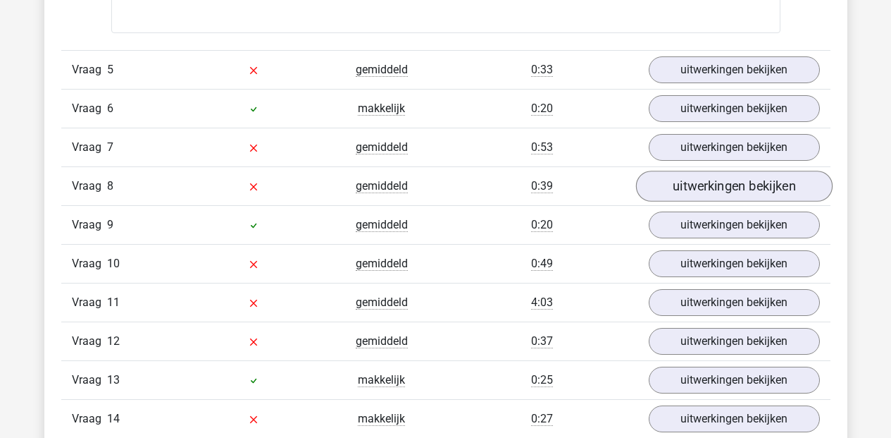
click at [761, 202] on link "uitwerkingen bekijken" at bounding box center [734, 186] width 197 height 31
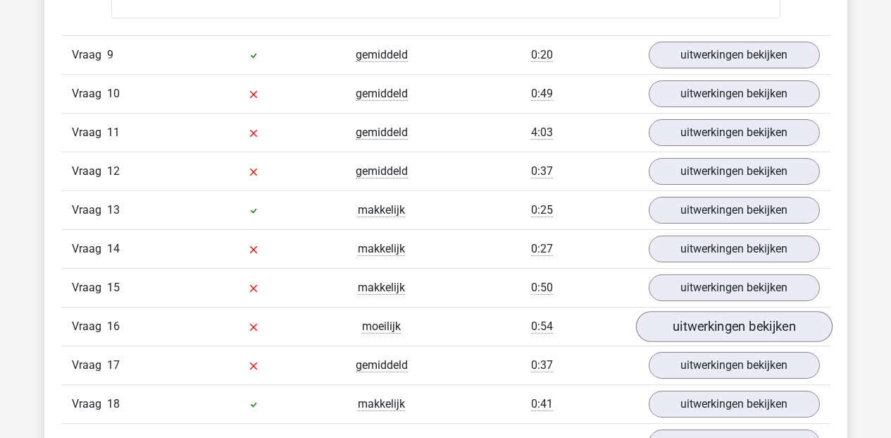
scroll to position [3155, 0]
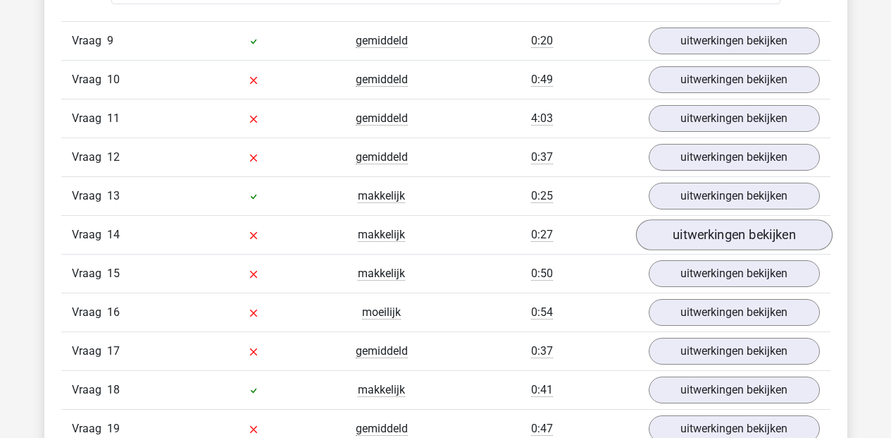
click at [744, 250] on link "uitwerkingen bekijken" at bounding box center [734, 234] width 197 height 31
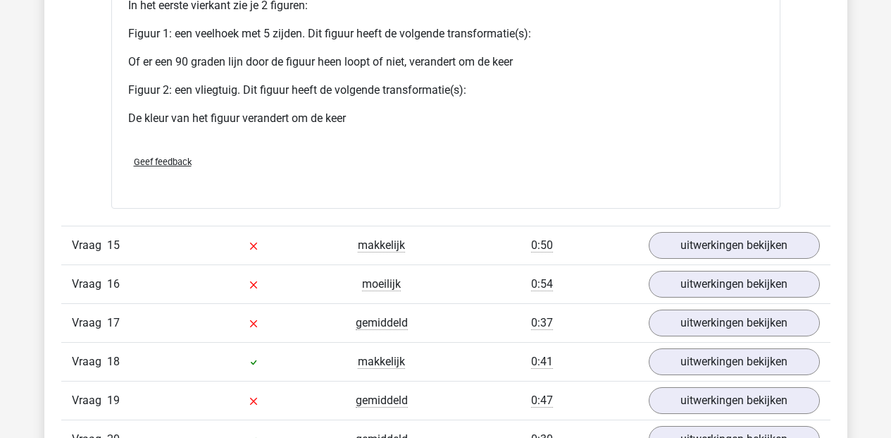
scroll to position [4444, 0]
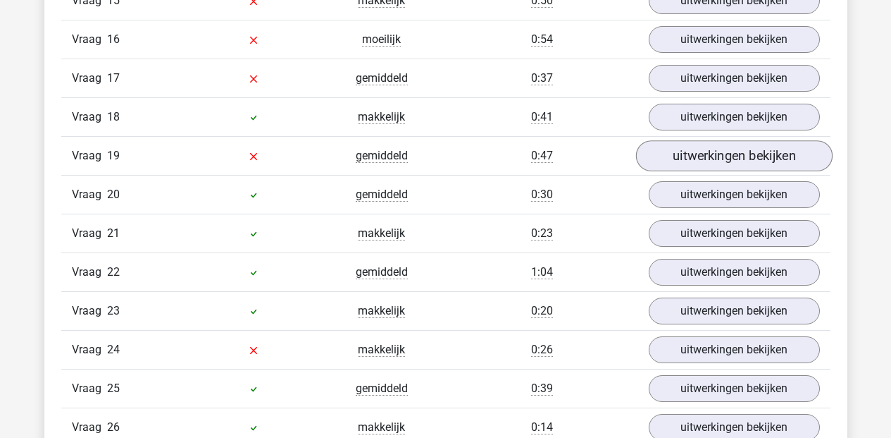
click at [701, 171] on link "uitwerkingen bekijken" at bounding box center [734, 155] width 197 height 31
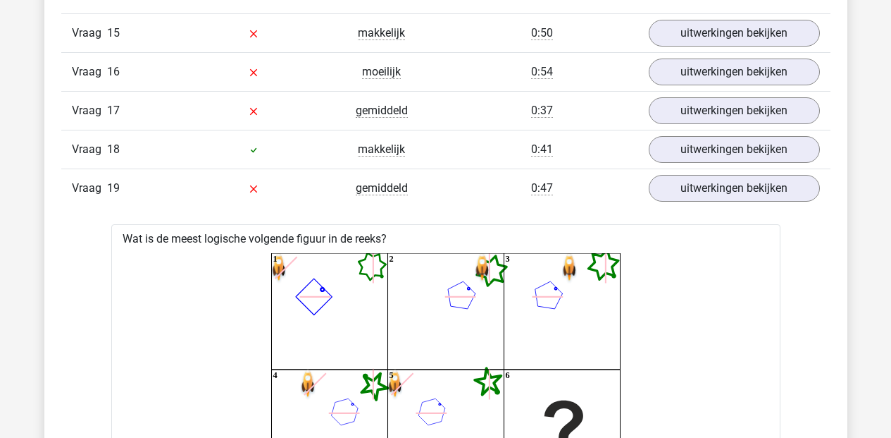
scroll to position [4693, 0]
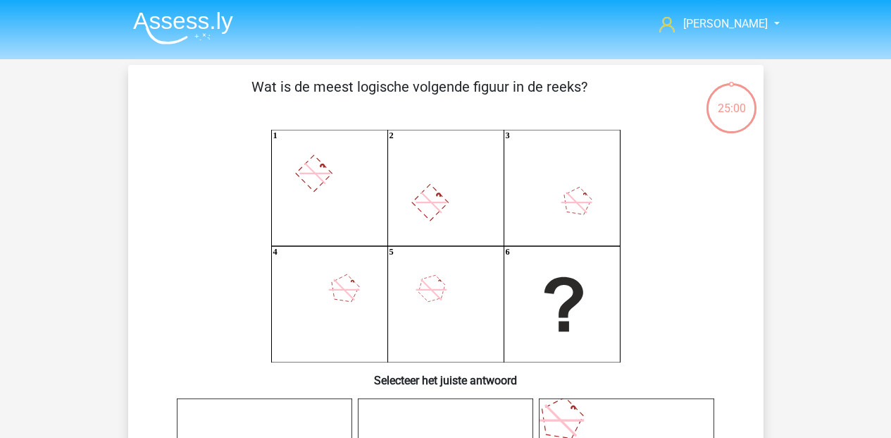
scroll to position [575, 0]
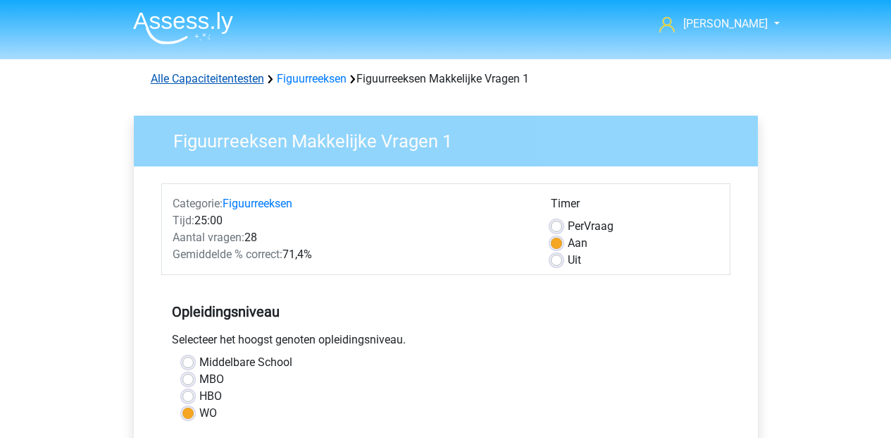
click at [237, 78] on link "Alle Capaciteitentesten" at bounding box center [207, 78] width 113 height 13
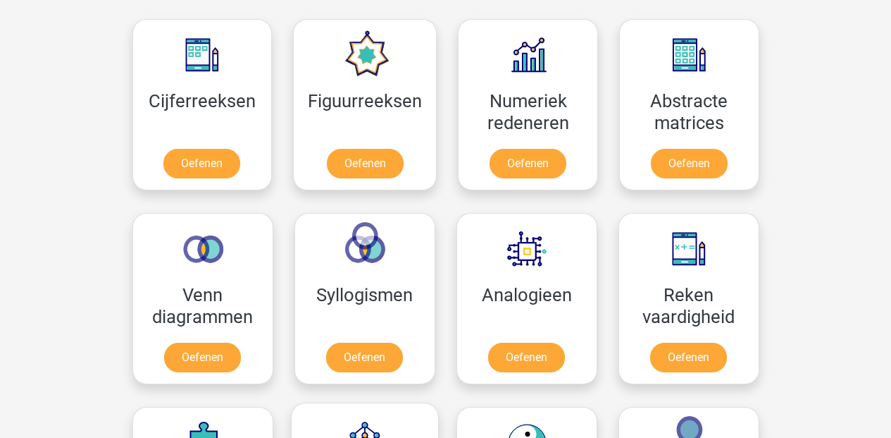
scroll to position [673, 0]
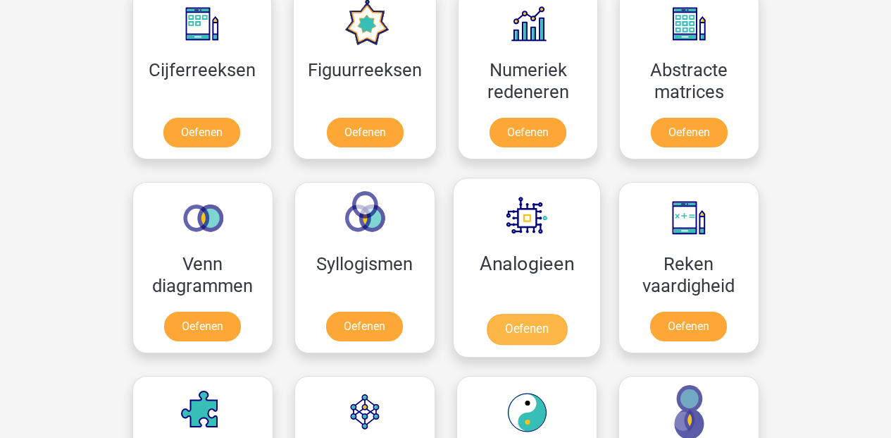
click at [528, 323] on link "Oefenen" at bounding box center [526, 329] width 80 height 31
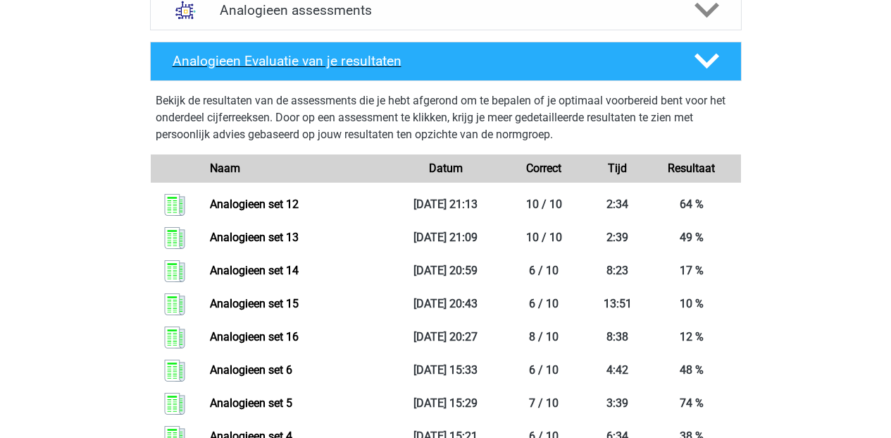
scroll to position [471, 0]
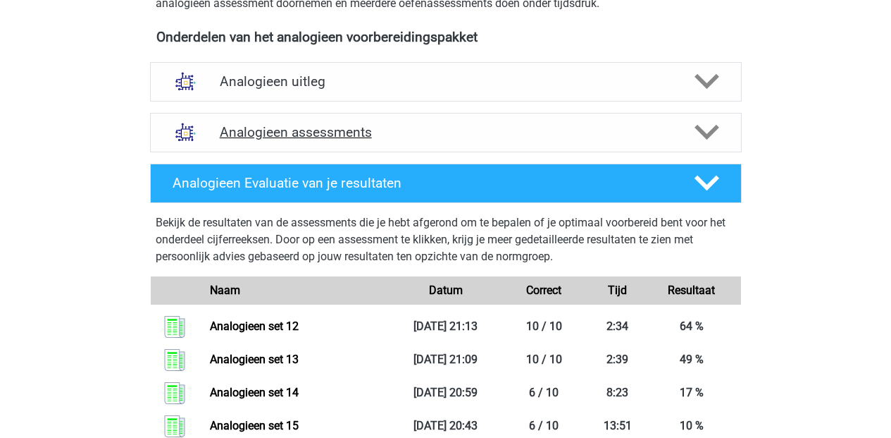
click at [710, 134] on polygon at bounding box center [707, 133] width 25 height 16
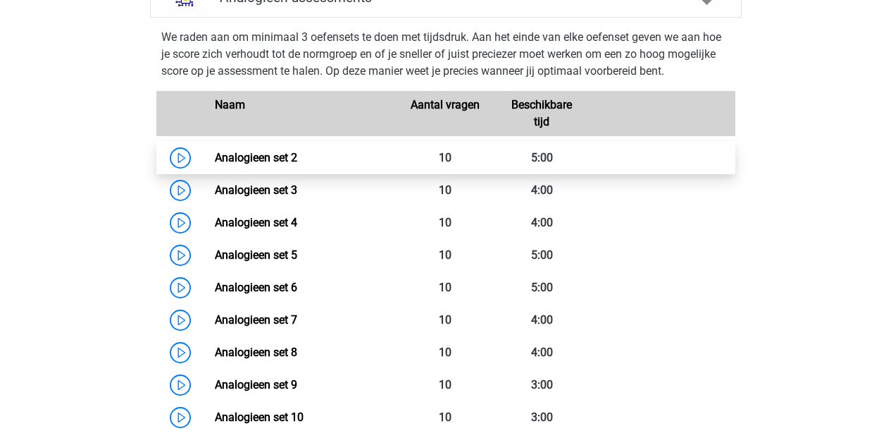
scroll to position [720, 0]
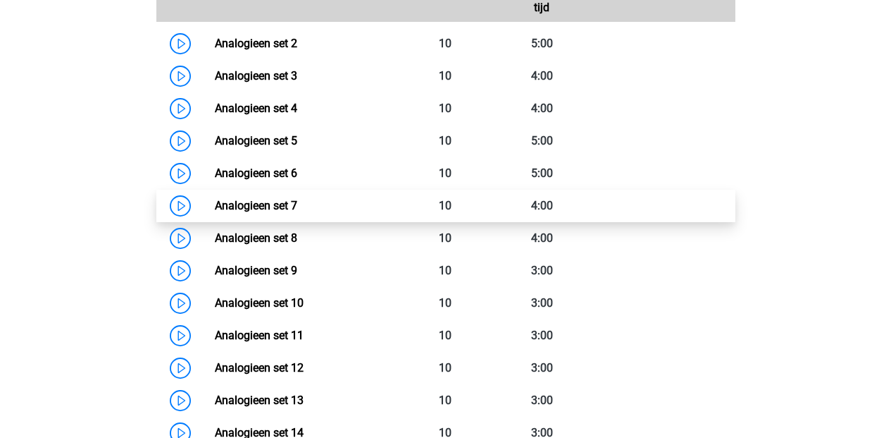
click at [264, 206] on link "Analogieen set 7" at bounding box center [256, 205] width 82 height 13
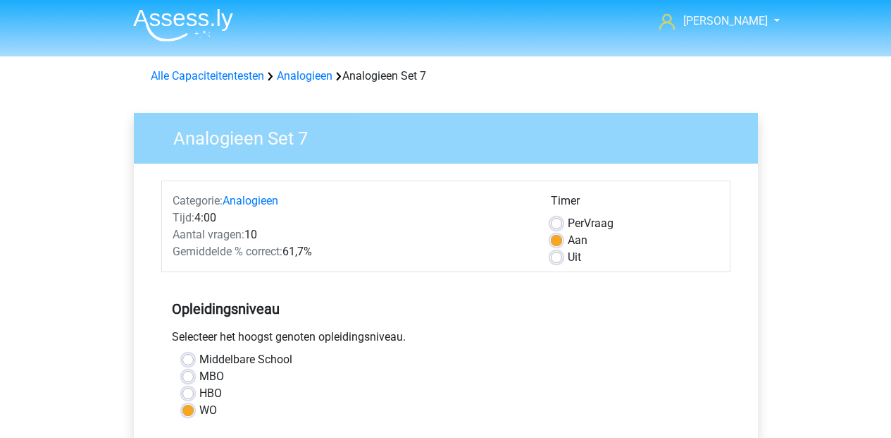
scroll to position [276, 0]
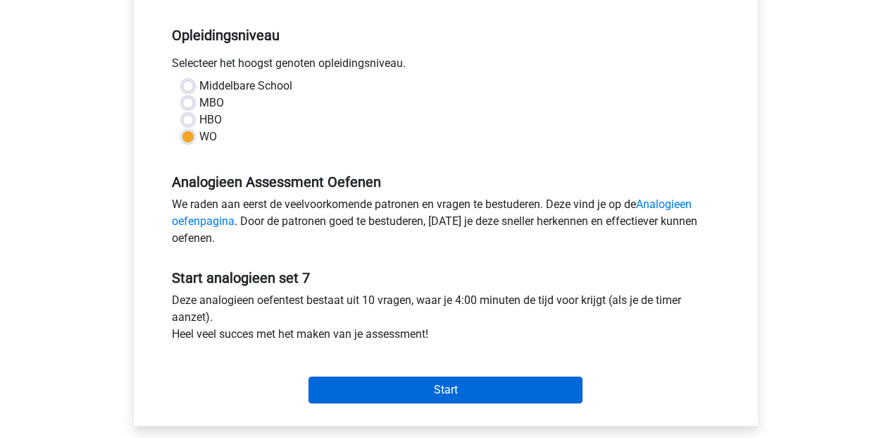
click at [493, 383] on input "Start" at bounding box center [446, 389] width 274 height 27
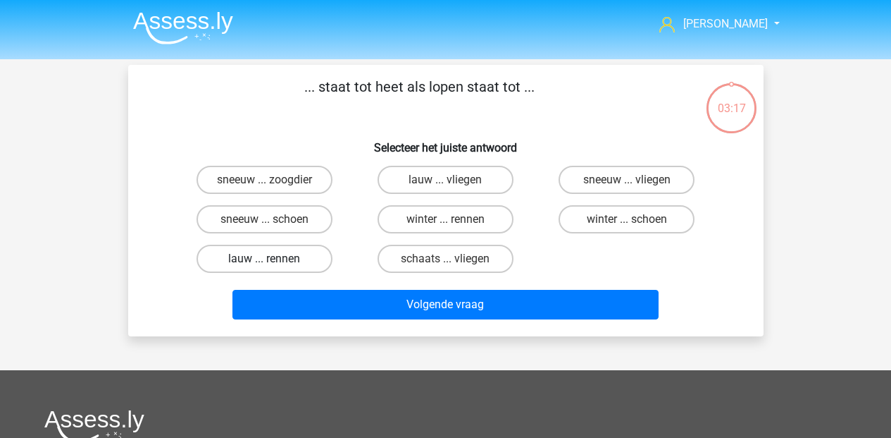
click at [282, 263] on label "lauw ... rennen" at bounding box center [265, 259] width 136 height 28
click at [273, 263] on input "lauw ... rennen" at bounding box center [268, 263] width 9 height 9
radio input "true"
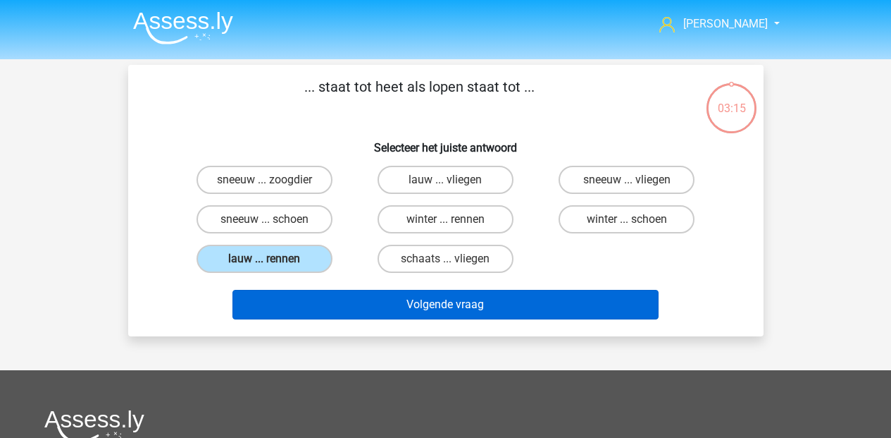
click at [473, 307] on button "Volgende vraag" at bounding box center [446, 305] width 426 height 30
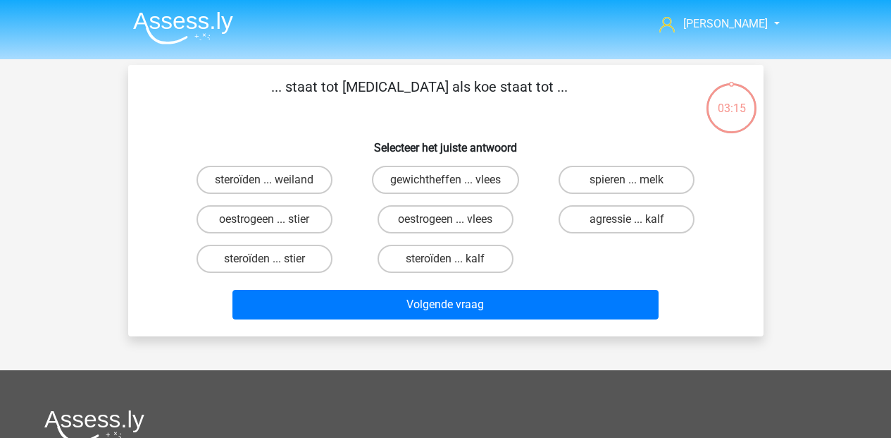
scroll to position [65, 0]
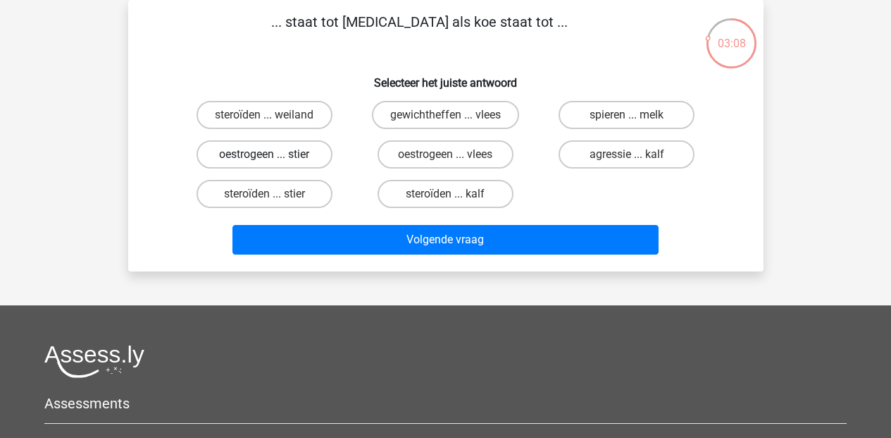
drag, startPoint x: 246, startPoint y: 158, endPoint x: 252, endPoint y: 163, distance: 8.0
click at [246, 159] on label "oestrogeen ... stier" at bounding box center [265, 154] width 136 height 28
click at [264, 159] on input "oestrogeen ... stier" at bounding box center [268, 158] width 9 height 9
radio input "true"
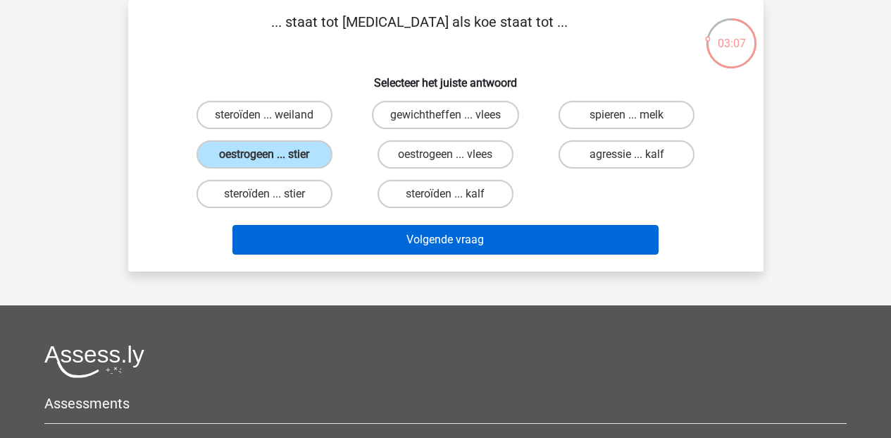
click at [441, 235] on button "Volgende vraag" at bounding box center [446, 240] width 426 height 30
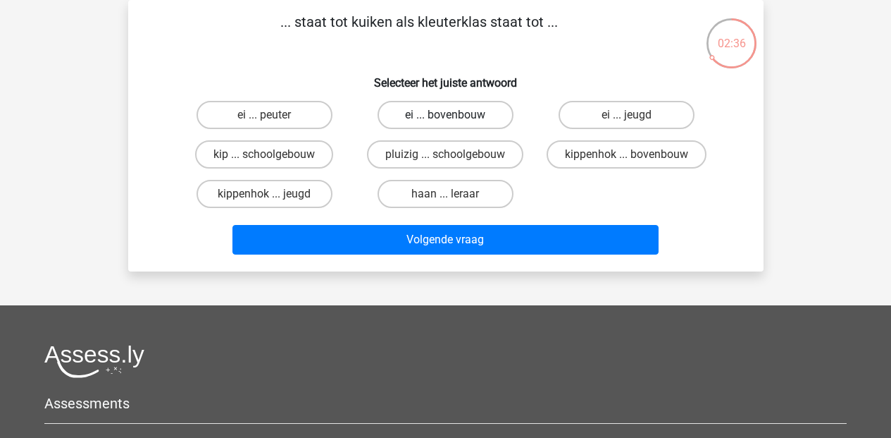
click at [416, 116] on label "ei ... bovenbouw" at bounding box center [446, 115] width 136 height 28
click at [445, 116] on input "ei ... bovenbouw" at bounding box center [449, 119] width 9 height 9
radio input "true"
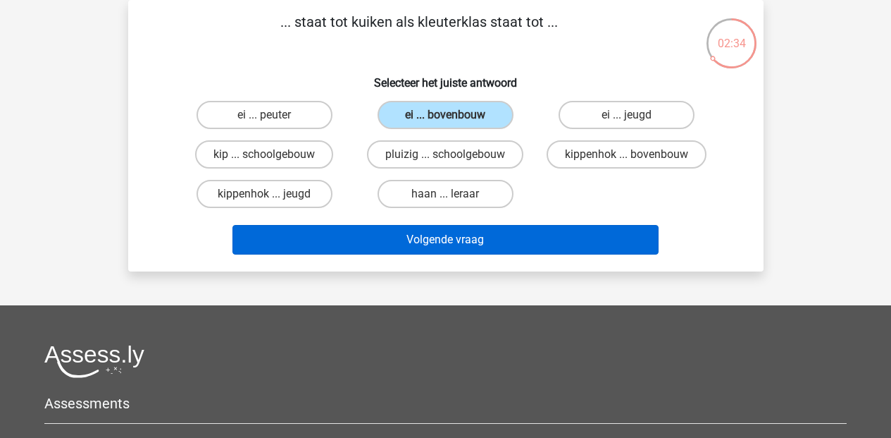
click at [422, 230] on button "Volgende vraag" at bounding box center [446, 240] width 426 height 30
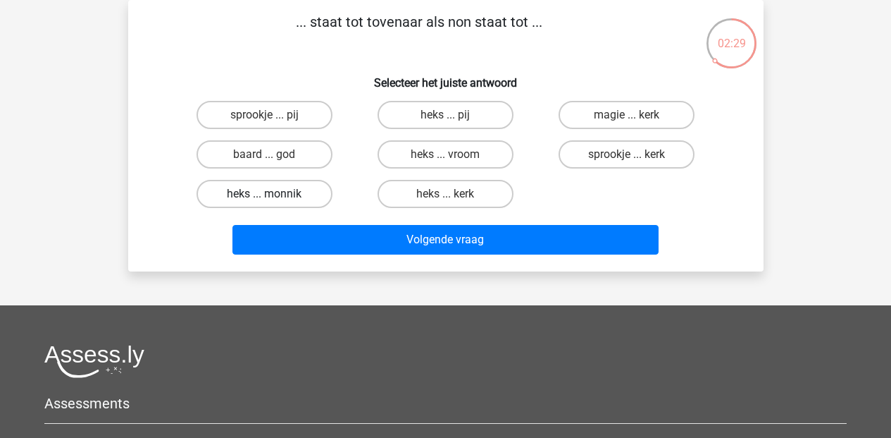
click at [282, 194] on label "heks ... monnik" at bounding box center [265, 194] width 136 height 28
click at [273, 194] on input "heks ... monnik" at bounding box center [268, 198] width 9 height 9
radio input "true"
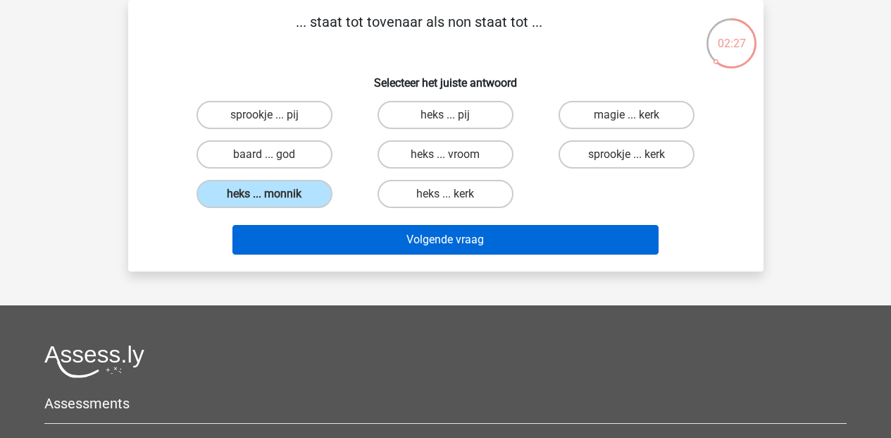
click at [448, 237] on button "Volgende vraag" at bounding box center [446, 240] width 426 height 30
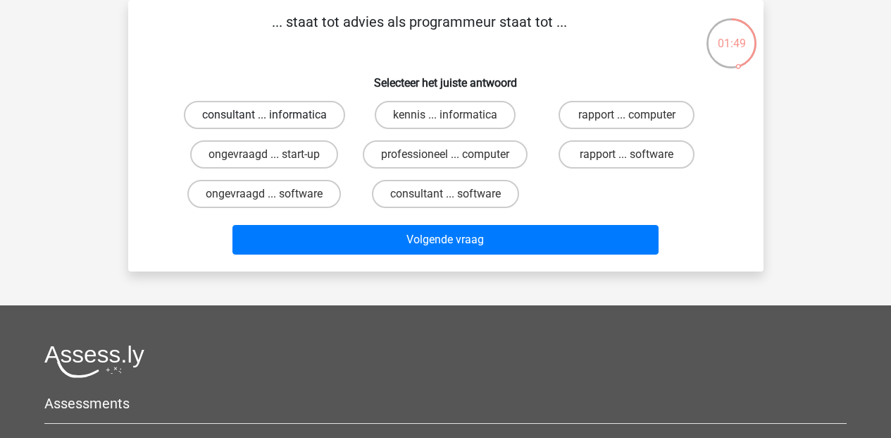
click at [280, 118] on label "consultant ... informatica" at bounding box center [264, 115] width 161 height 28
click at [273, 118] on input "consultant ... informatica" at bounding box center [268, 119] width 9 height 9
radio input "true"
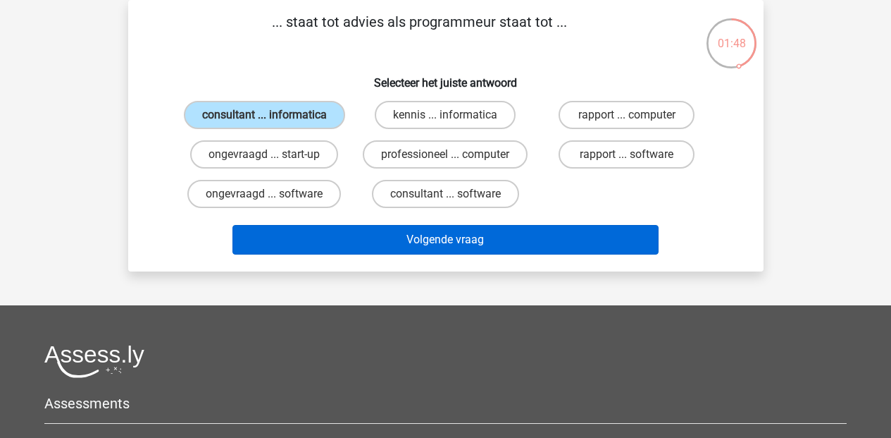
click at [399, 249] on button "Volgende vraag" at bounding box center [446, 240] width 426 height 30
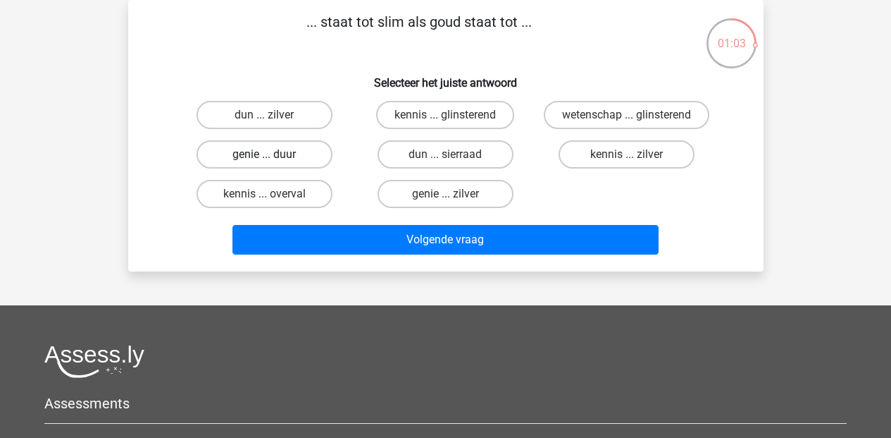
click at [312, 154] on label "genie ... duur" at bounding box center [265, 154] width 136 height 28
click at [273, 154] on input "genie ... duur" at bounding box center [268, 158] width 9 height 9
radio input "true"
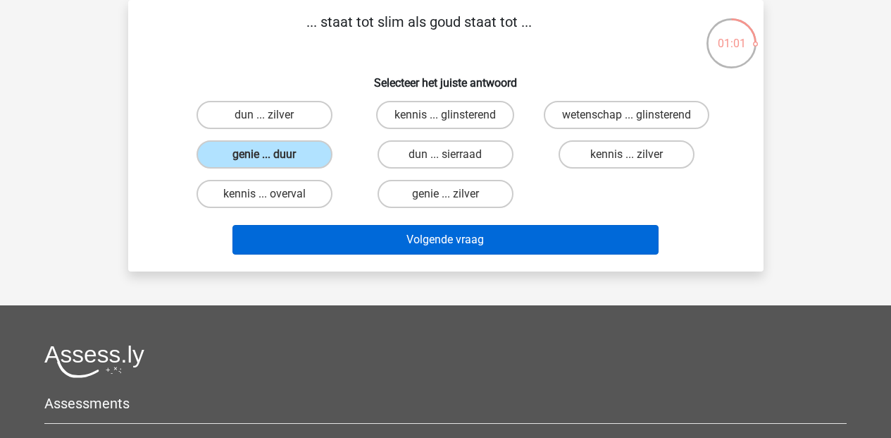
click at [378, 244] on button "Volgende vraag" at bounding box center [446, 240] width 426 height 30
